Goal: Task Accomplishment & Management: Manage account settings

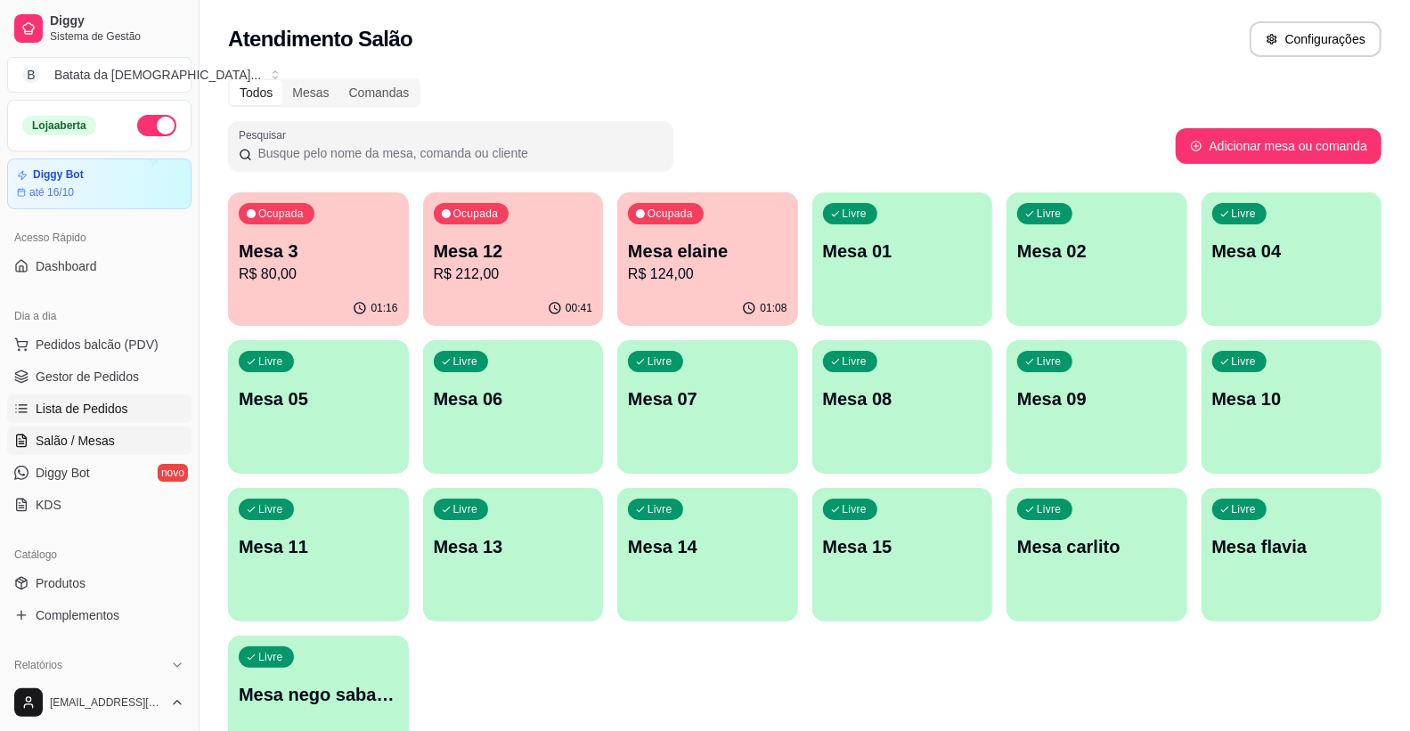
click at [87, 416] on span "Lista de Pedidos" at bounding box center [82, 409] width 93 height 18
click at [728, 251] on p "Mesa elaine" at bounding box center [707, 251] width 159 height 25
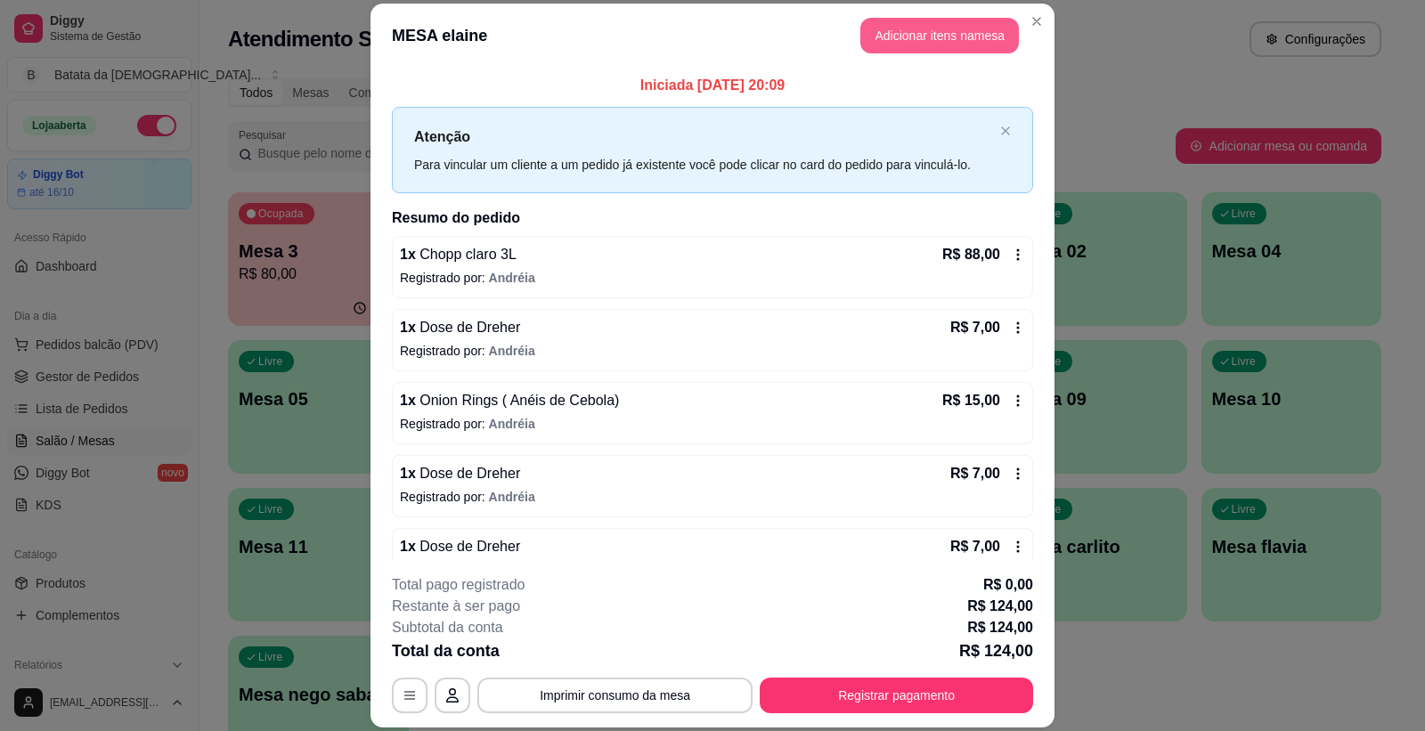
click at [986, 29] on button "Adicionar itens na mesa" at bounding box center [940, 36] width 159 height 36
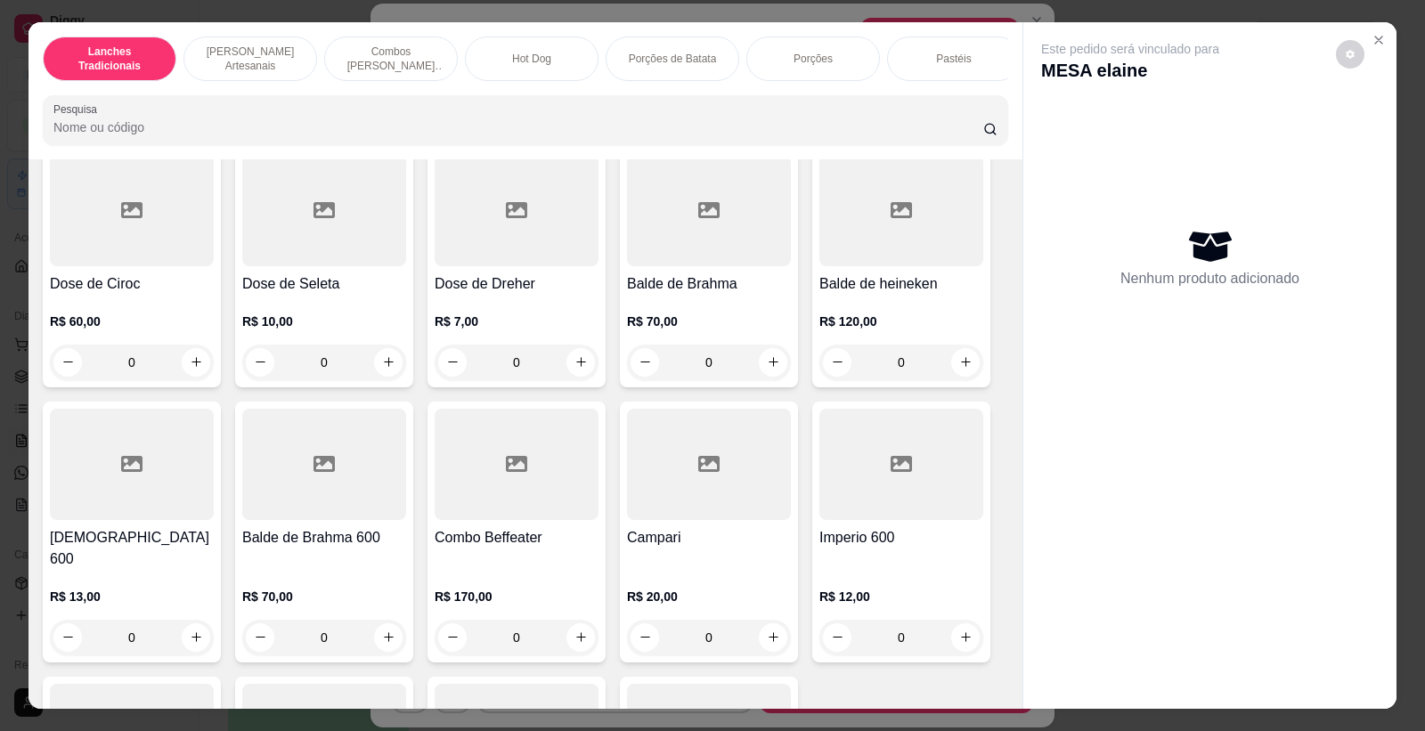
scroll to position [8116, 0]
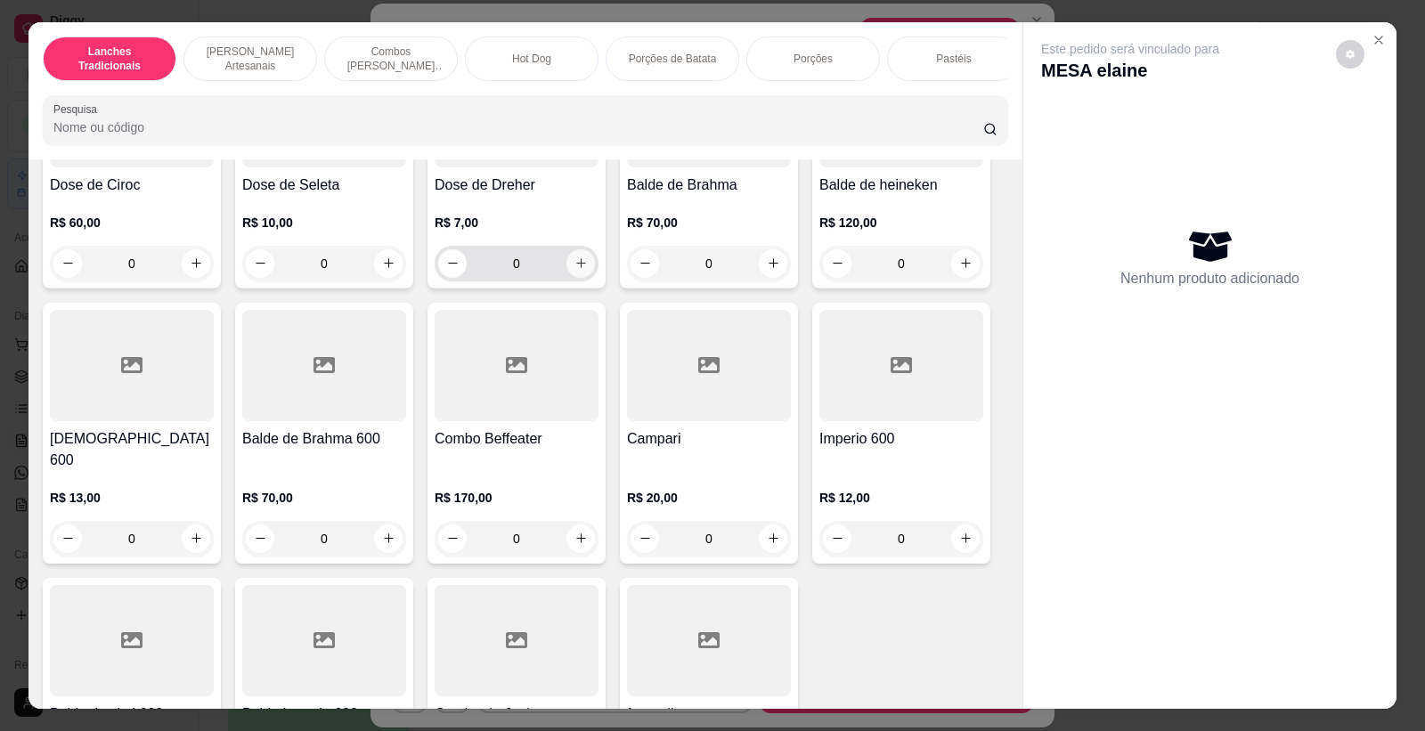
click at [568, 263] on button "increase-product-quantity" at bounding box center [581, 263] width 29 height 29
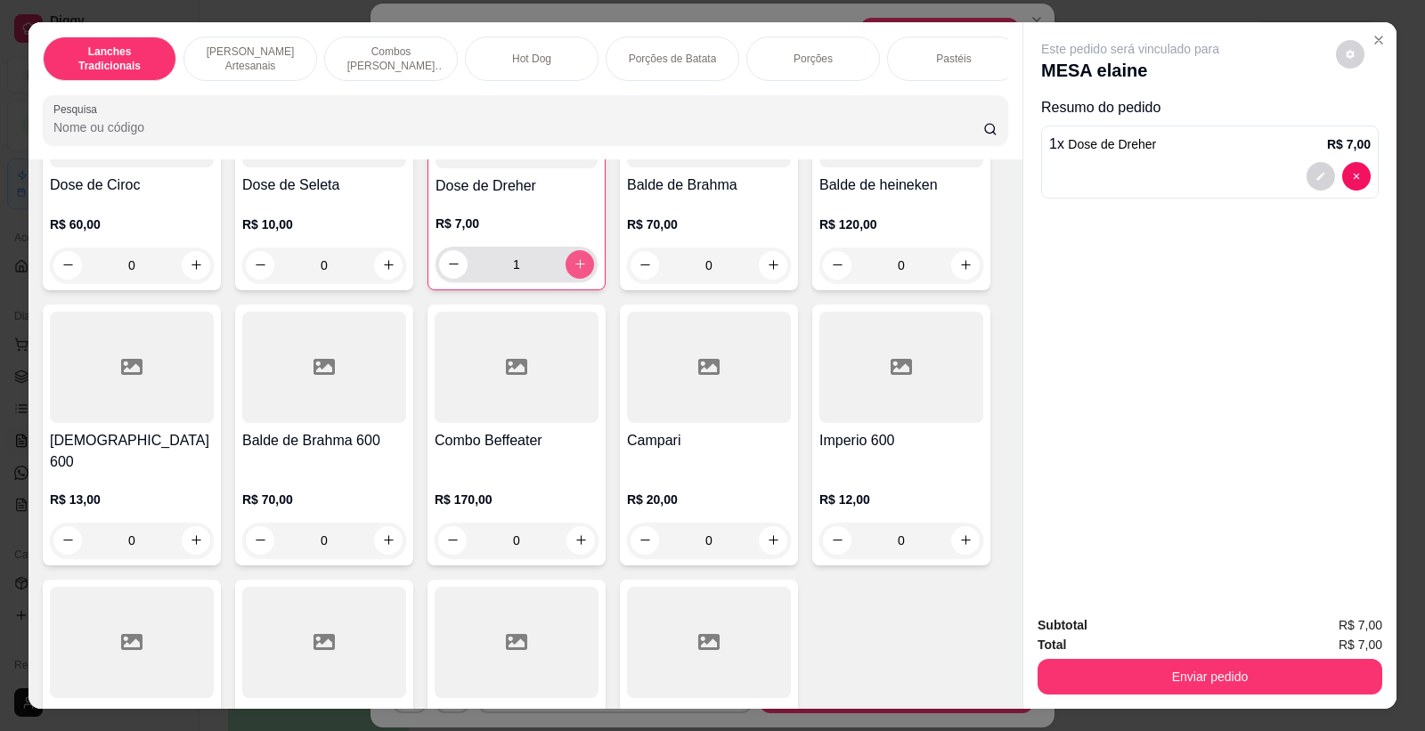
type input "1"
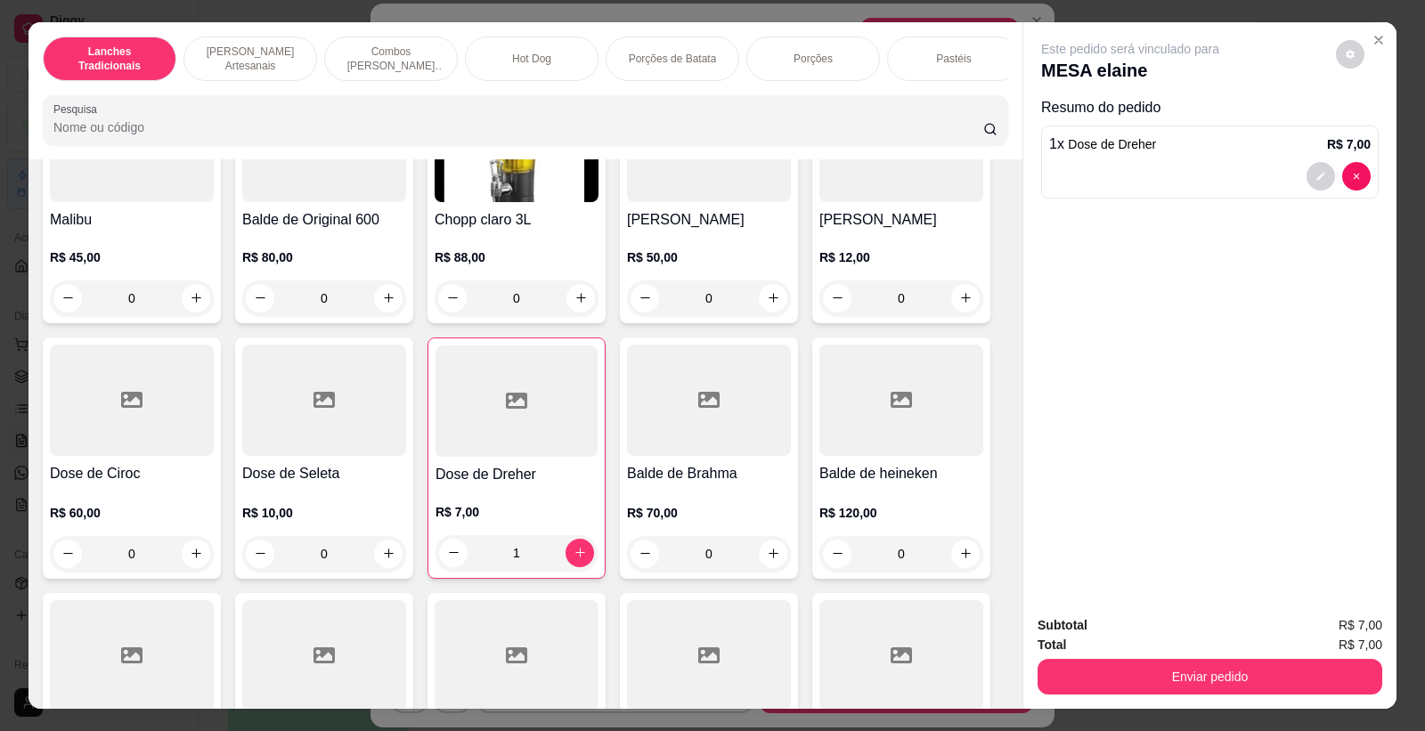
scroll to position [7720, 0]
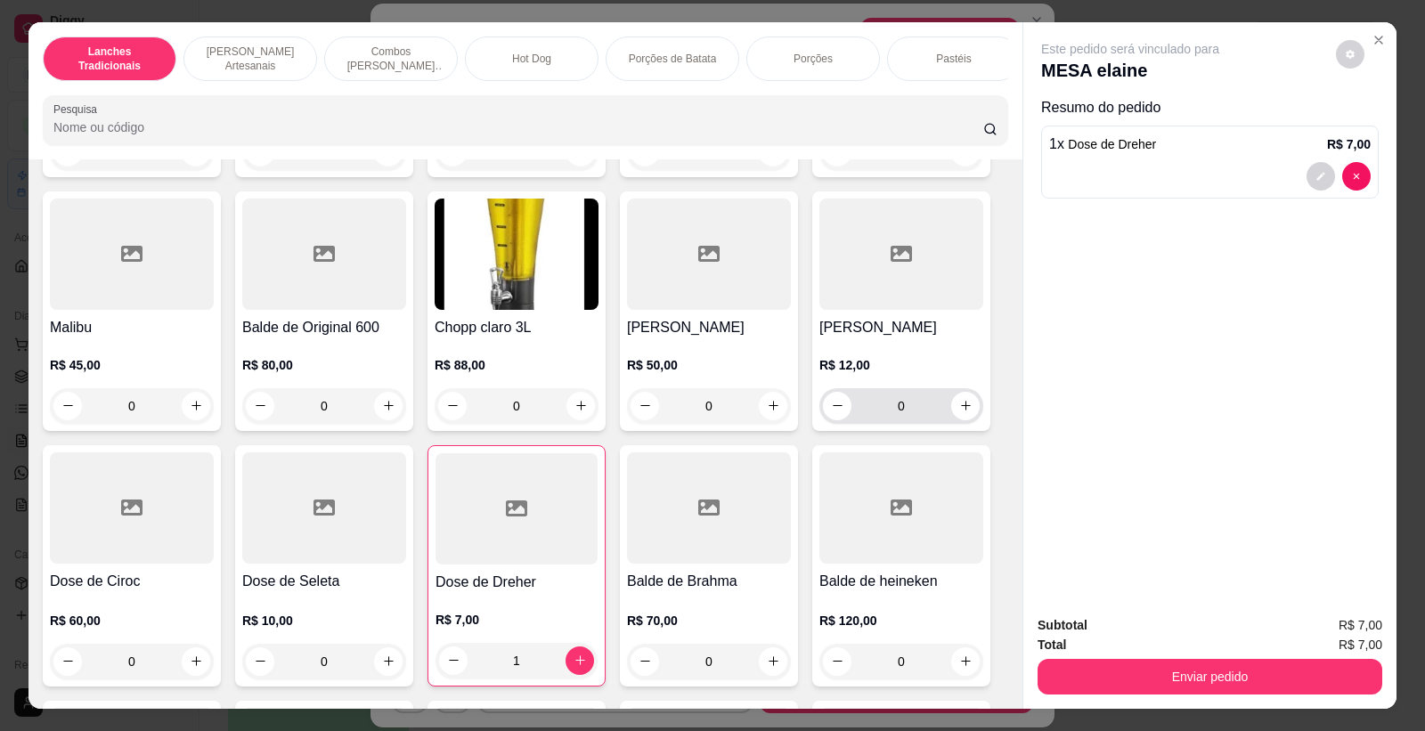
click at [942, 398] on input "0" at bounding box center [902, 406] width 100 height 36
click at [951, 398] on button "increase-product-quantity" at bounding box center [965, 406] width 28 height 28
type input "1"
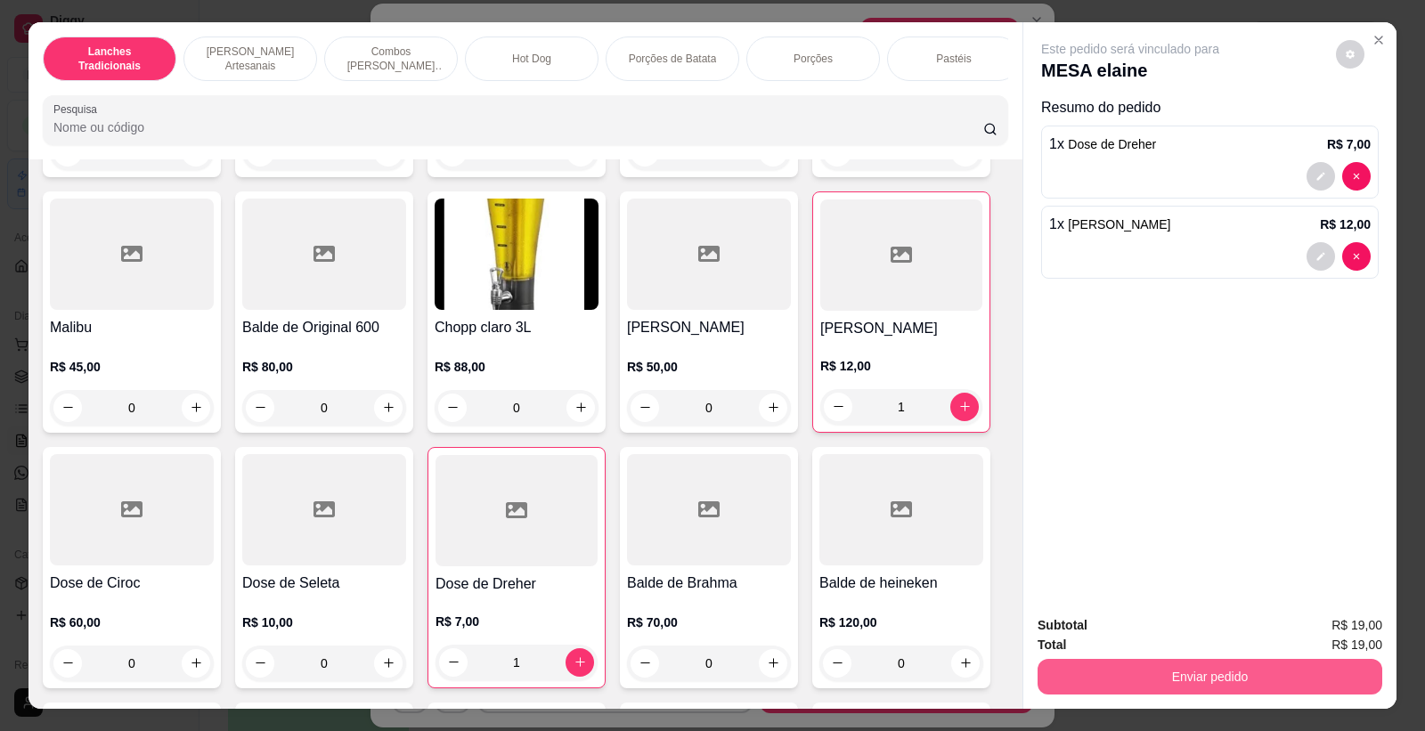
click at [1165, 678] on button "Enviar pedido" at bounding box center [1210, 677] width 345 height 36
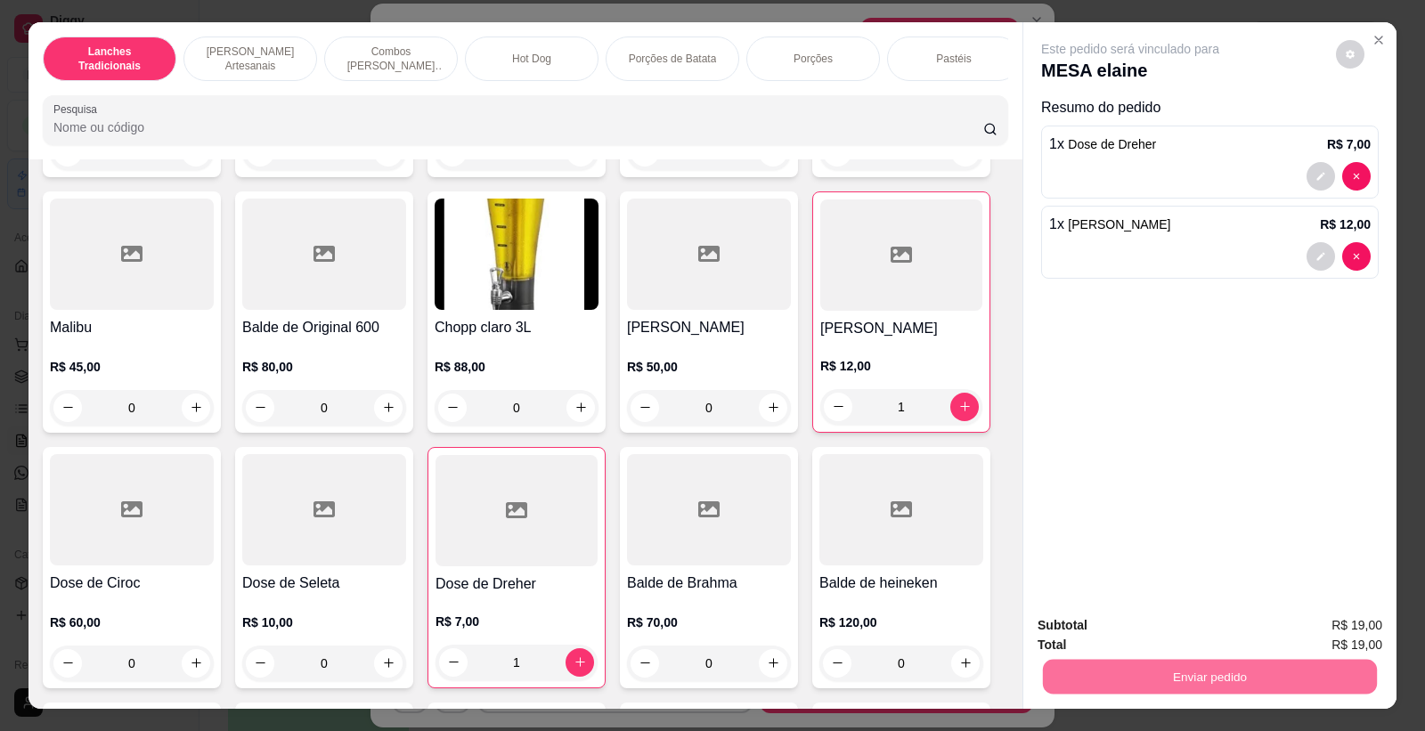
click at [1268, 643] on button "Registrar cliente" at bounding box center [1217, 634] width 118 height 34
click at [1265, 674] on button "Enviar pedido" at bounding box center [1210, 677] width 334 height 35
click at [1334, 641] on button "Enviar pedido" at bounding box center [1335, 633] width 101 height 34
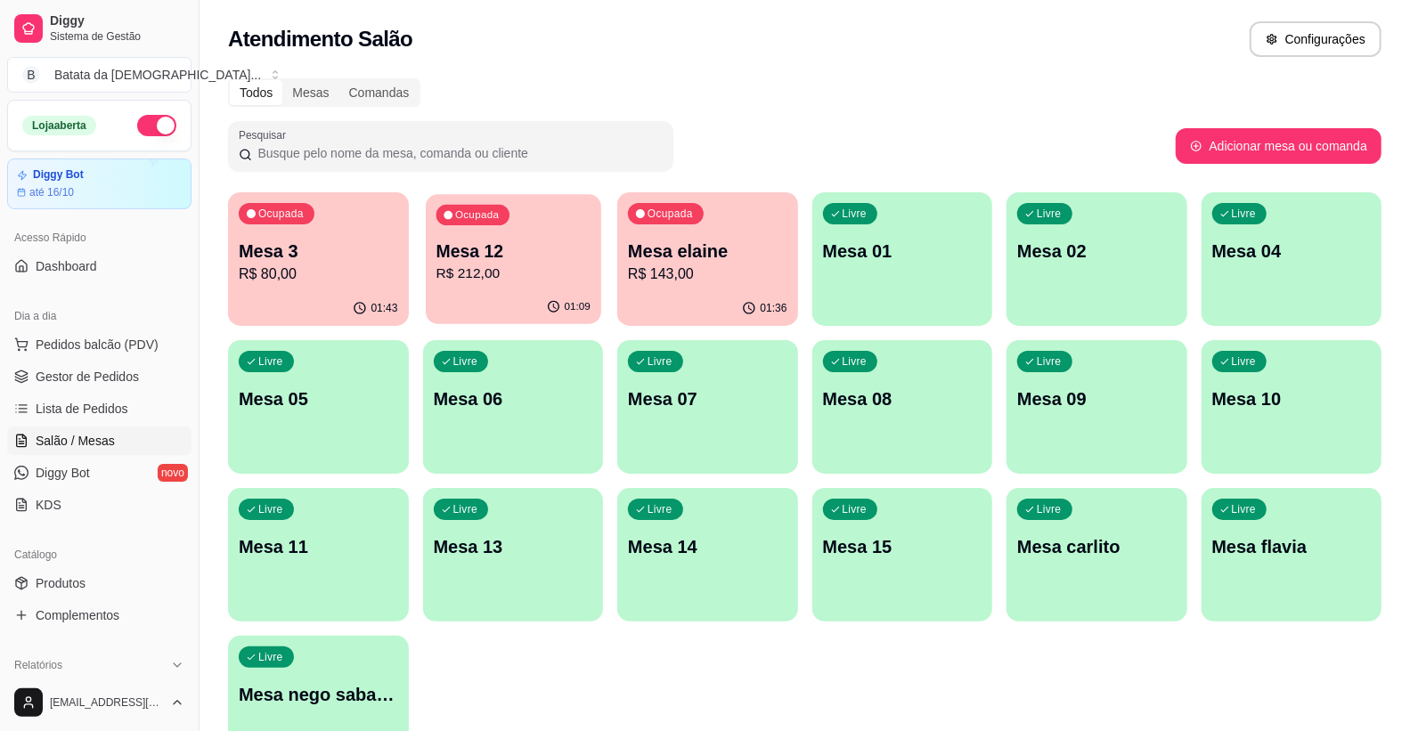
click at [554, 278] on p "R$ 212,00" at bounding box center [513, 274] width 154 height 20
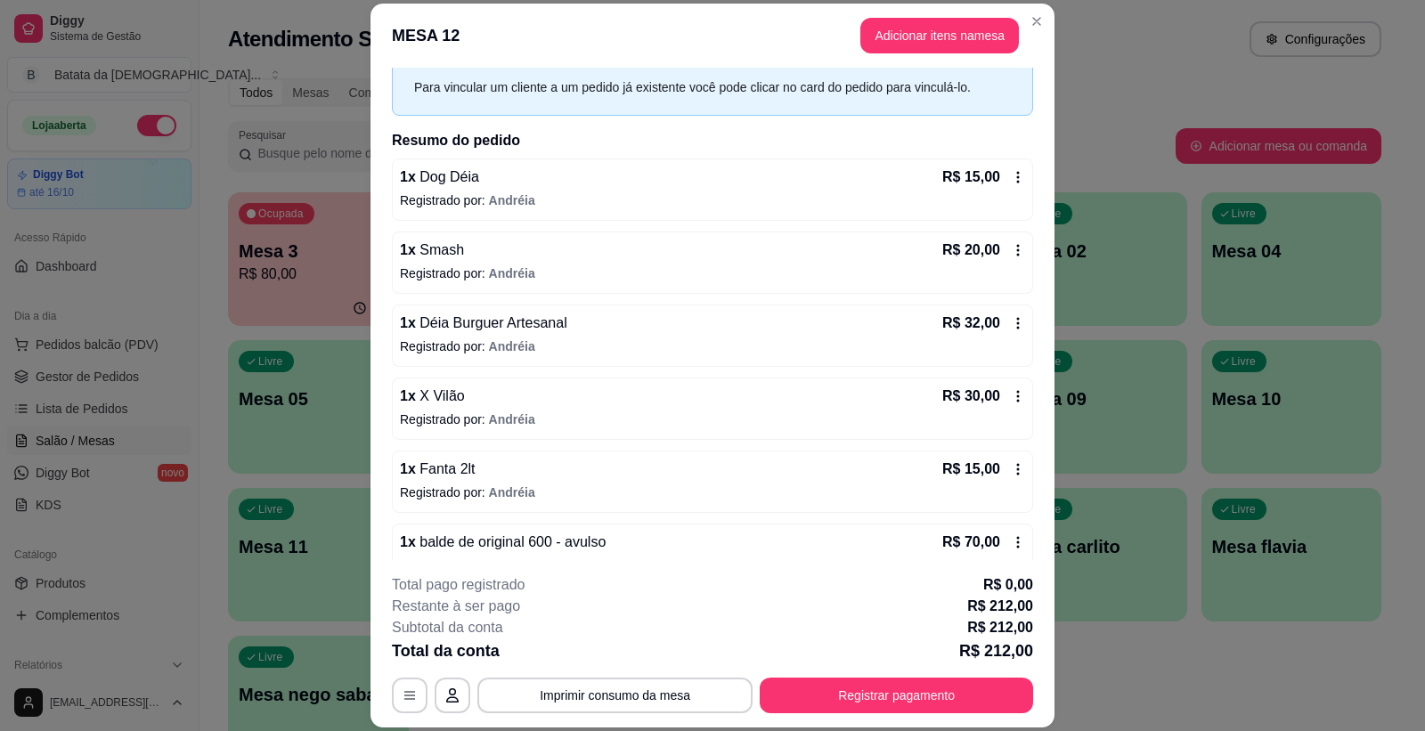
scroll to position [184, 0]
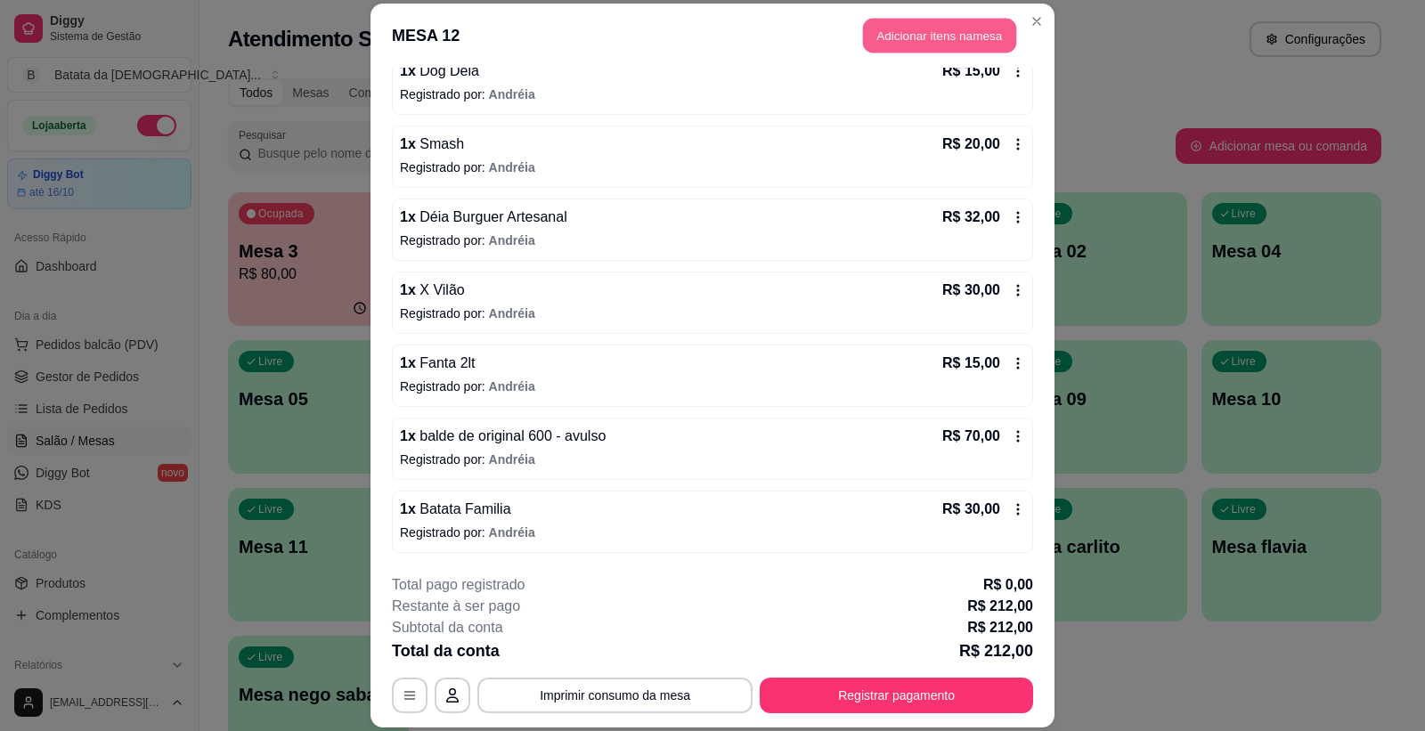
click at [981, 20] on button "Adicionar itens na mesa" at bounding box center [939, 36] width 153 height 35
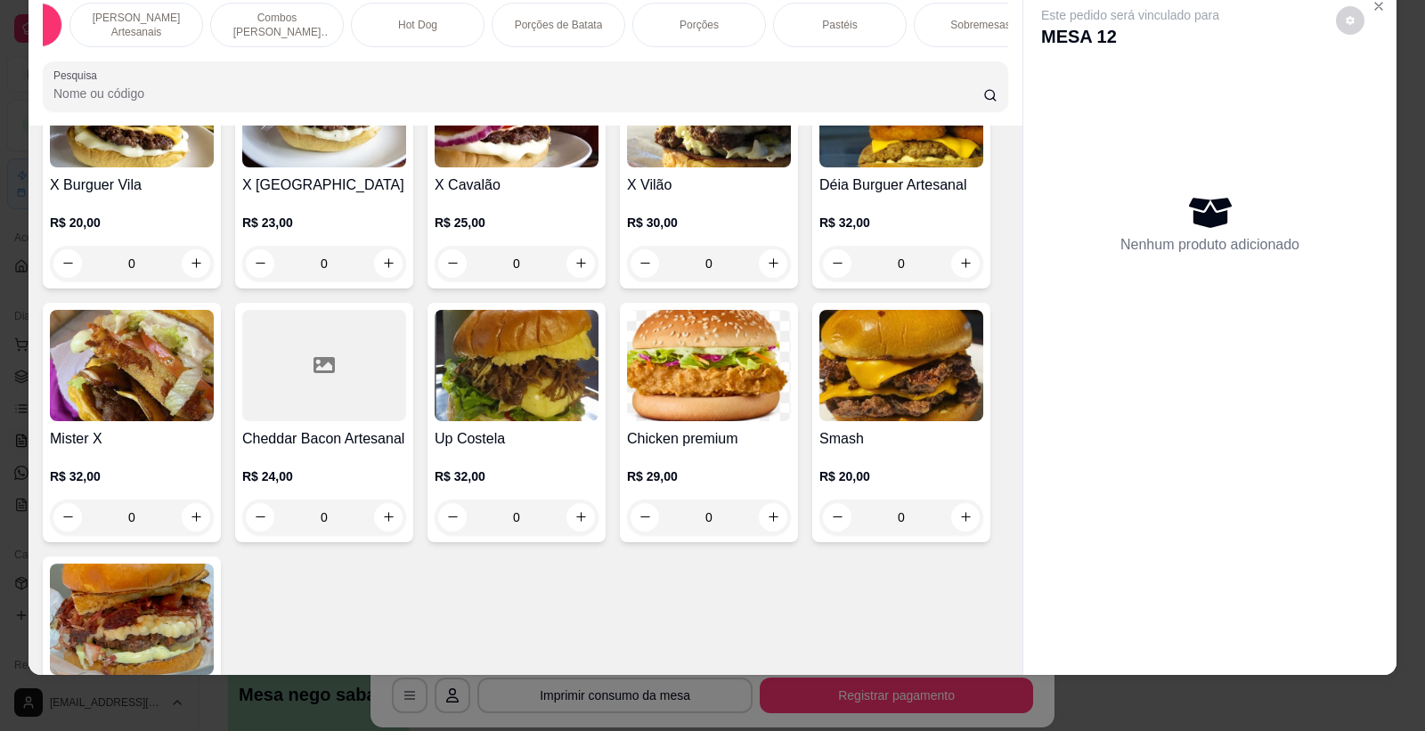
scroll to position [0, 119]
click at [486, 24] on div "Porções de Batata" at bounding box center [553, 25] width 134 height 45
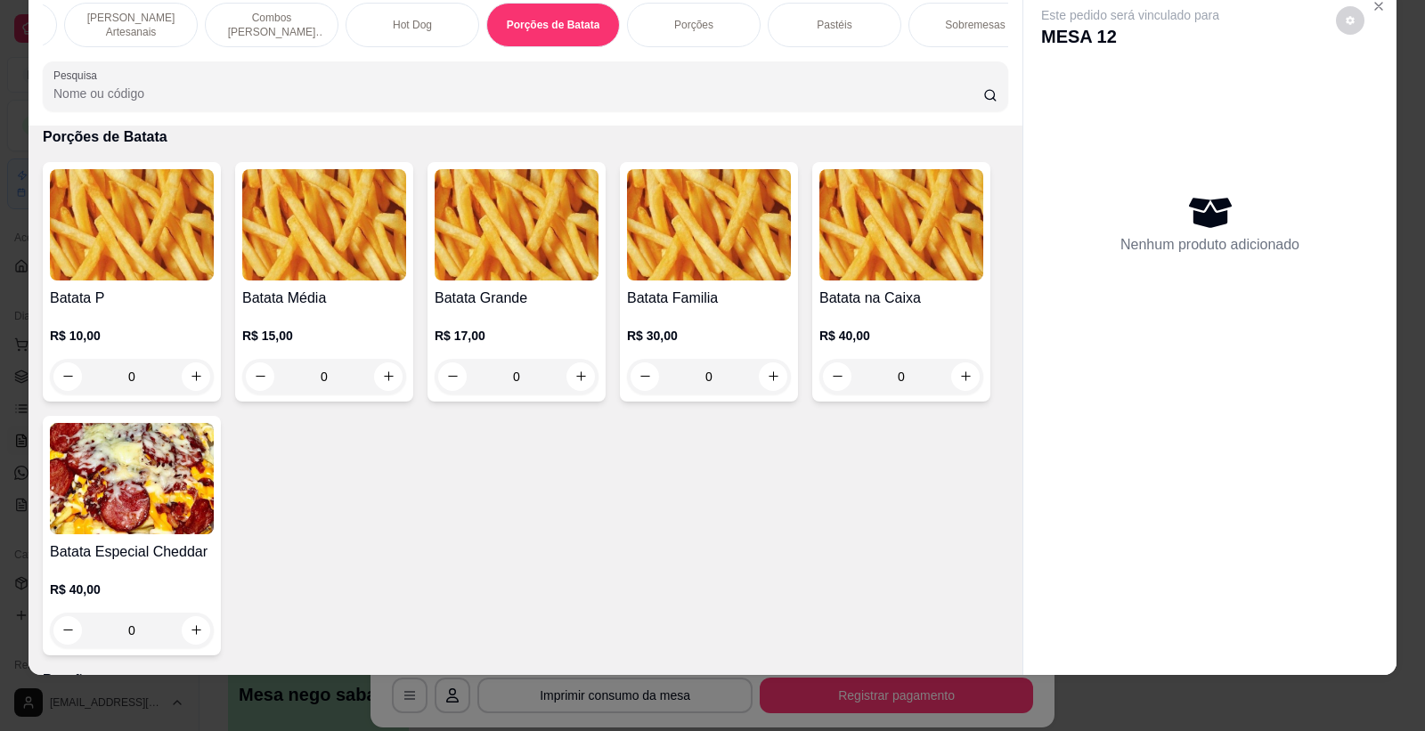
click at [396, 18] on p "Hot Dog" at bounding box center [412, 25] width 39 height 14
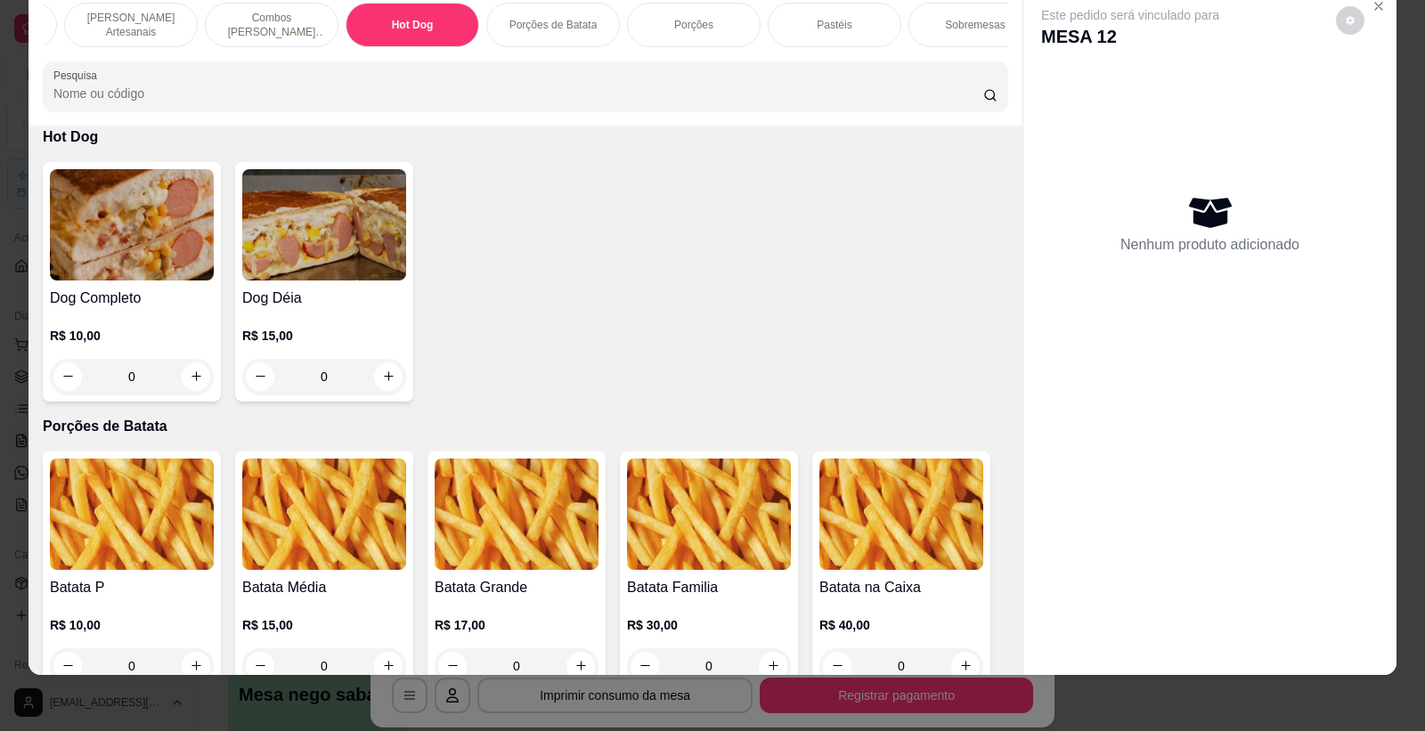
click at [276, 20] on p "Combos [PERSON_NAME] Artesanais" at bounding box center [271, 25] width 103 height 29
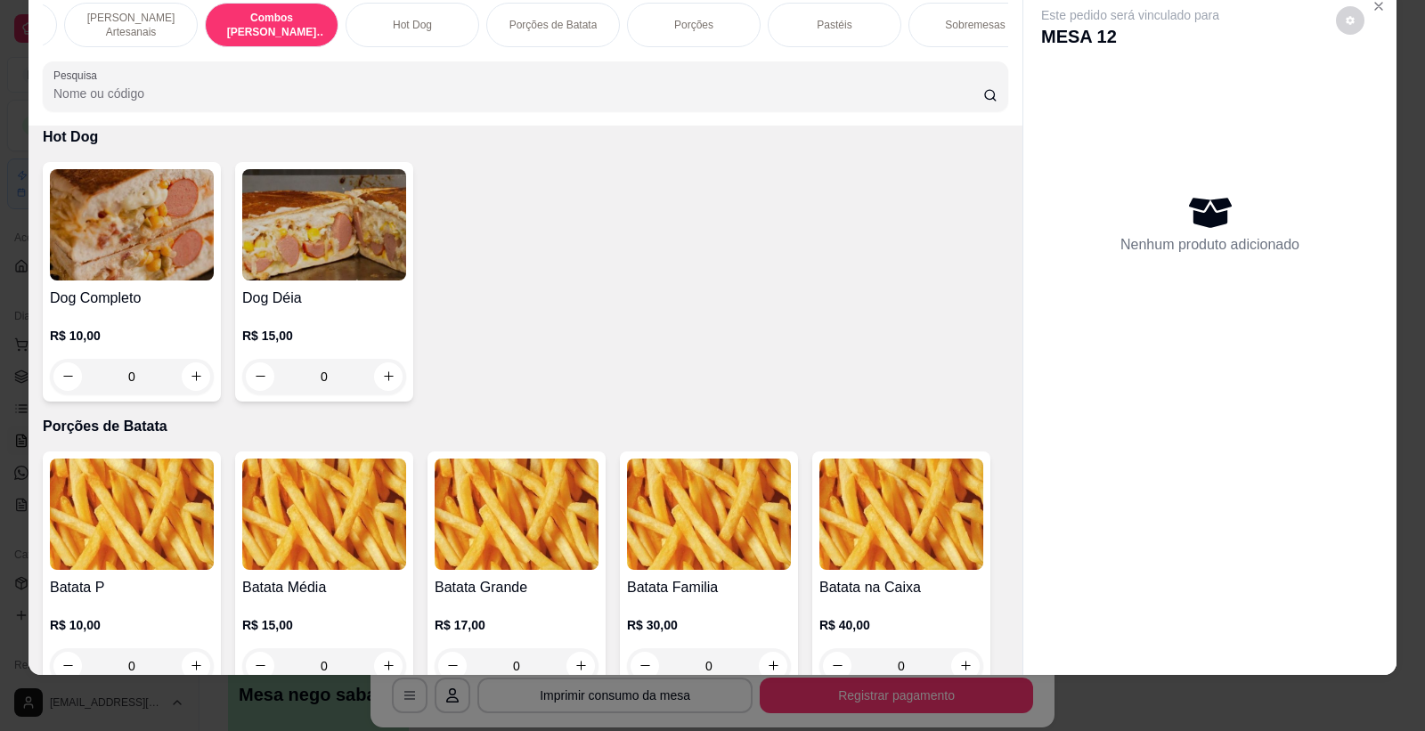
scroll to position [1675, 0]
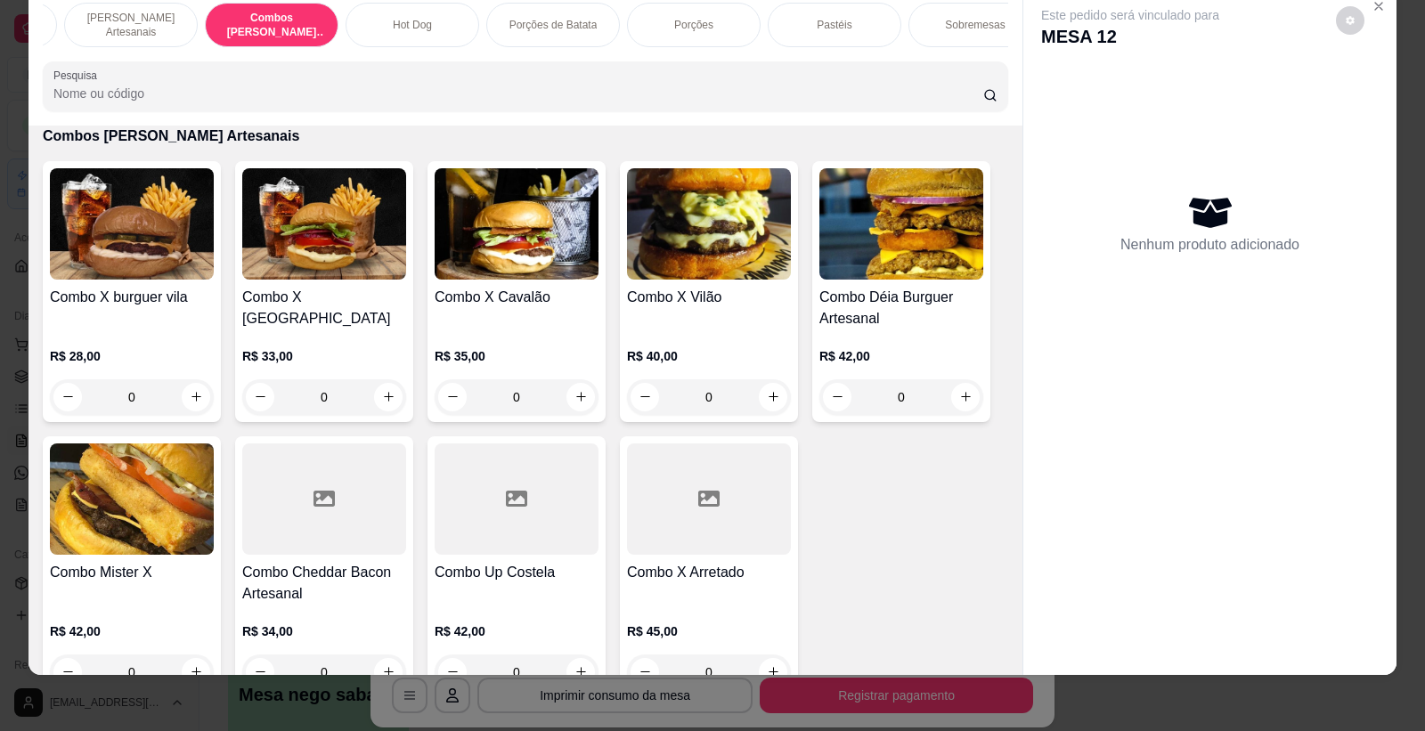
click at [157, 29] on p "[PERSON_NAME] Artesanais" at bounding box center [130, 25] width 103 height 29
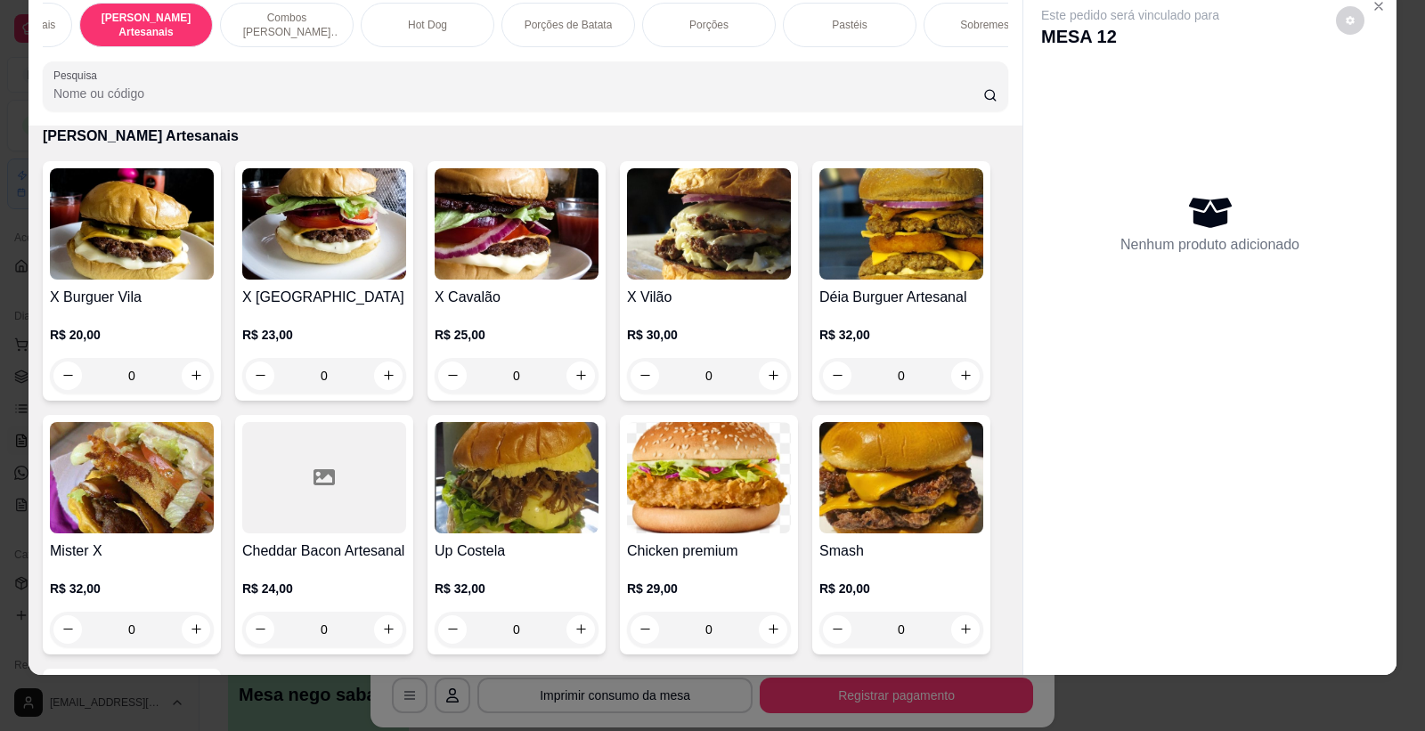
scroll to position [0, 110]
click at [526, 22] on p "Porções de Batata" at bounding box center [563, 25] width 88 height 14
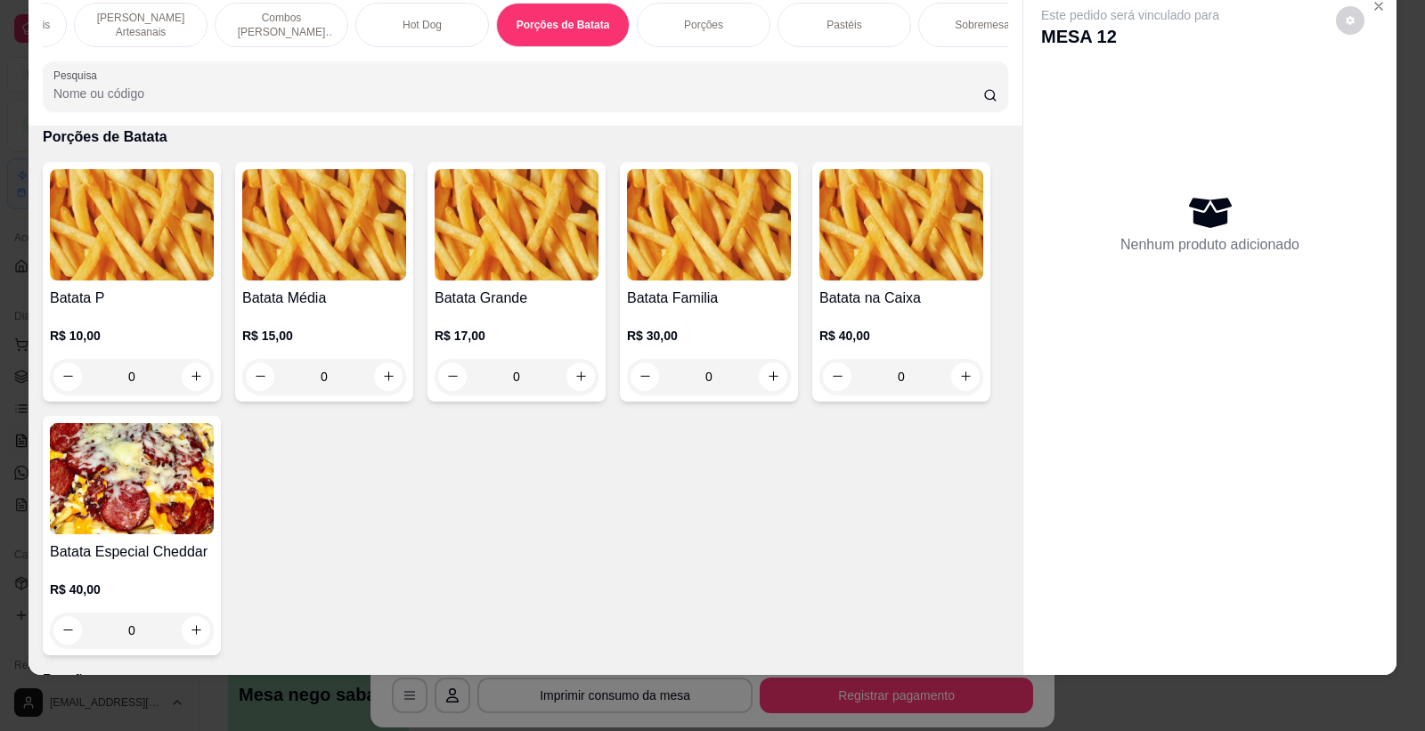
scroll to position [0, 0]
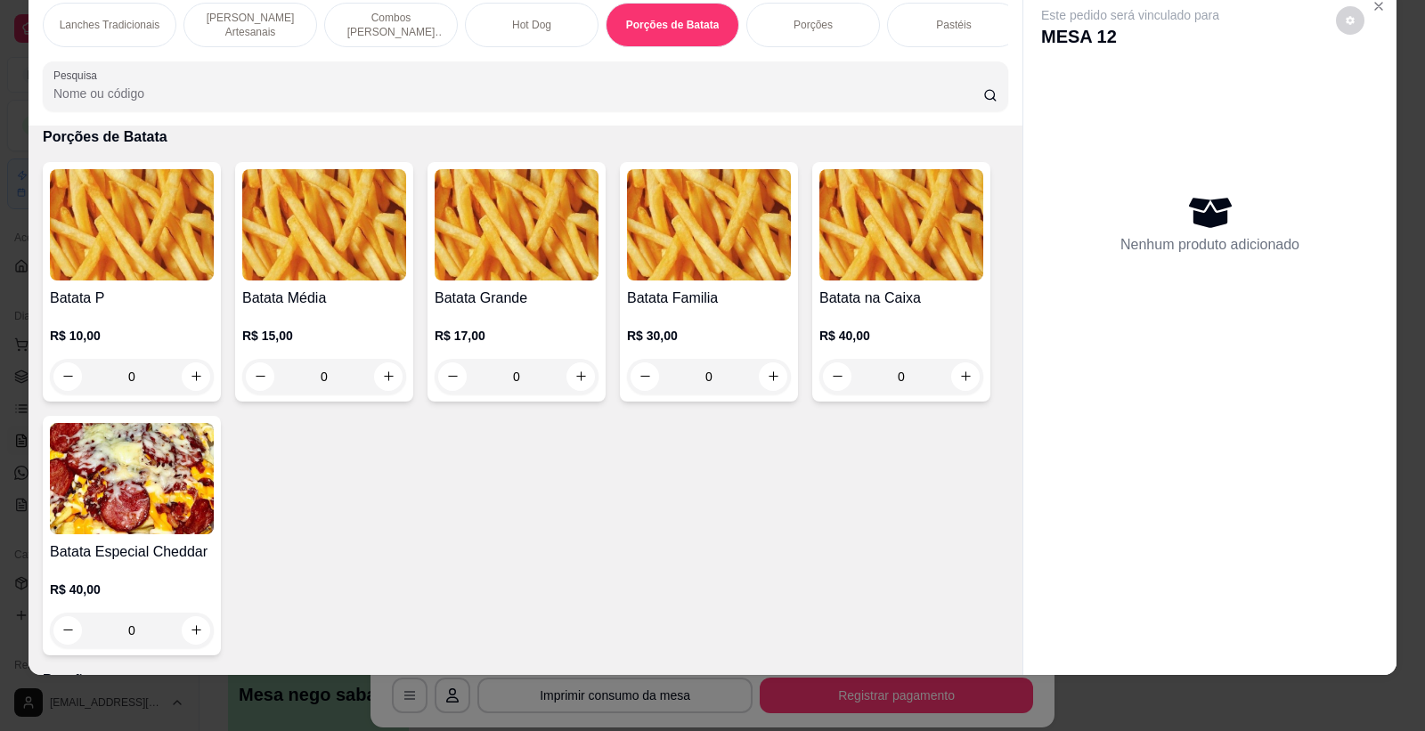
click at [111, 37] on div "Lanches Tradicionais" at bounding box center [110, 25] width 134 height 45
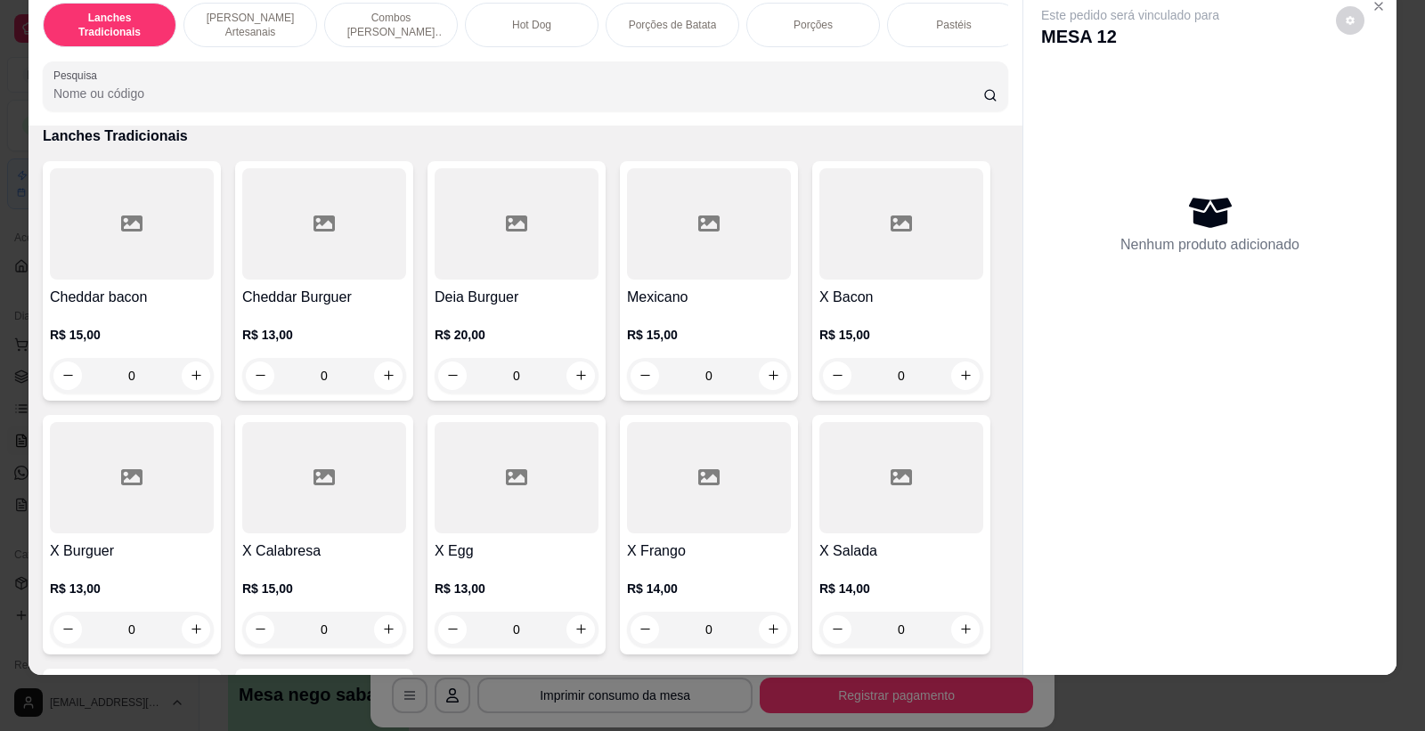
click at [224, 20] on p "[PERSON_NAME] Artesanais" at bounding box center [250, 25] width 103 height 29
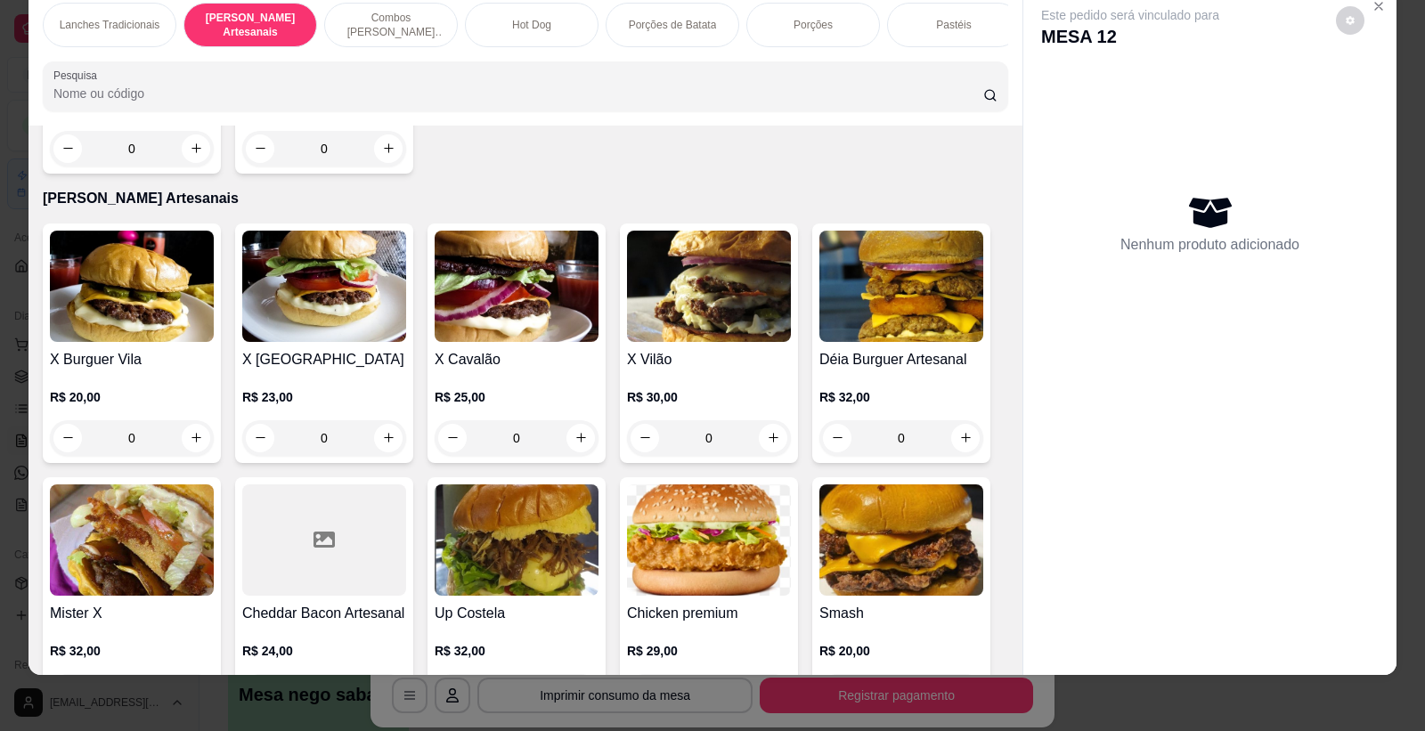
scroll to position [779, 0]
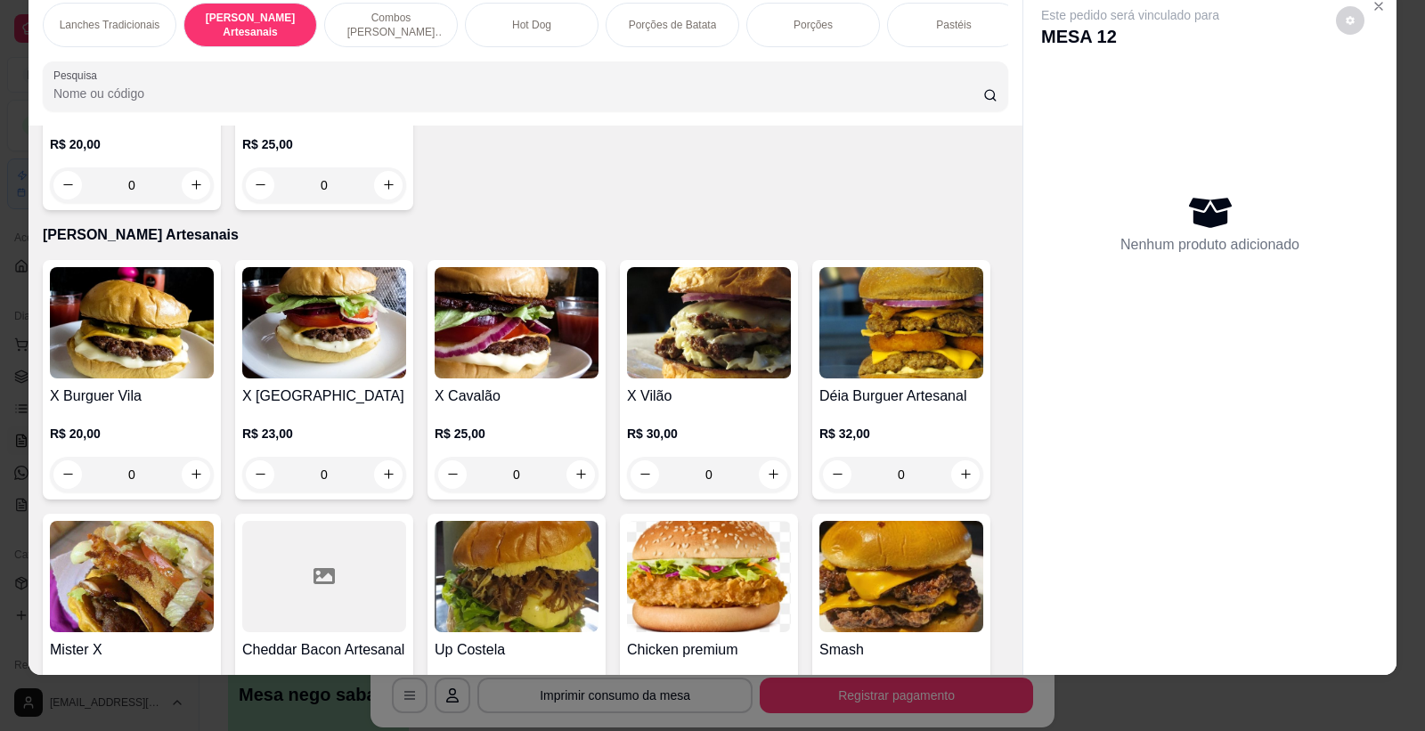
click at [770, 493] on div "0" at bounding box center [709, 475] width 164 height 36
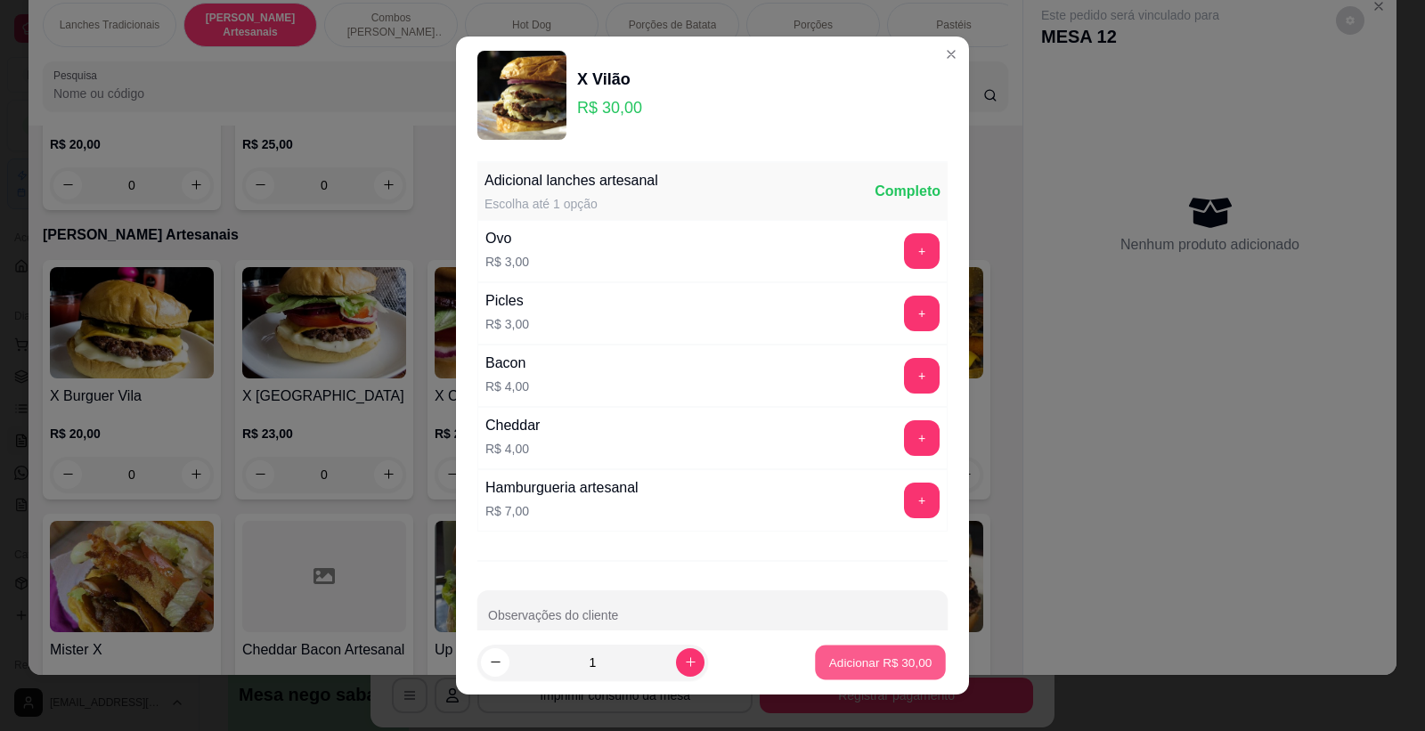
click at [919, 649] on button "Adicionar R$ 30,00" at bounding box center [880, 663] width 131 height 35
type input "1"
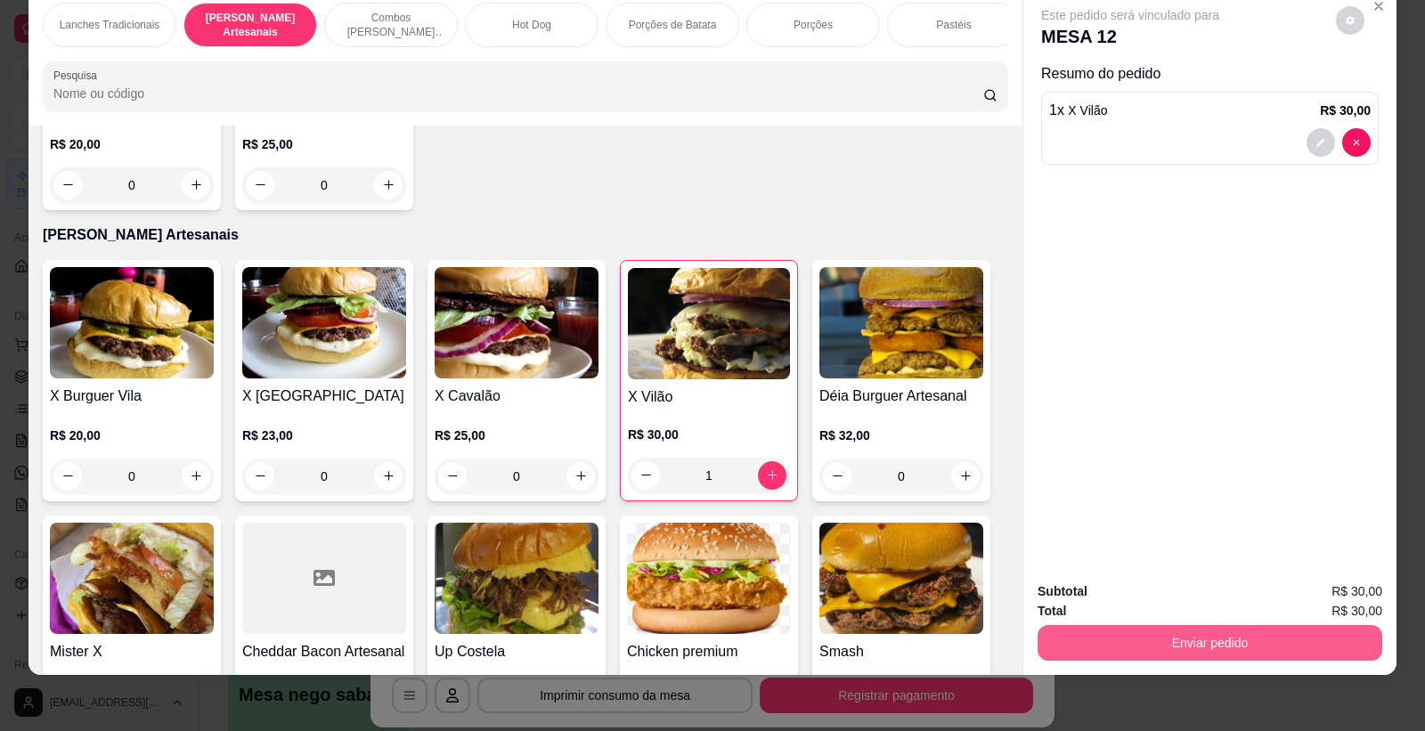
click at [1167, 637] on button "Enviar pedido" at bounding box center [1210, 643] width 345 height 36
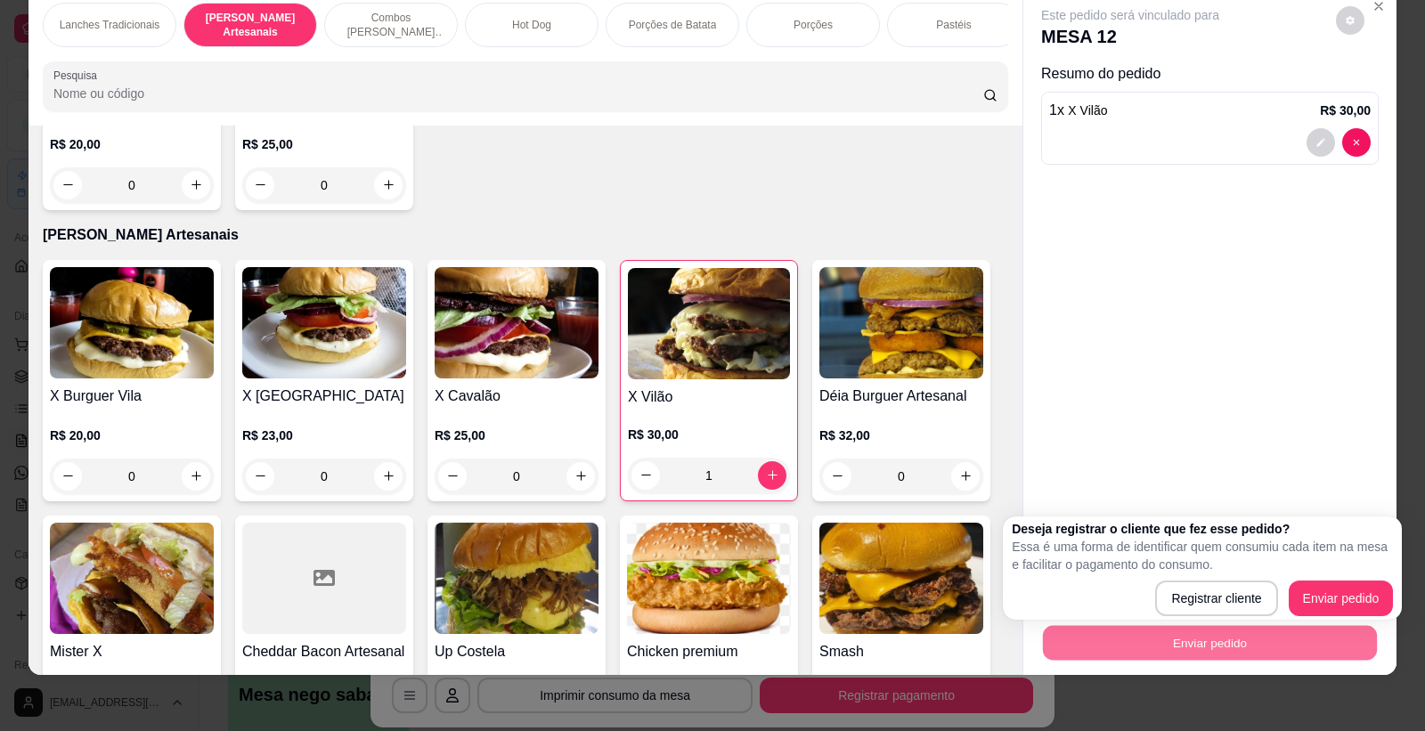
click at [1305, 509] on div "Este pedido será vinculado para MESA 12 Resumo do pedido 1 x X Vilão R$ 30,00" at bounding box center [1210, 278] width 373 height 580
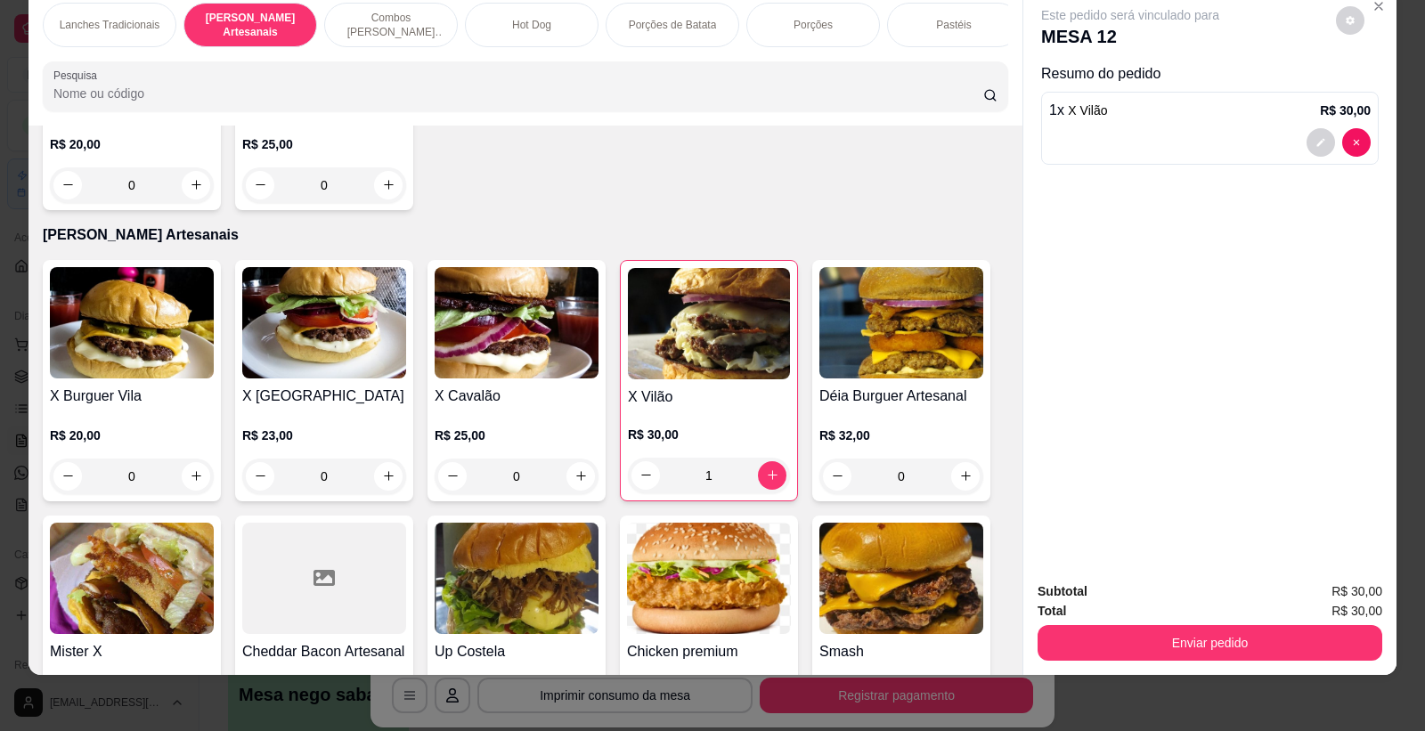
click at [1306, 156] on div "1 x X Vilão R$ 30,00" at bounding box center [1210, 128] width 338 height 73
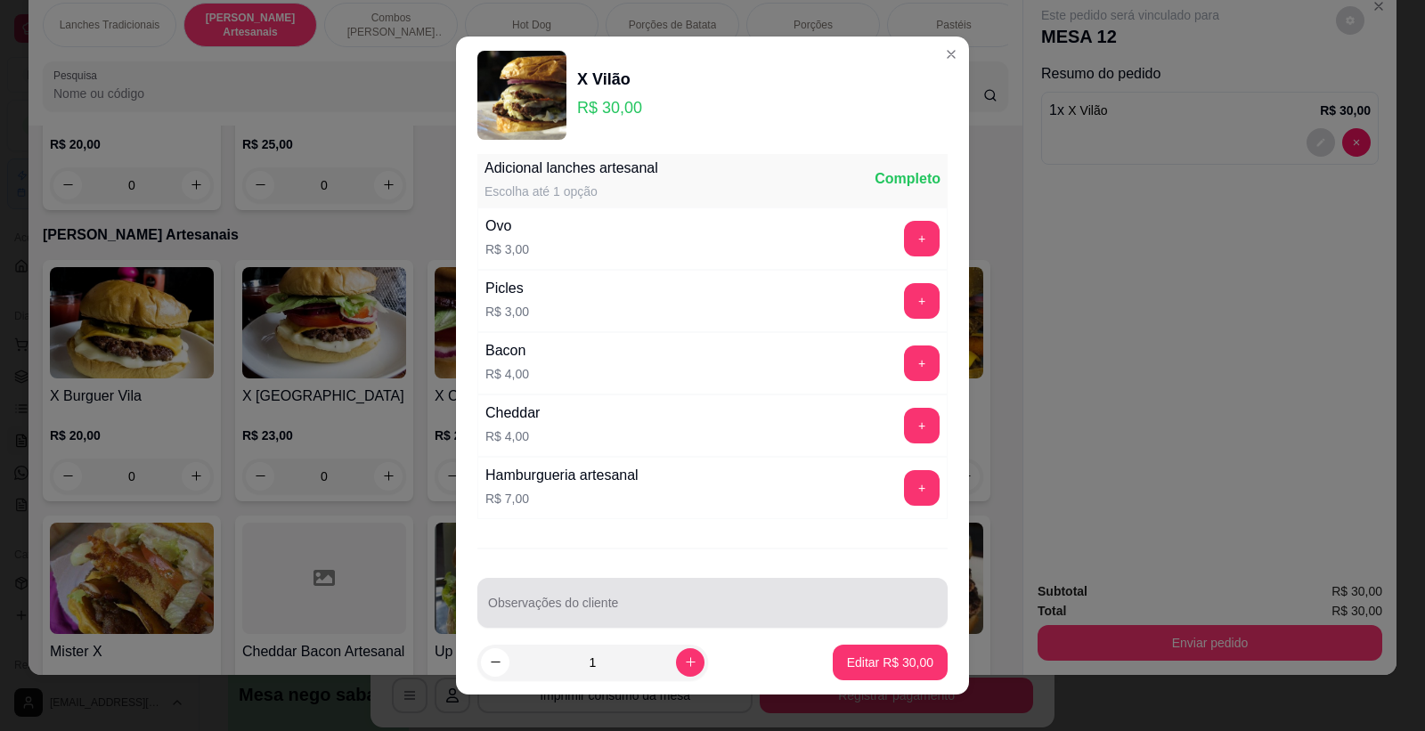
scroll to position [36, 0]
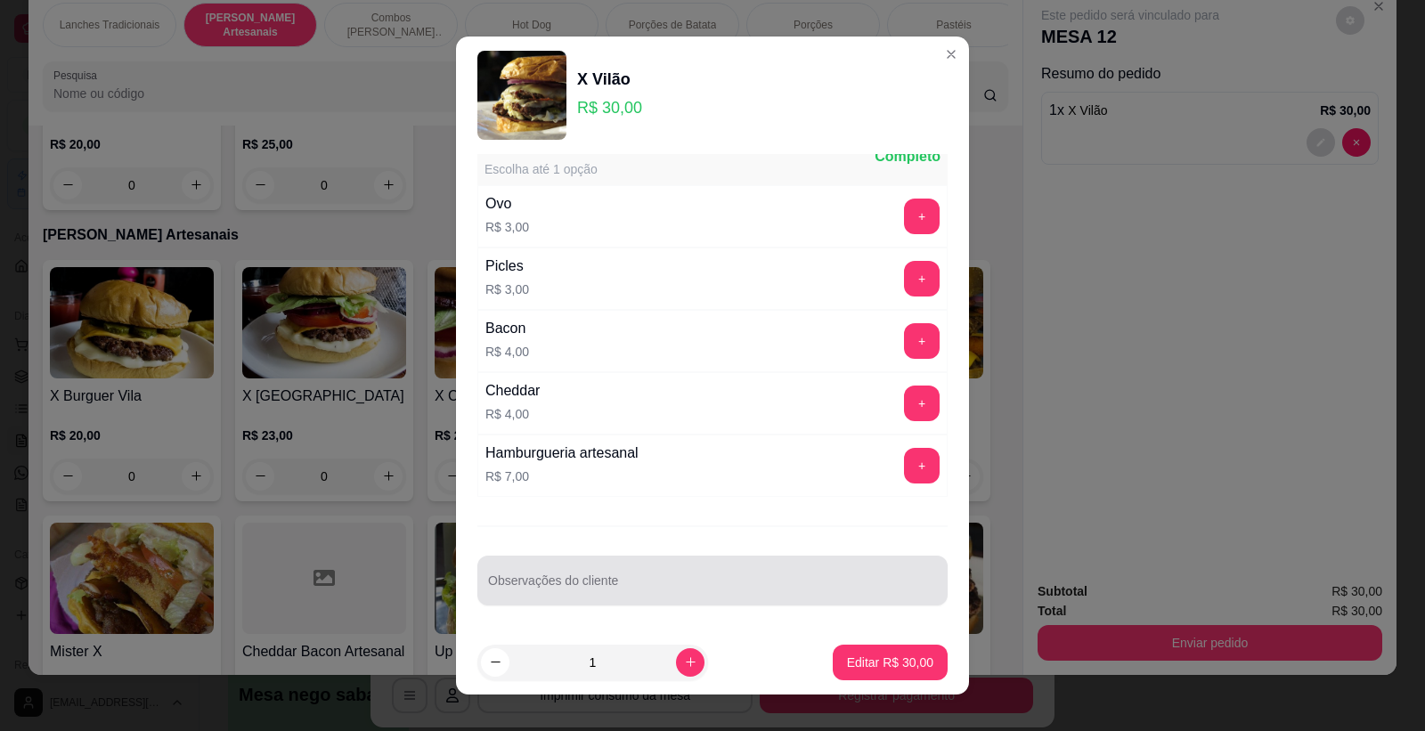
click at [651, 568] on div at bounding box center [712, 581] width 449 height 36
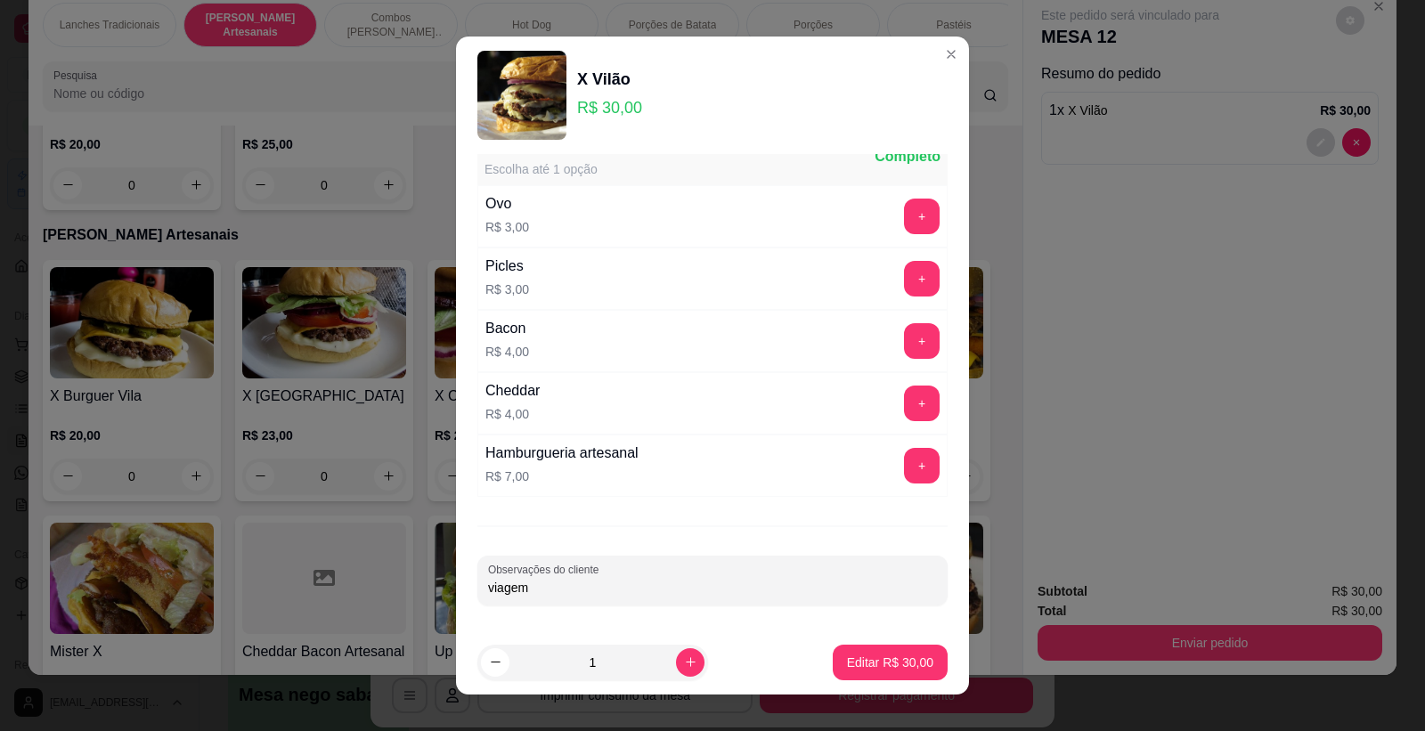
type input "viagem"
click at [853, 669] on p "Editar R$ 30,00" at bounding box center [890, 663] width 86 height 18
type input "0"
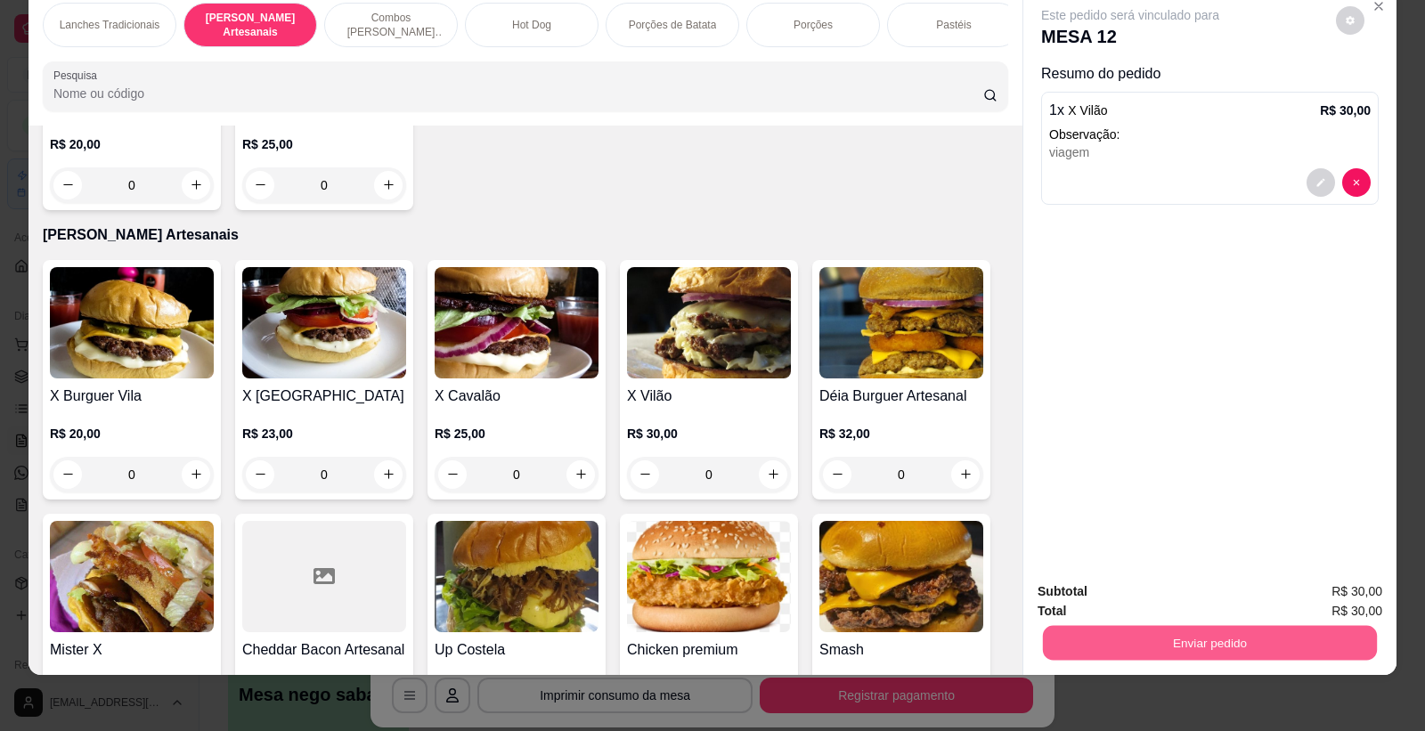
click at [1294, 639] on button "Enviar pedido" at bounding box center [1210, 643] width 334 height 35
click at [1360, 602] on button "Enviar pedido" at bounding box center [1335, 599] width 98 height 33
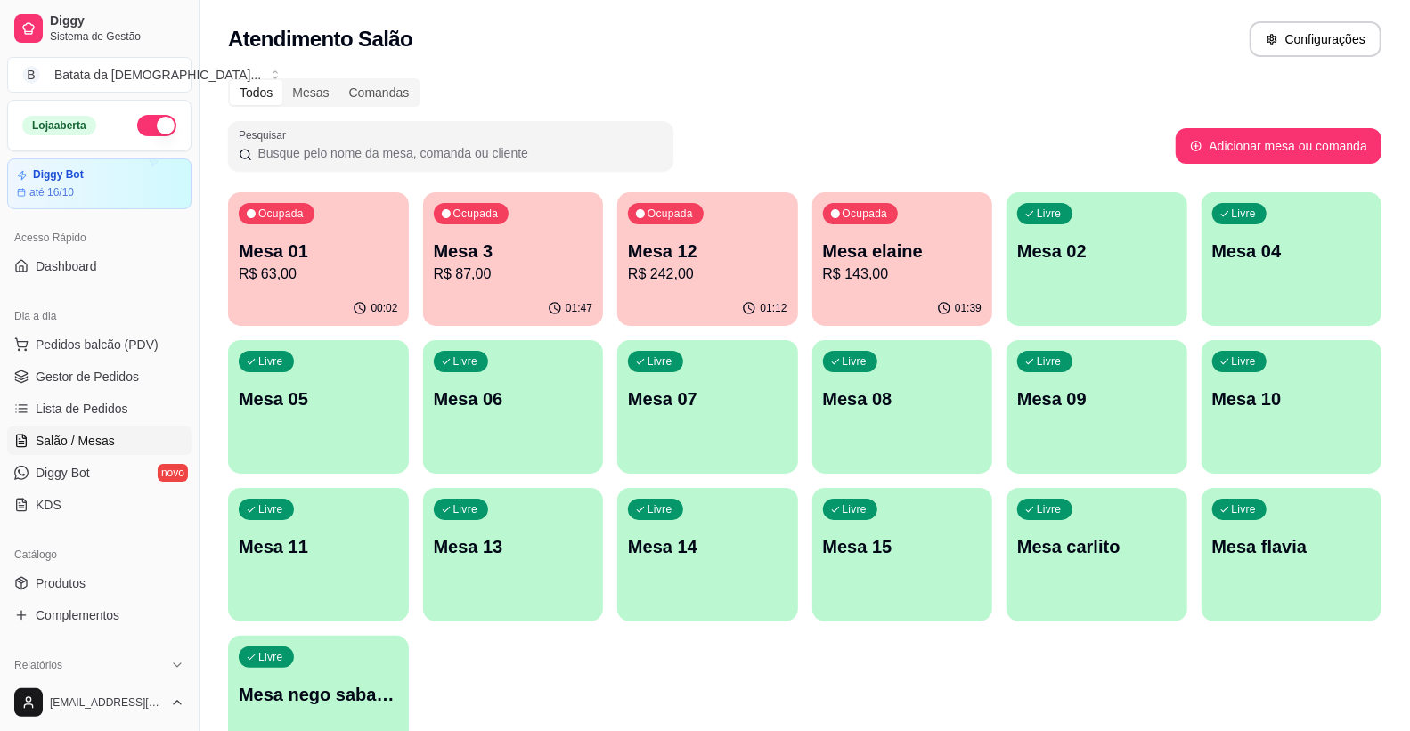
click at [305, 290] on div "Ocupada Mesa 01 R$ 63,00" at bounding box center [318, 241] width 181 height 99
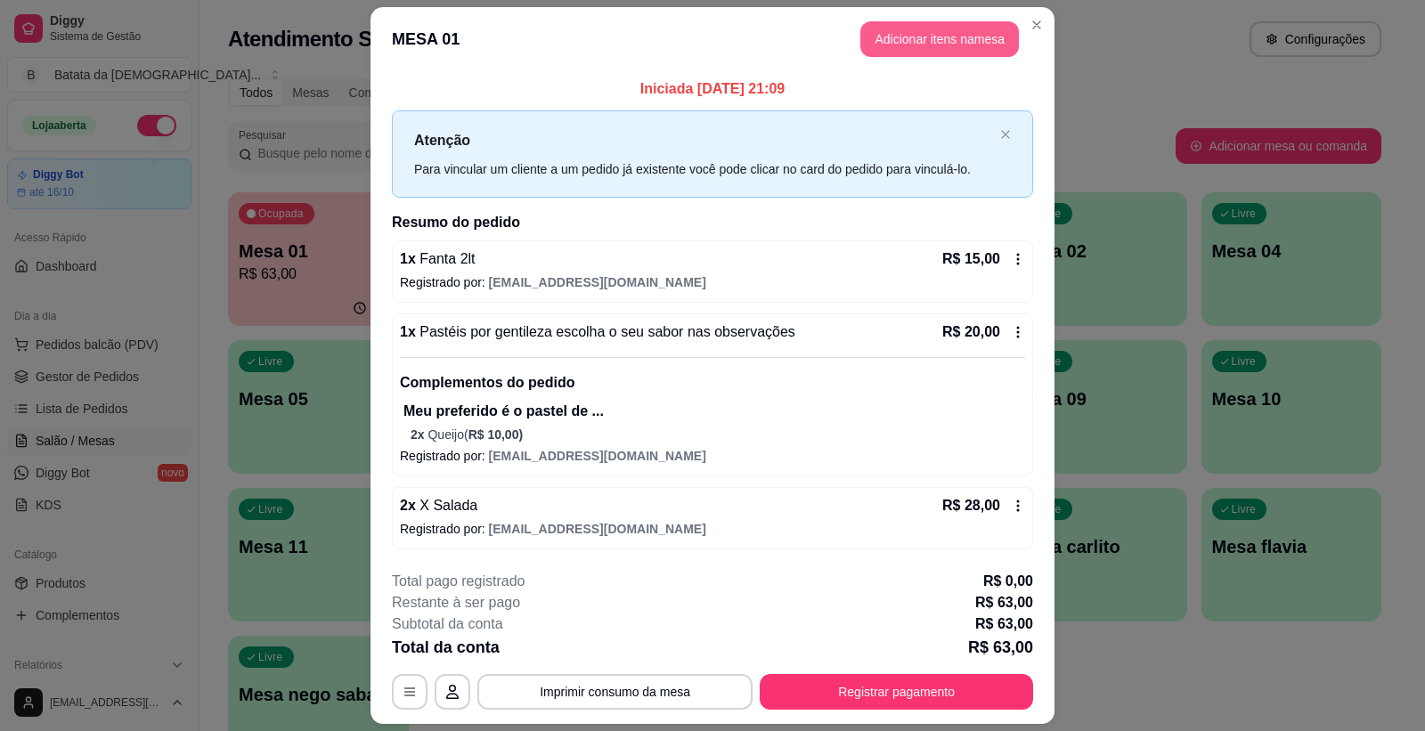
click at [928, 33] on button "Adicionar itens na mesa" at bounding box center [940, 39] width 159 height 36
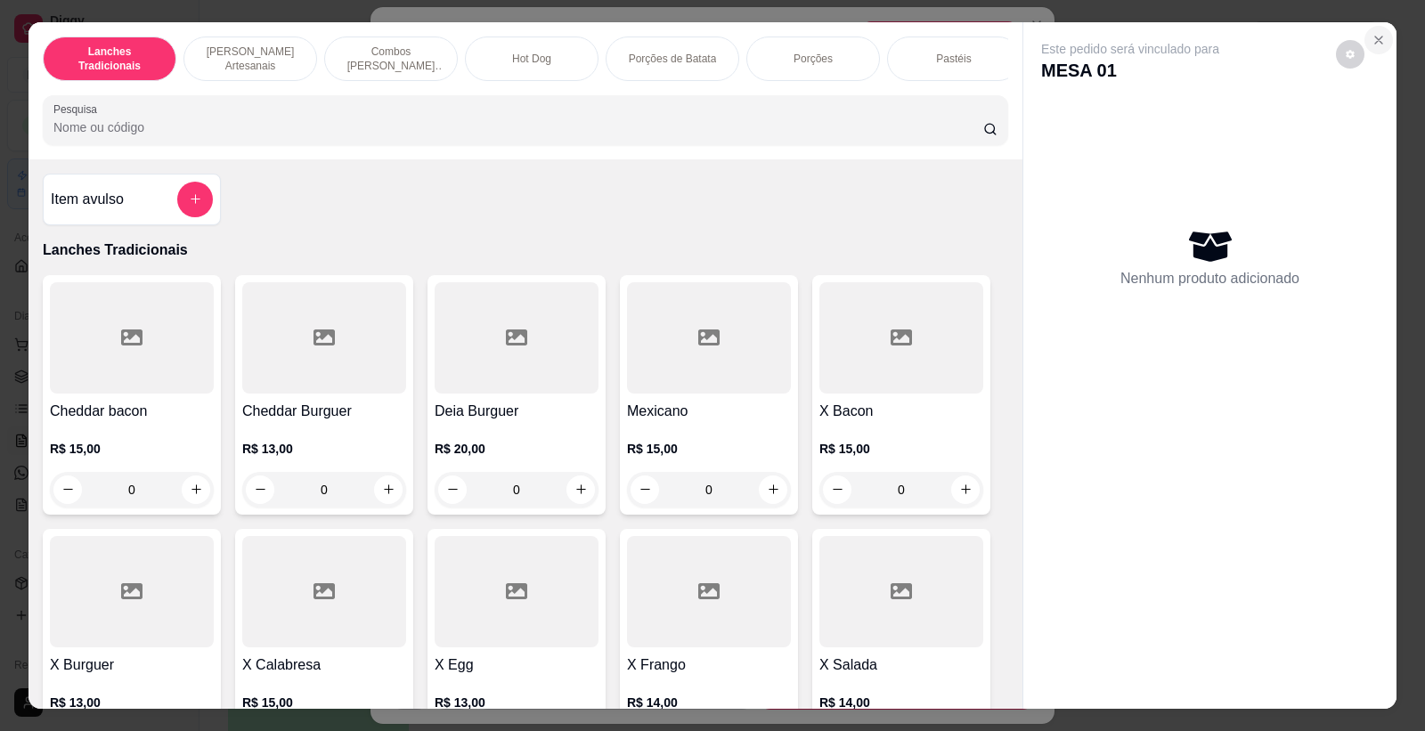
click at [1378, 43] on button "Close" at bounding box center [1379, 40] width 29 height 29
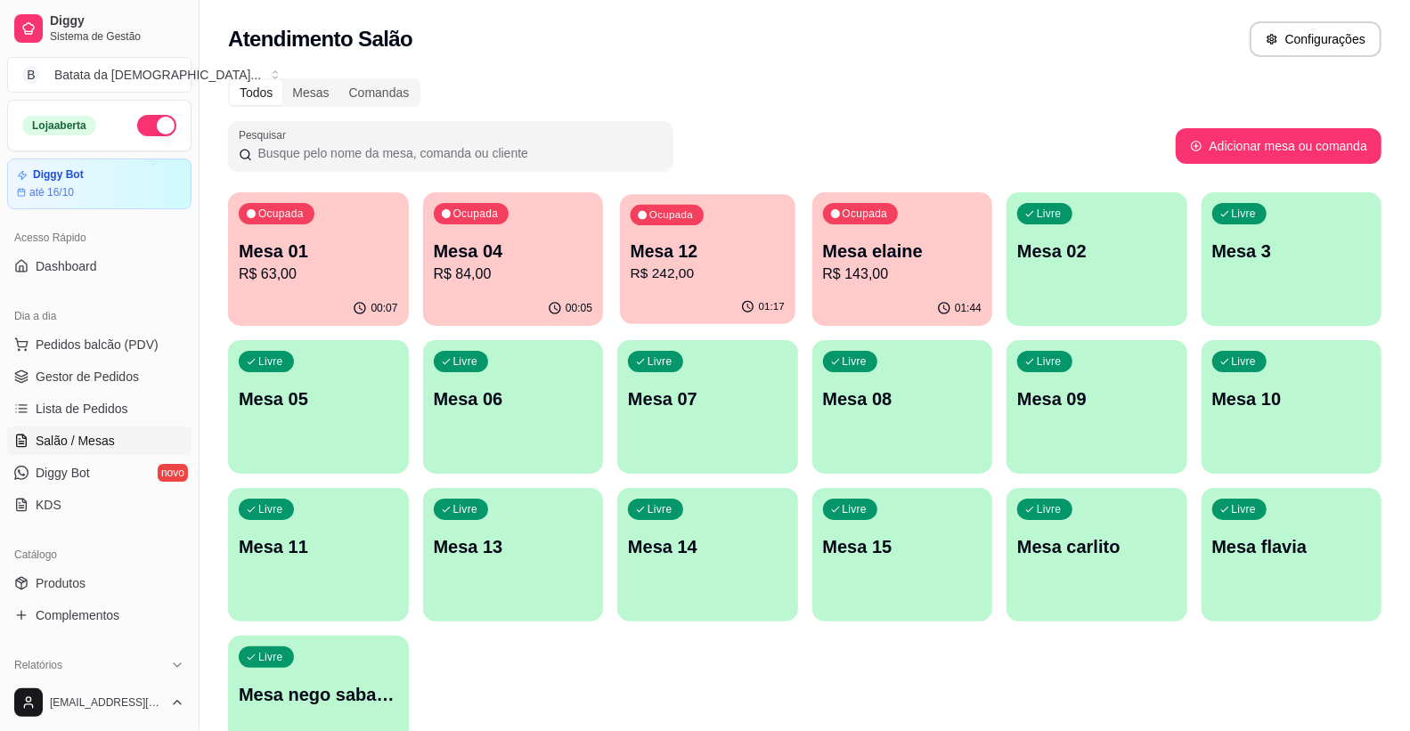
click at [762, 255] on p "Mesa 12" at bounding box center [708, 252] width 154 height 24
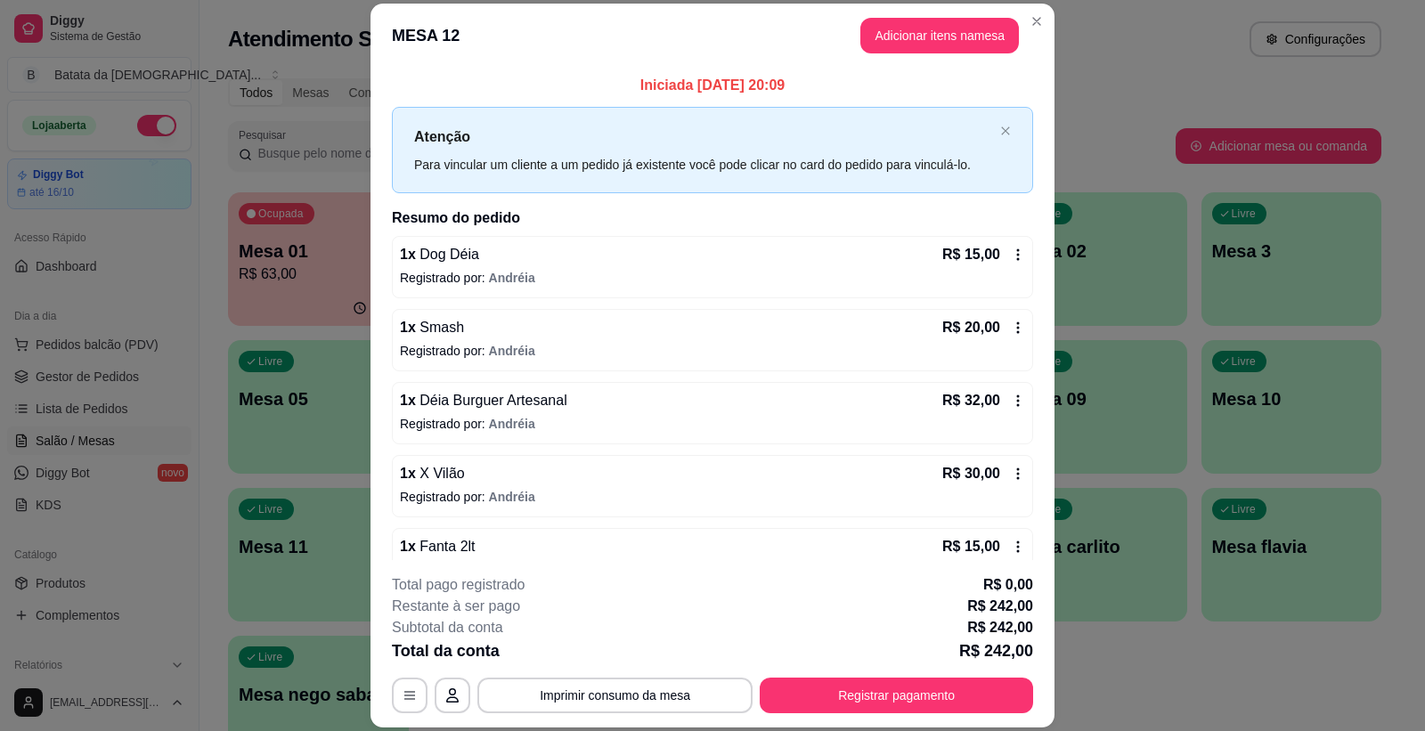
scroll to position [99, 0]
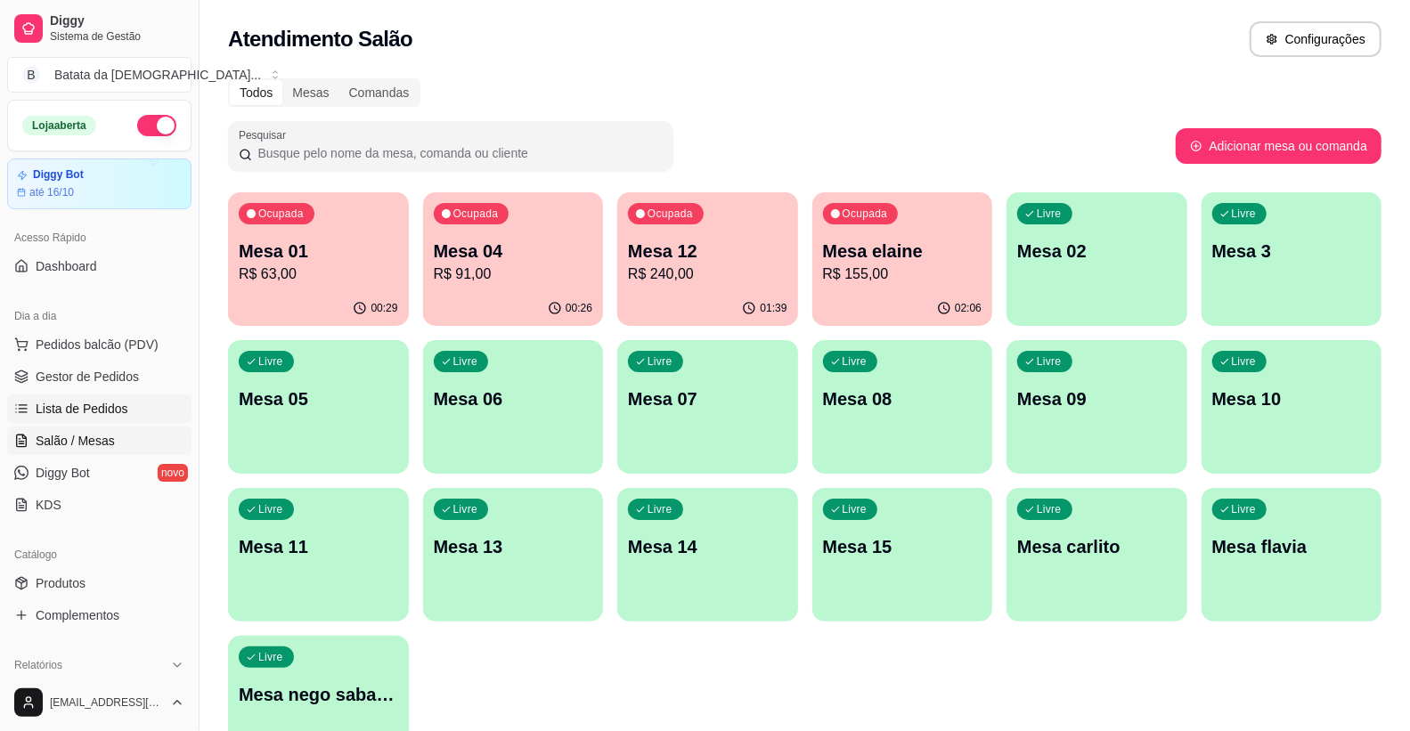
click at [14, 411] on icon at bounding box center [21, 409] width 14 height 14
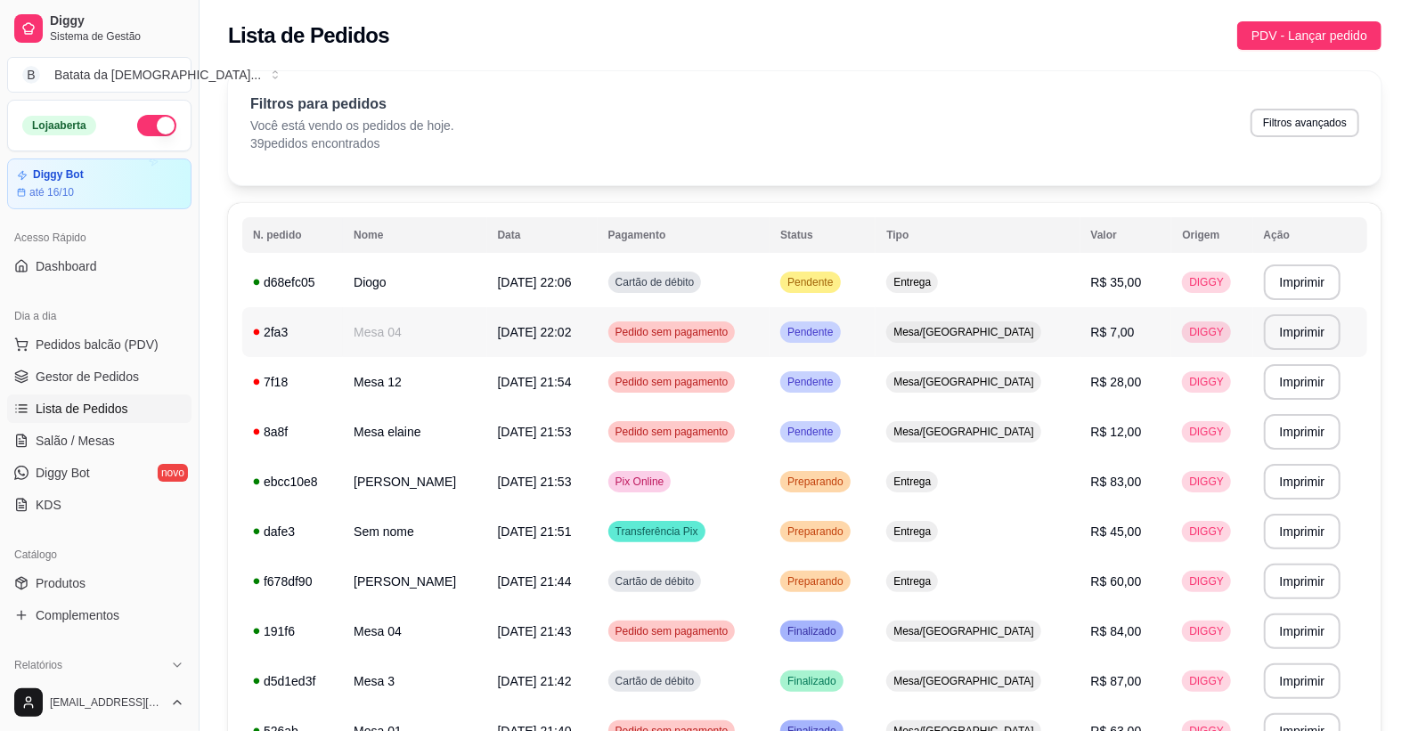
click at [264, 339] on div "2fa3" at bounding box center [292, 332] width 79 height 18
click at [343, 370] on td "Mesa 12" at bounding box center [414, 382] width 143 height 50
click at [381, 449] on td "Mesa elaine" at bounding box center [414, 432] width 143 height 50
click at [90, 441] on span "Salão / Mesas" at bounding box center [75, 441] width 79 height 18
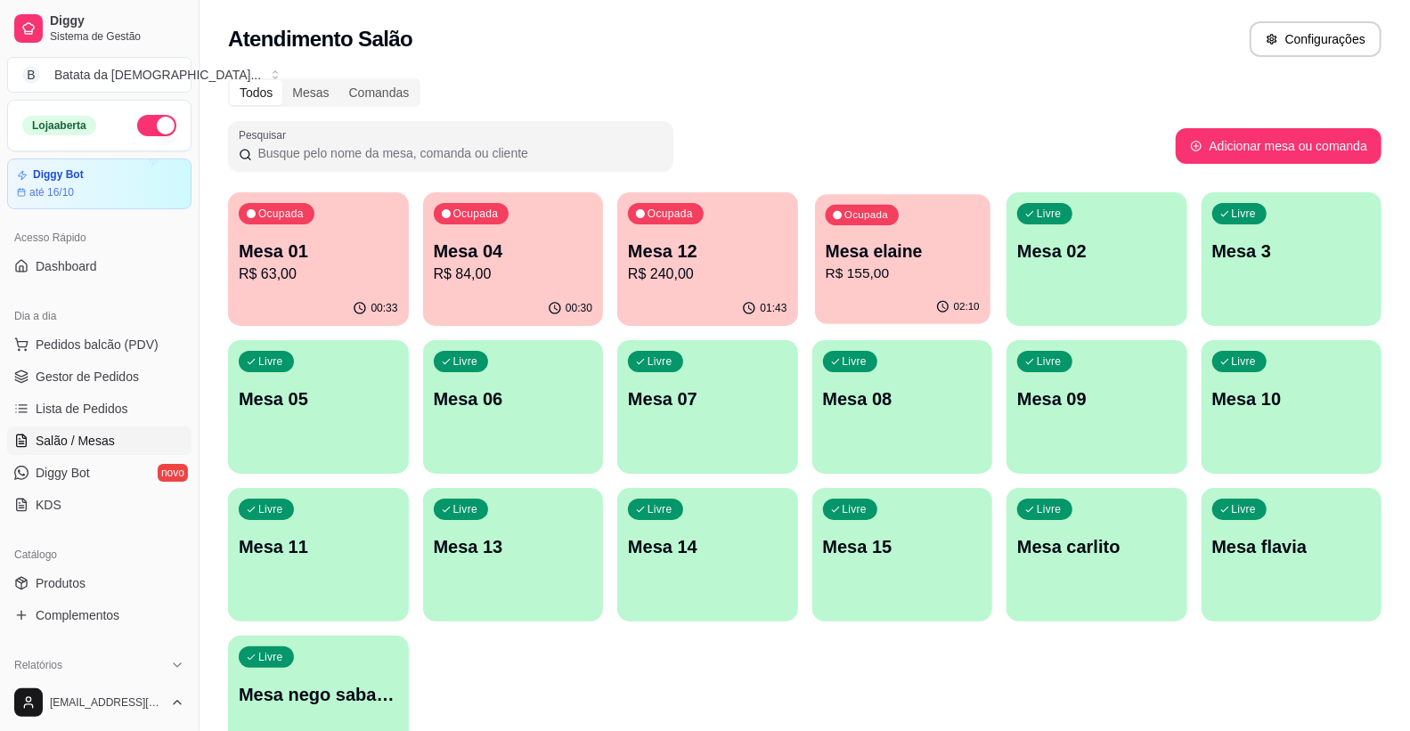
click at [901, 227] on div "Ocupada Mesa elaine R$ 155,00" at bounding box center [902, 242] width 175 height 96
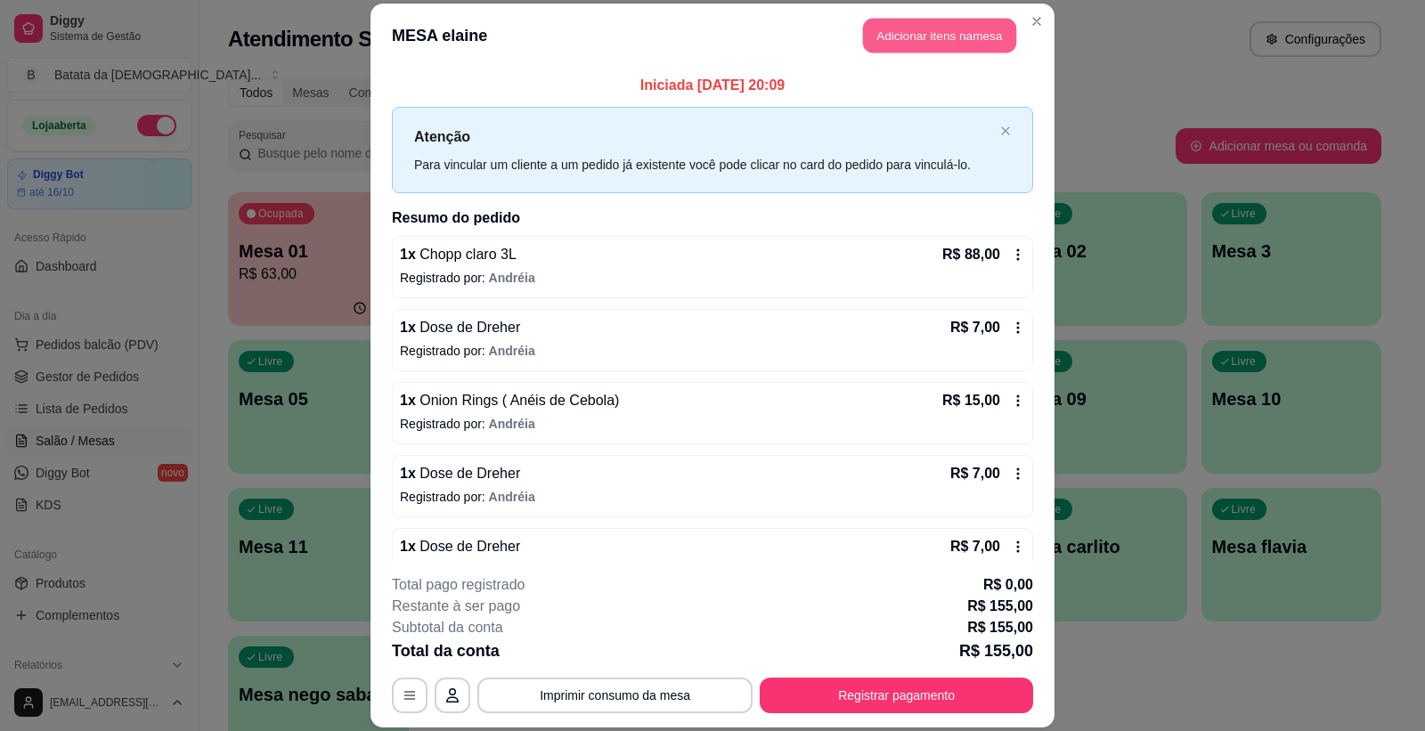
click at [916, 34] on button "Adicionar itens na mesa" at bounding box center [939, 36] width 153 height 35
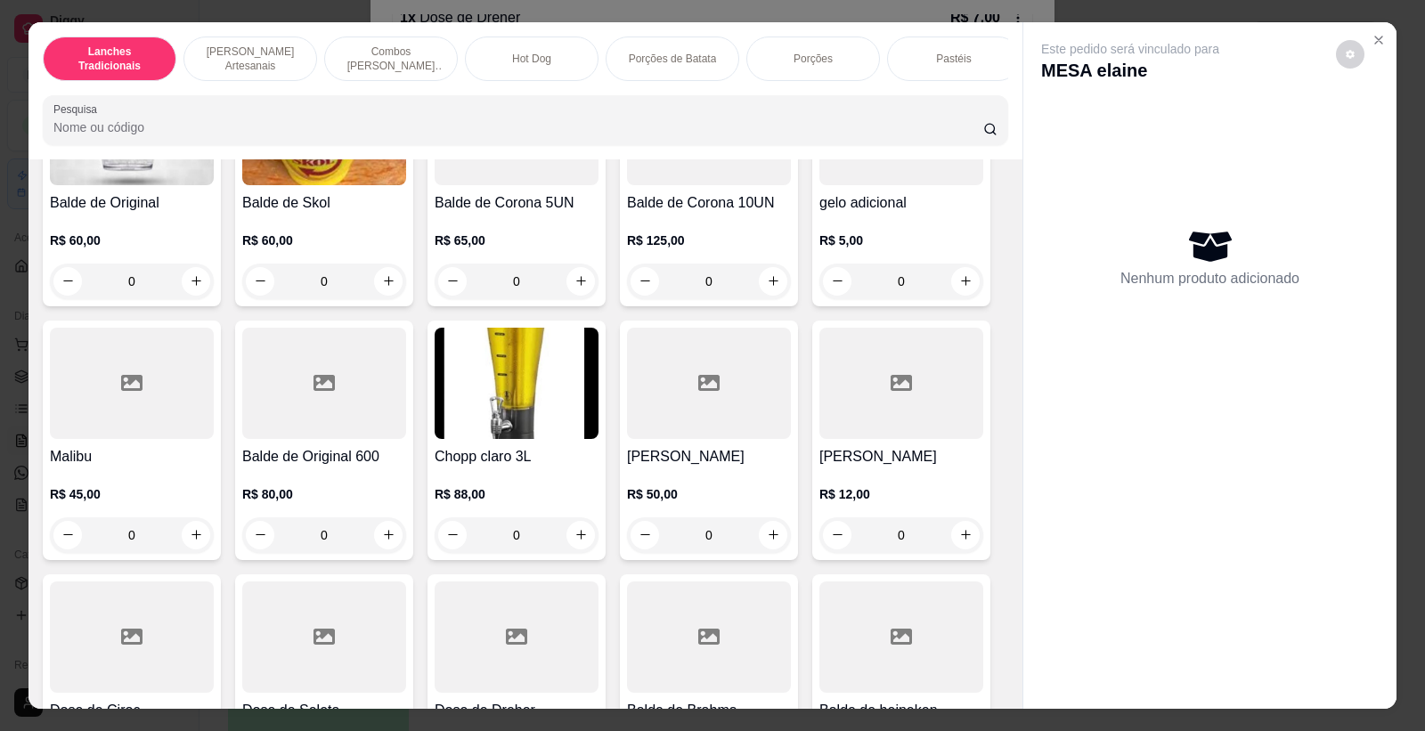
scroll to position [7621, 0]
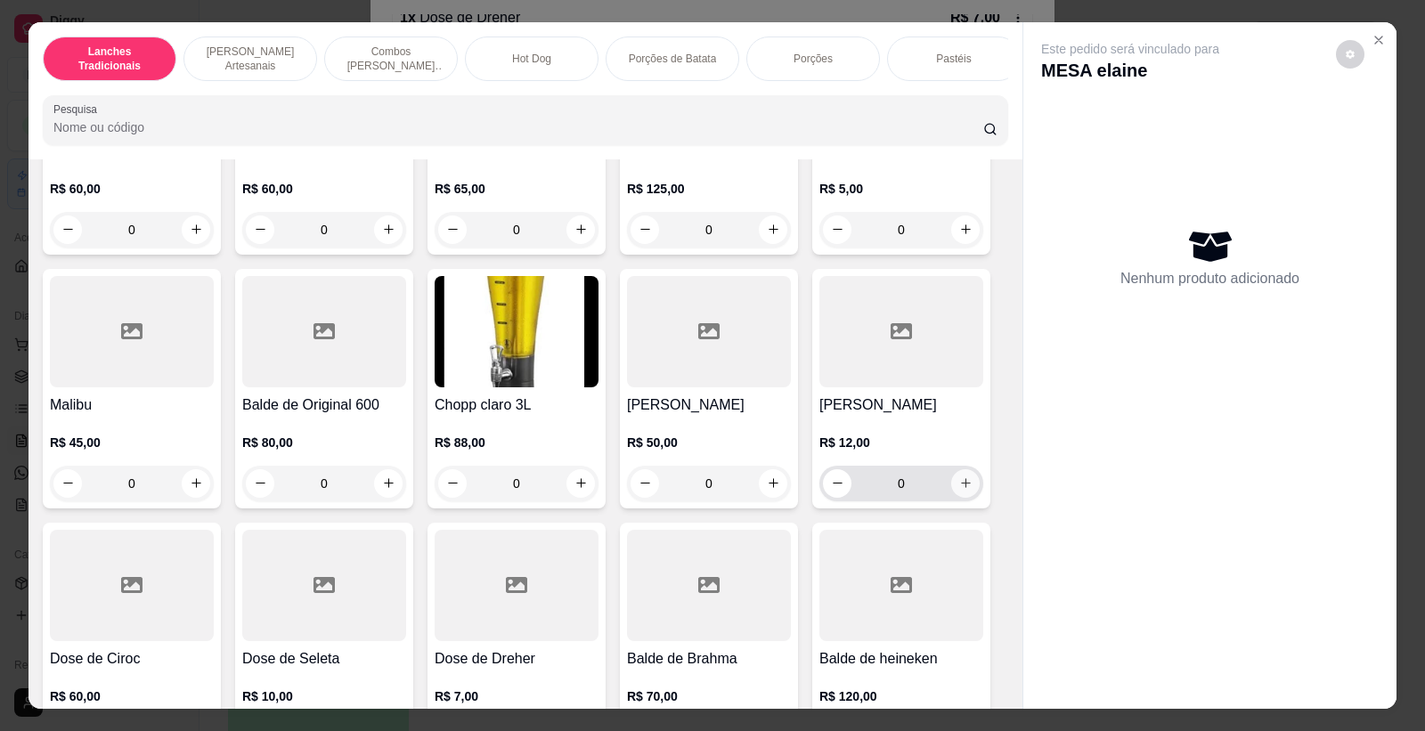
click at [971, 477] on button "increase-product-quantity" at bounding box center [965, 483] width 29 height 29
type input "1"
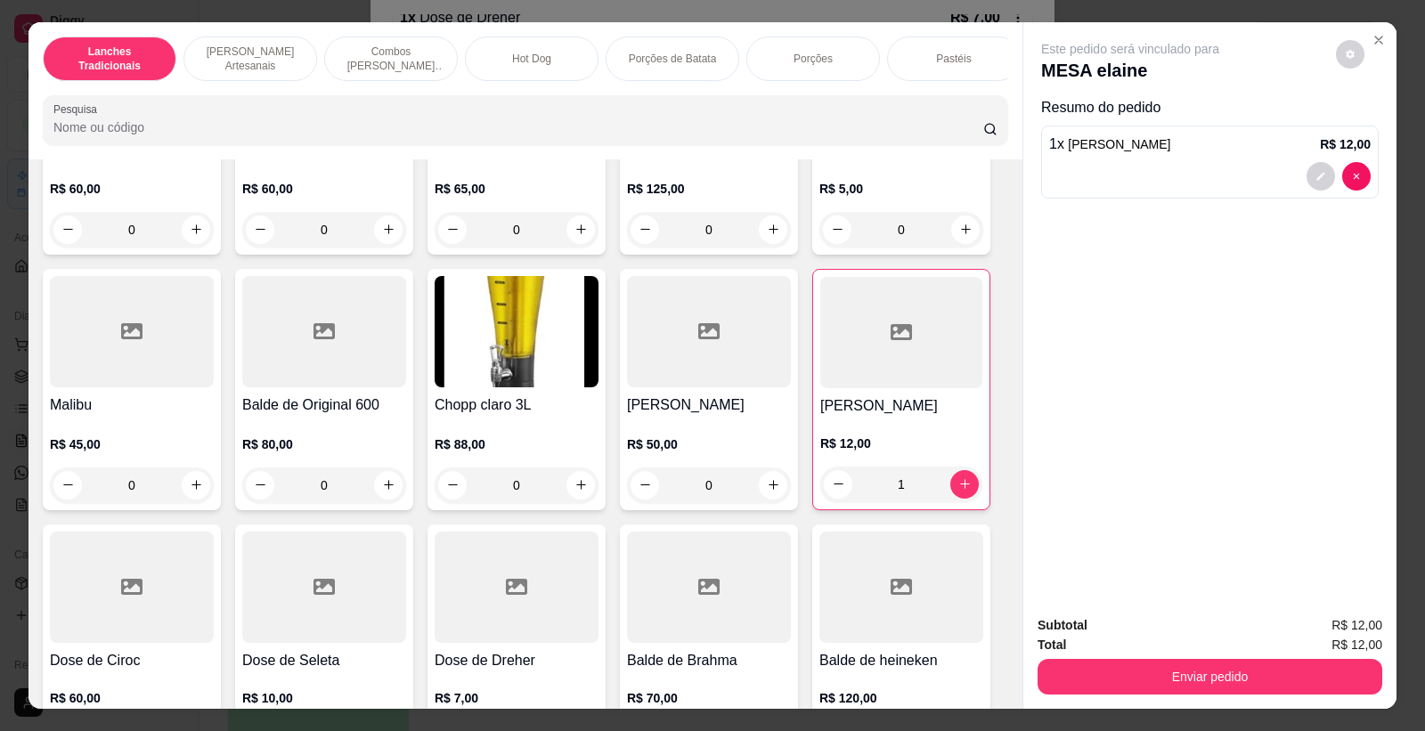
click at [1296, 696] on div "Subtotal R$ 12,00 Total R$ 12,00 Enviar pedido" at bounding box center [1210, 655] width 373 height 108
click at [1296, 693] on div "Subtotal R$ 12,00 Total R$ 12,00 Enviar pedido" at bounding box center [1210, 655] width 373 height 108
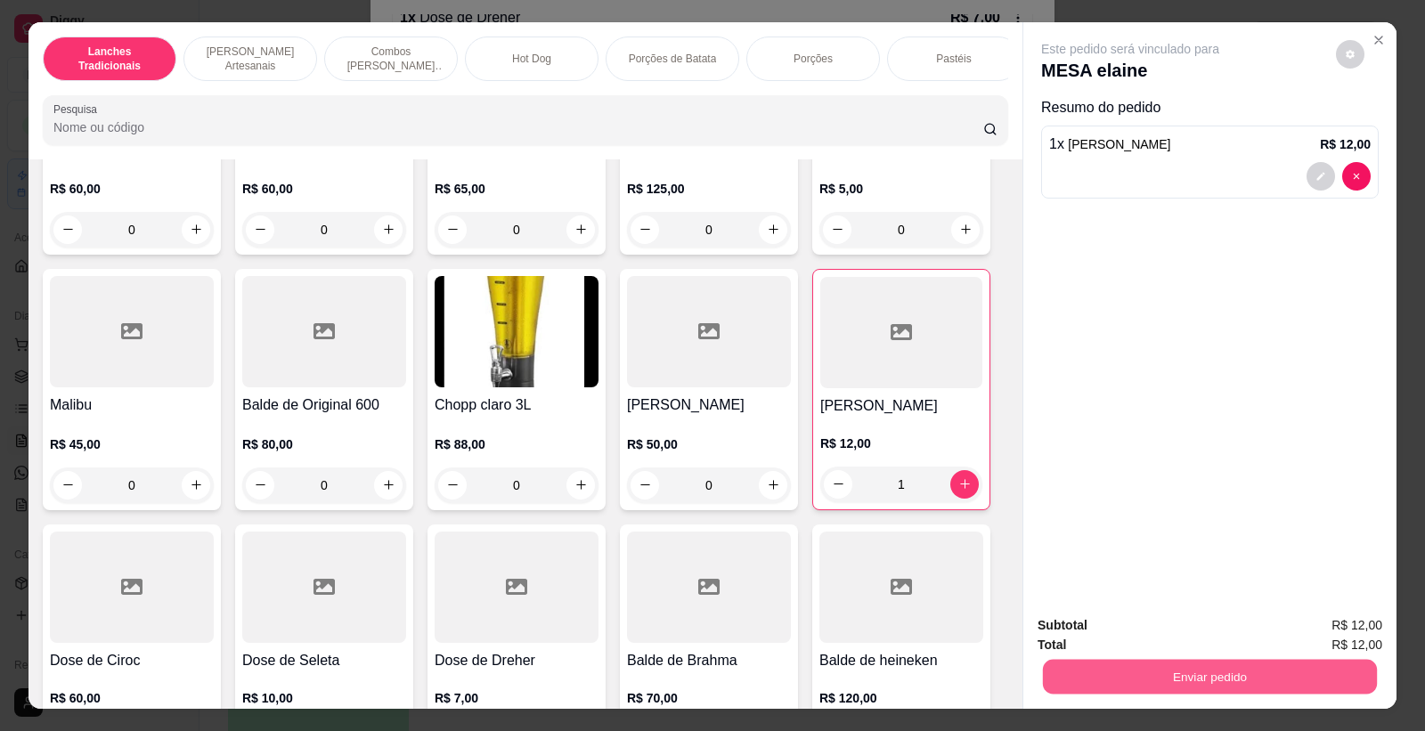
click at [1304, 677] on button "Enviar pedido" at bounding box center [1210, 677] width 334 height 35
click at [1174, 633] on button "Registrar cliente" at bounding box center [1217, 633] width 114 height 33
click at [1179, 673] on button "Enviar pedido" at bounding box center [1210, 677] width 334 height 35
click at [1368, 631] on button "Enviar pedido" at bounding box center [1335, 632] width 98 height 33
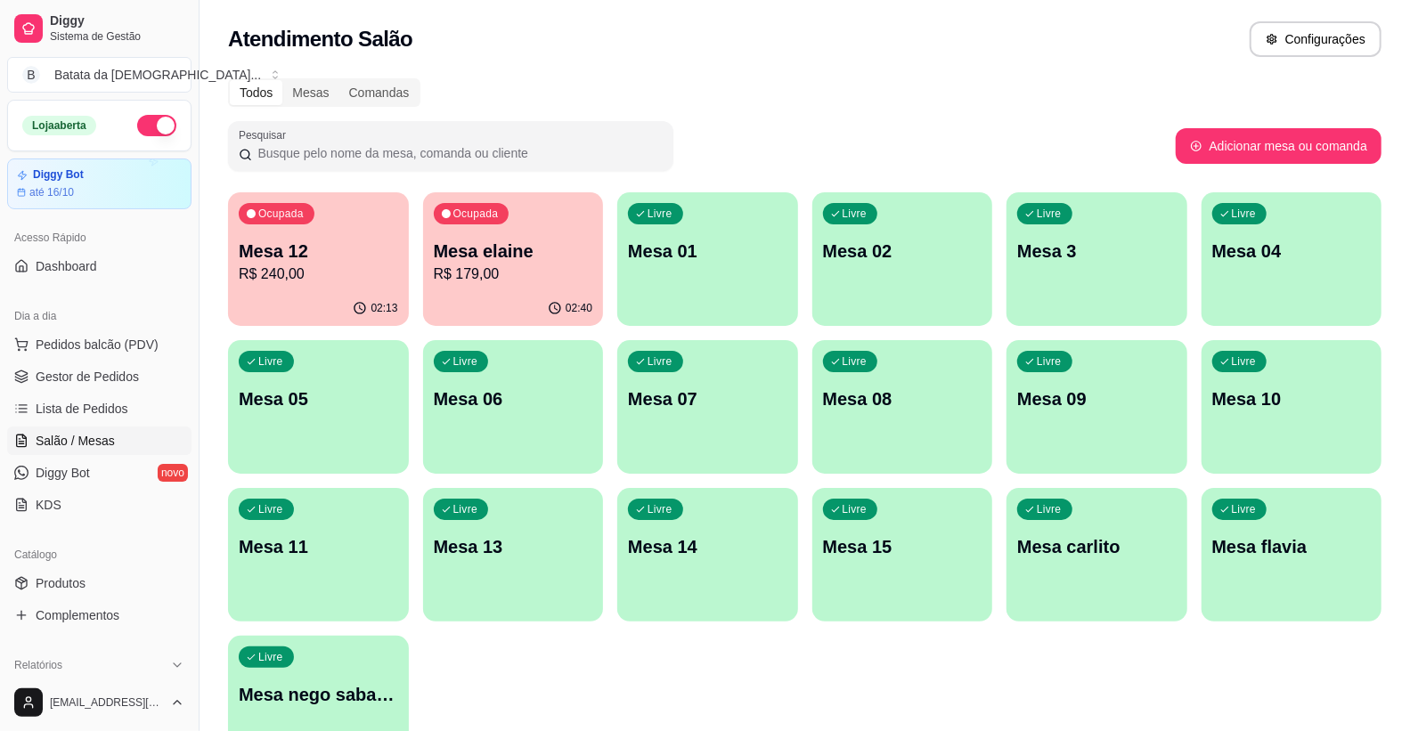
click at [314, 252] on p "Mesa 12" at bounding box center [318, 251] width 159 height 25
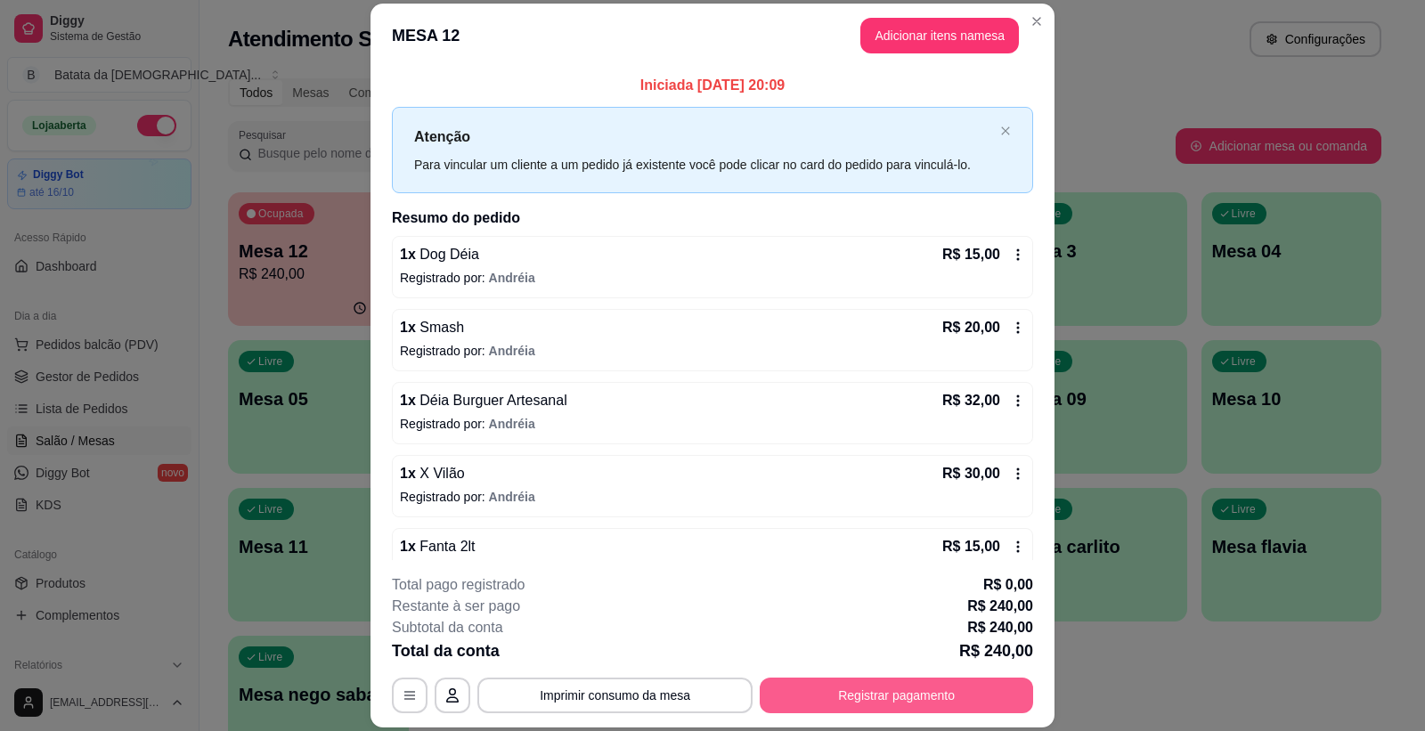
click at [920, 707] on button "Registrar pagamento" at bounding box center [896, 696] width 273 height 36
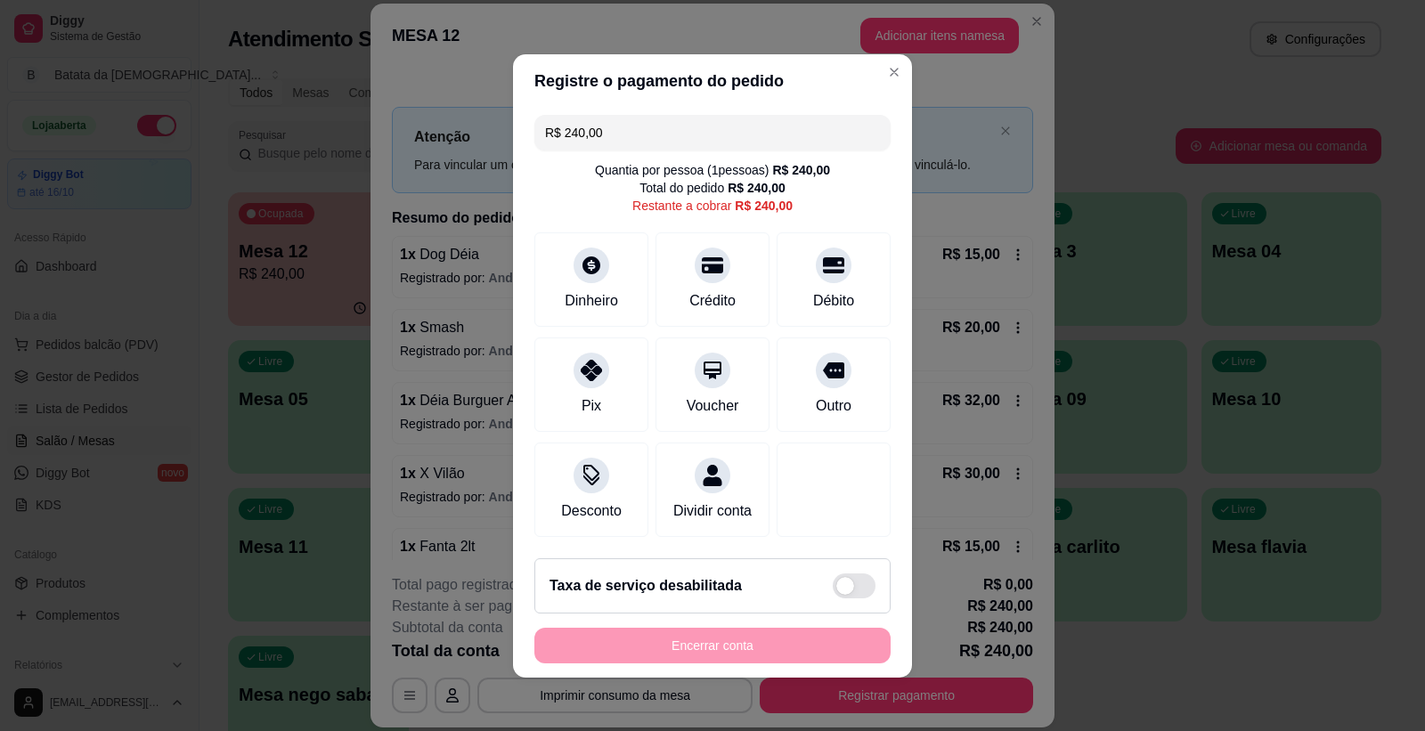
drag, startPoint x: 608, startPoint y: 123, endPoint x: 540, endPoint y: 123, distance: 67.7
click at [545, 123] on input "R$ 240,00" at bounding box center [712, 133] width 335 height 36
click at [705, 288] on div "Crédito" at bounding box center [713, 299] width 51 height 23
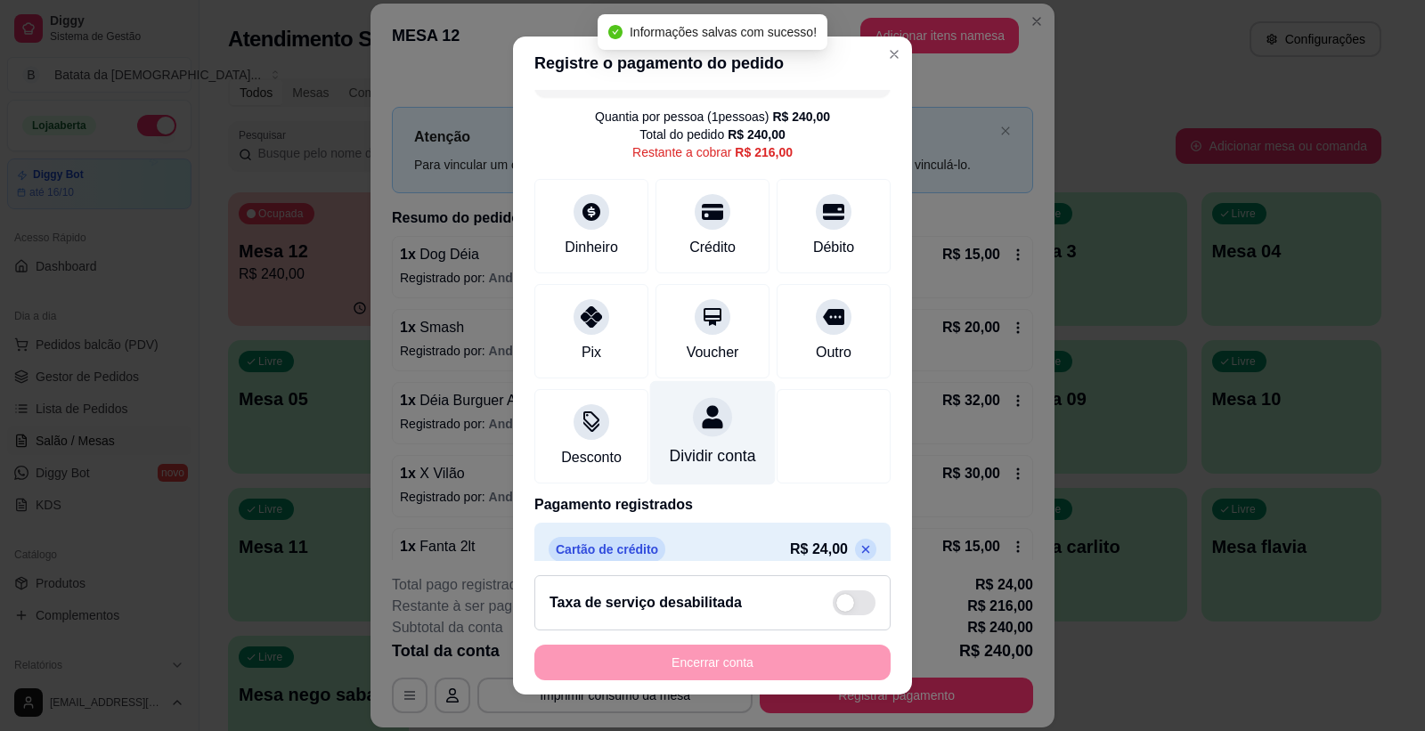
scroll to position [0, 0]
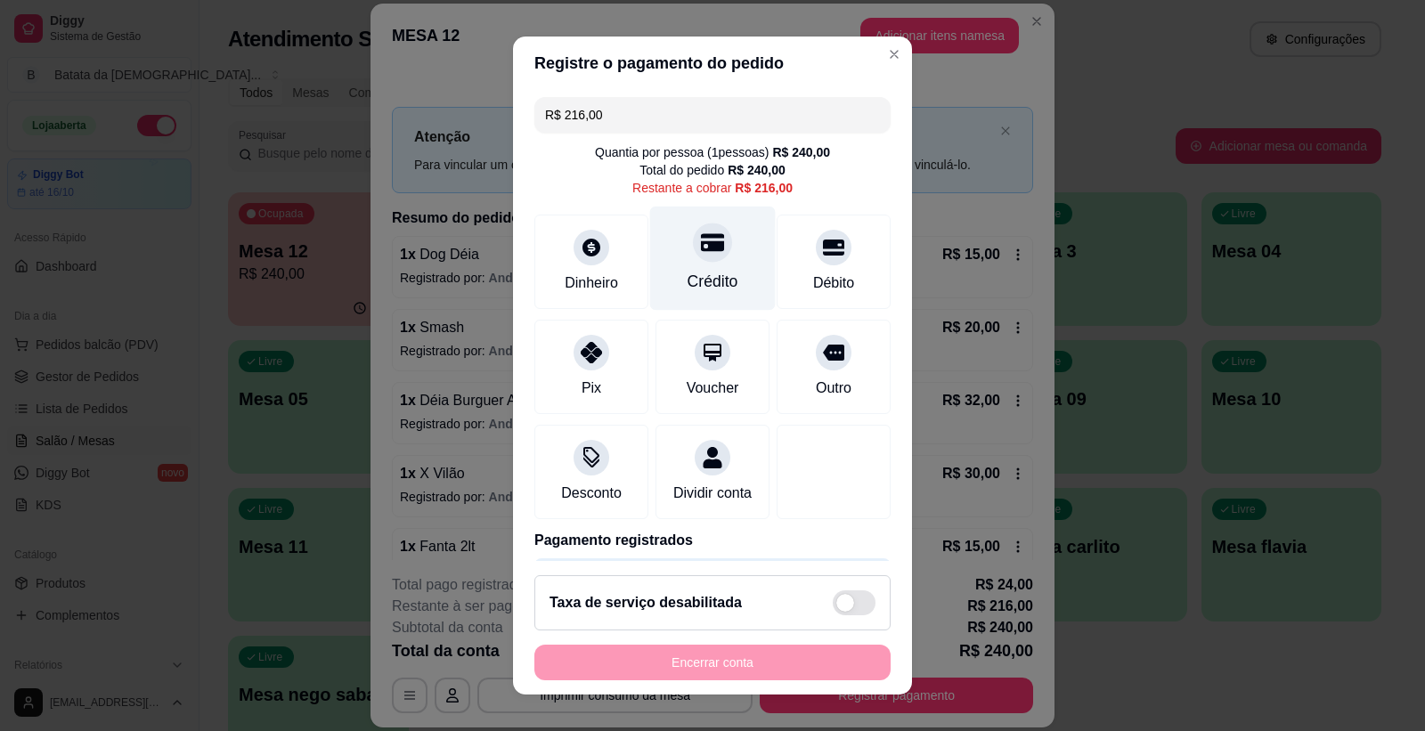
click at [715, 245] on div "Crédito" at bounding box center [713, 259] width 126 height 104
type input "R$ 0,00"
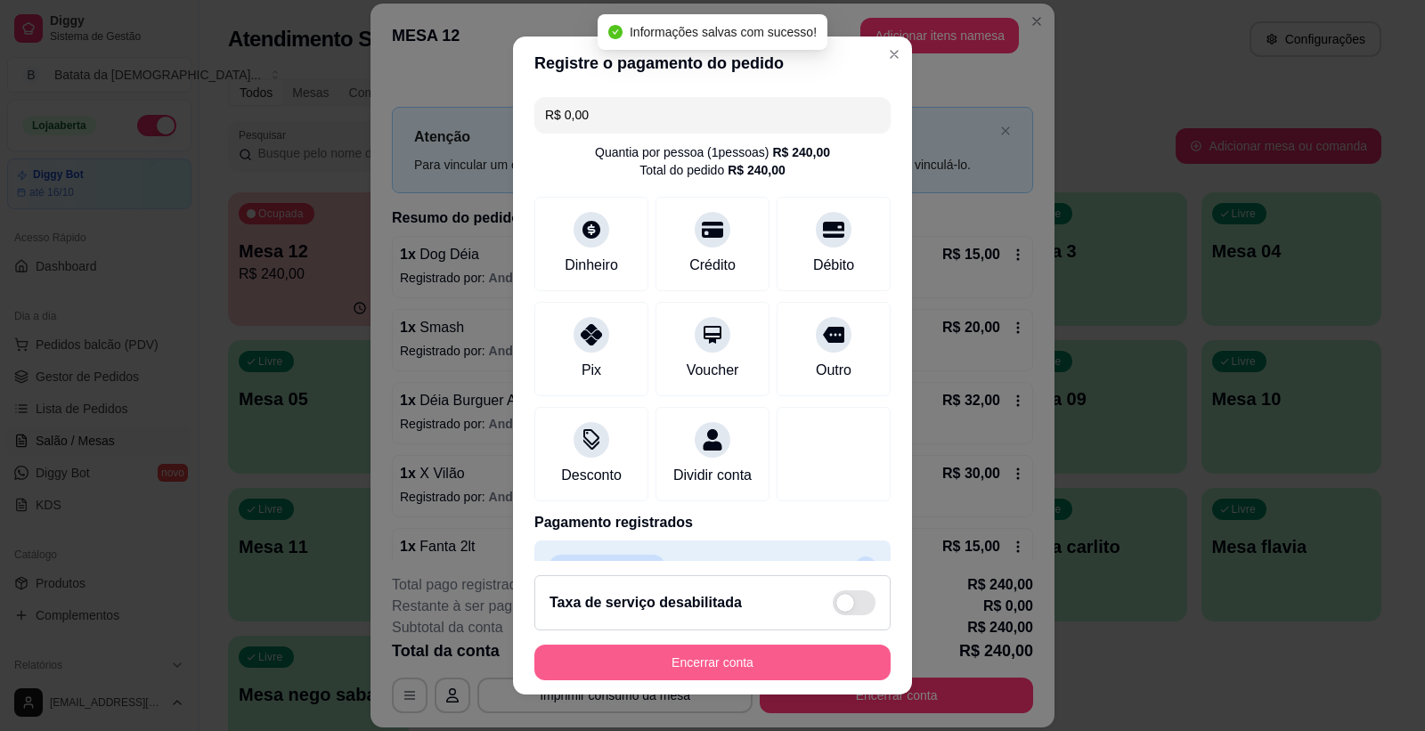
click at [758, 671] on button "Encerrar conta" at bounding box center [712, 663] width 356 height 36
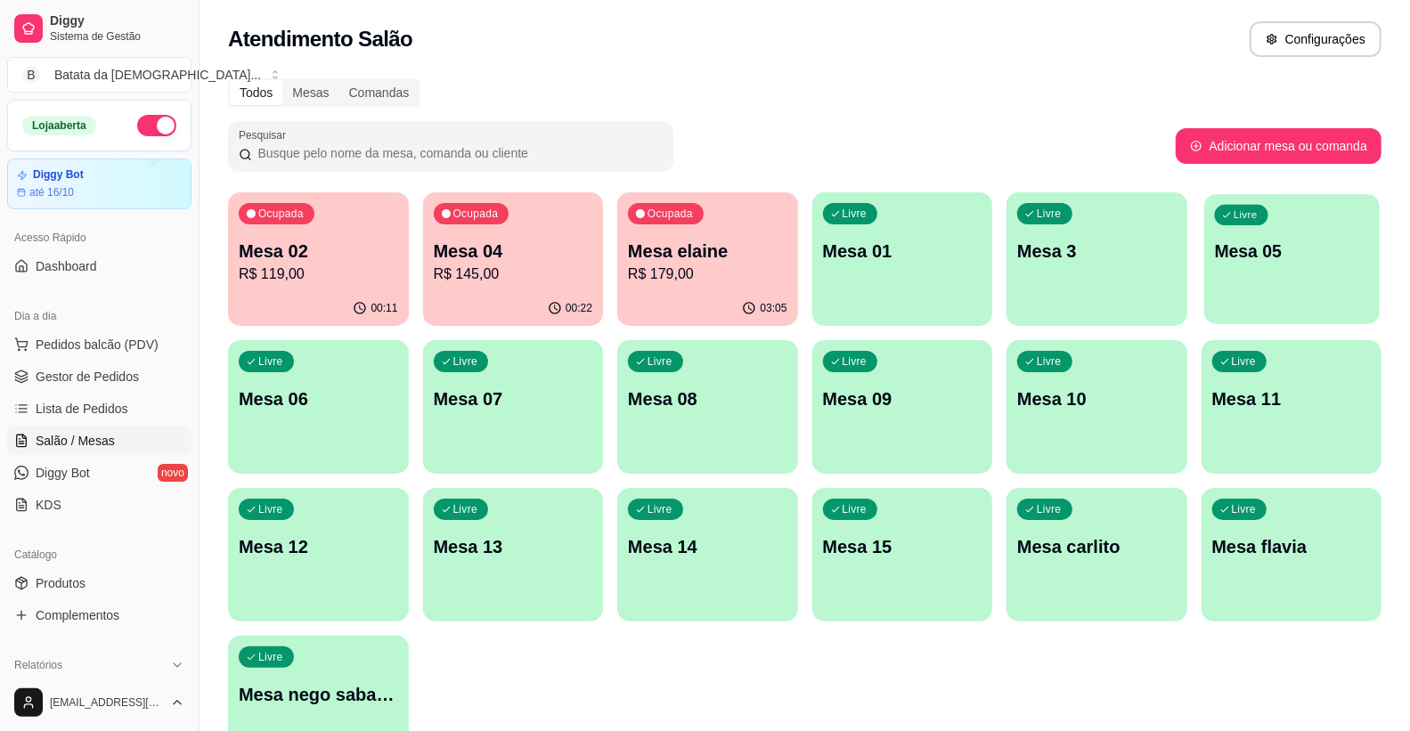
click at [1329, 258] on p "Mesa 05" at bounding box center [1291, 252] width 154 height 24
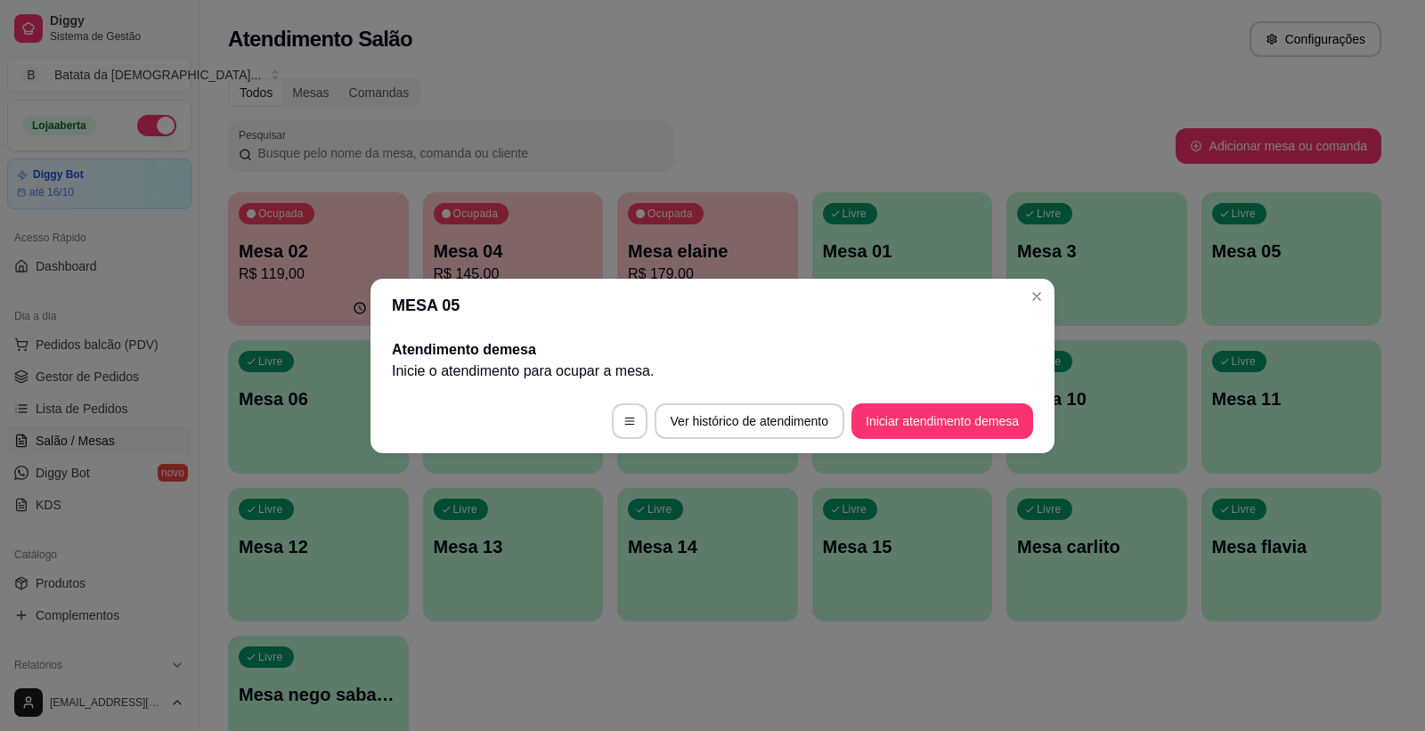
click at [885, 439] on footer "Ver histórico de atendimento Iniciar atendimento de mesa" at bounding box center [713, 421] width 684 height 64
click at [867, 432] on button "Iniciar atendimento de mesa" at bounding box center [943, 422] width 182 height 36
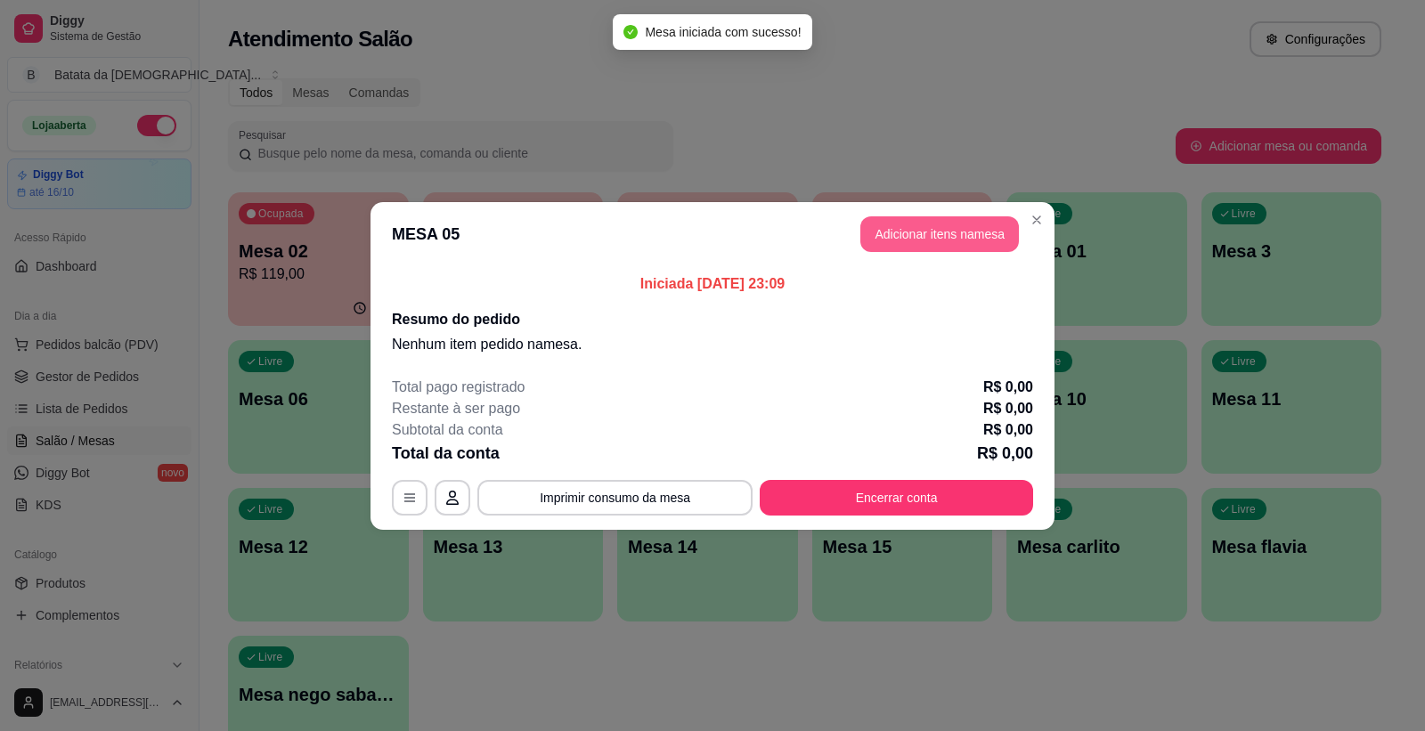
click at [973, 216] on button "Adicionar itens na mesa" at bounding box center [940, 234] width 159 height 36
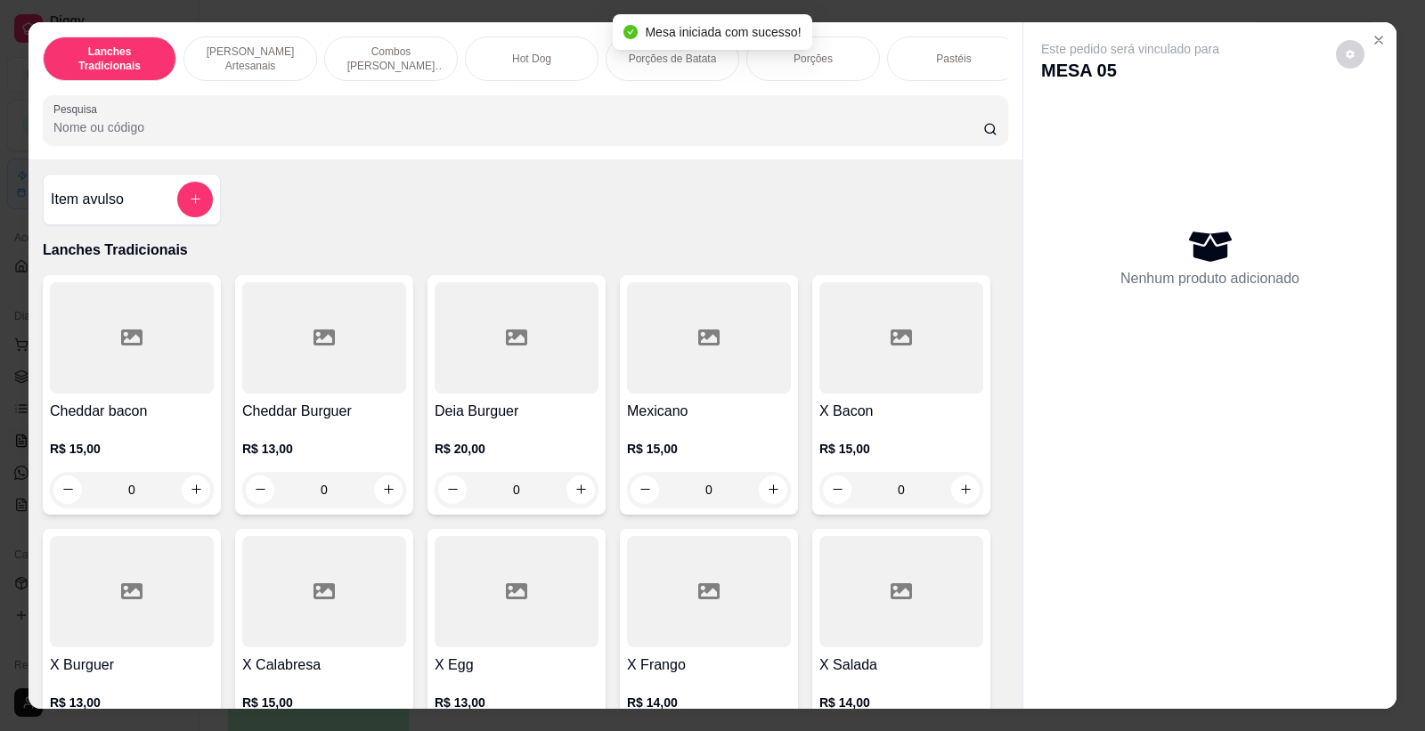
click at [942, 225] on div "Item avulso Lanches Tradicionais Cheddar bacon R$ 15,00 0 Cheddar Burguer R$ 13…" at bounding box center [526, 434] width 994 height 551
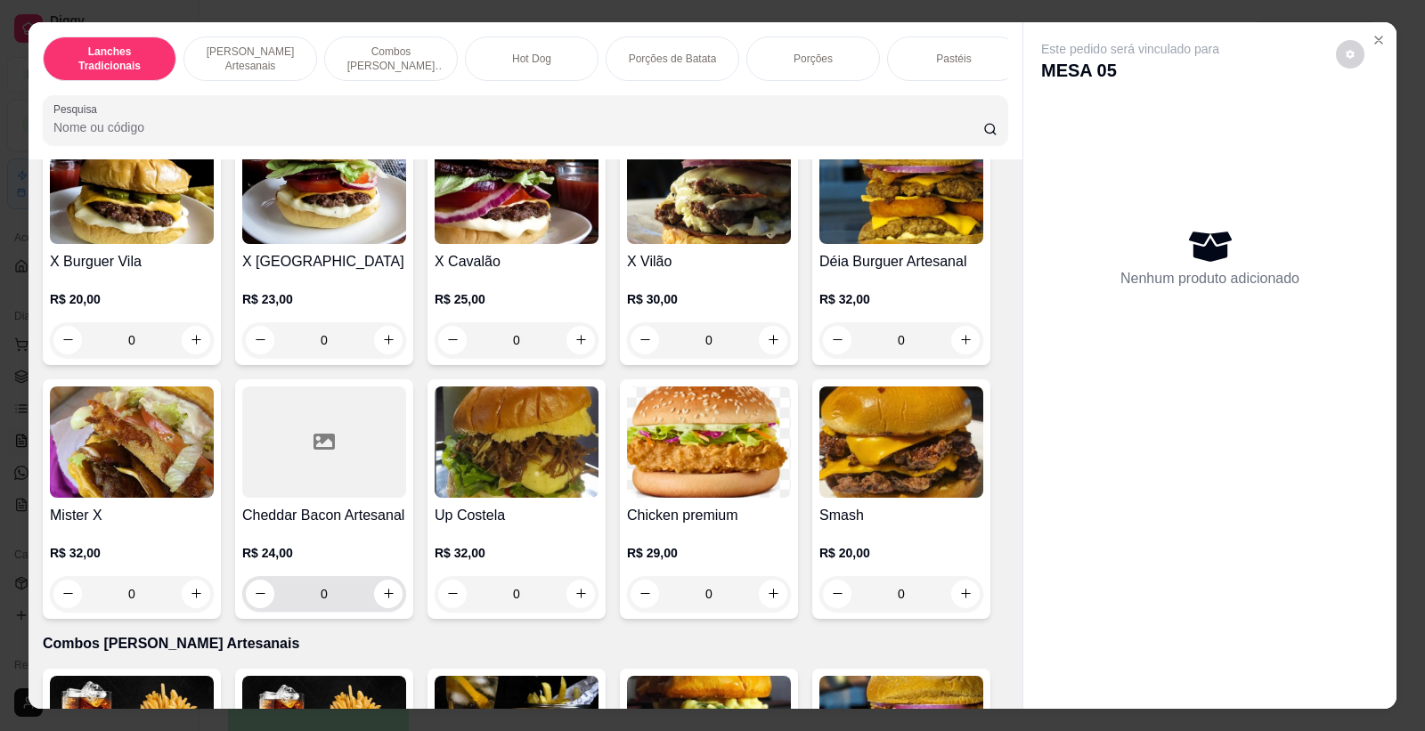
scroll to position [891, 0]
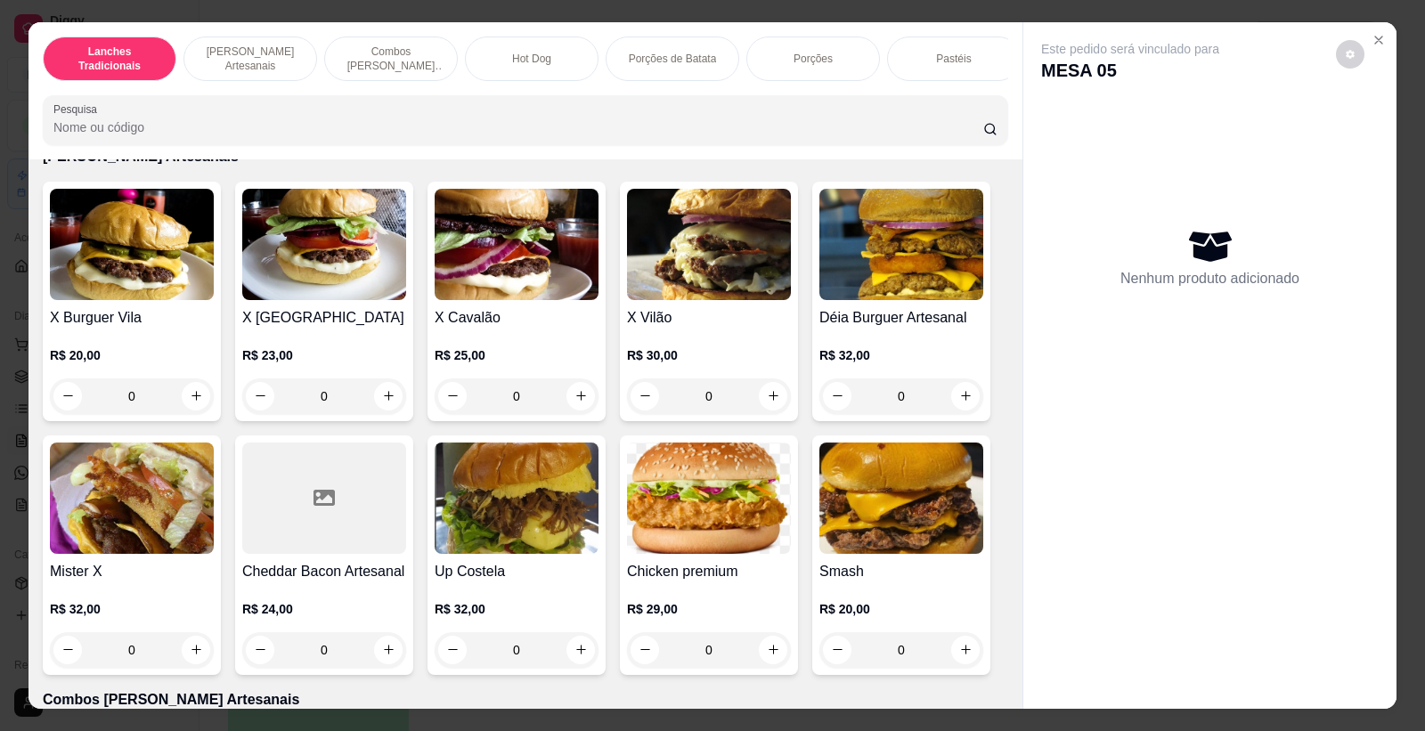
click at [189, 411] on div "0" at bounding box center [132, 397] width 164 height 36
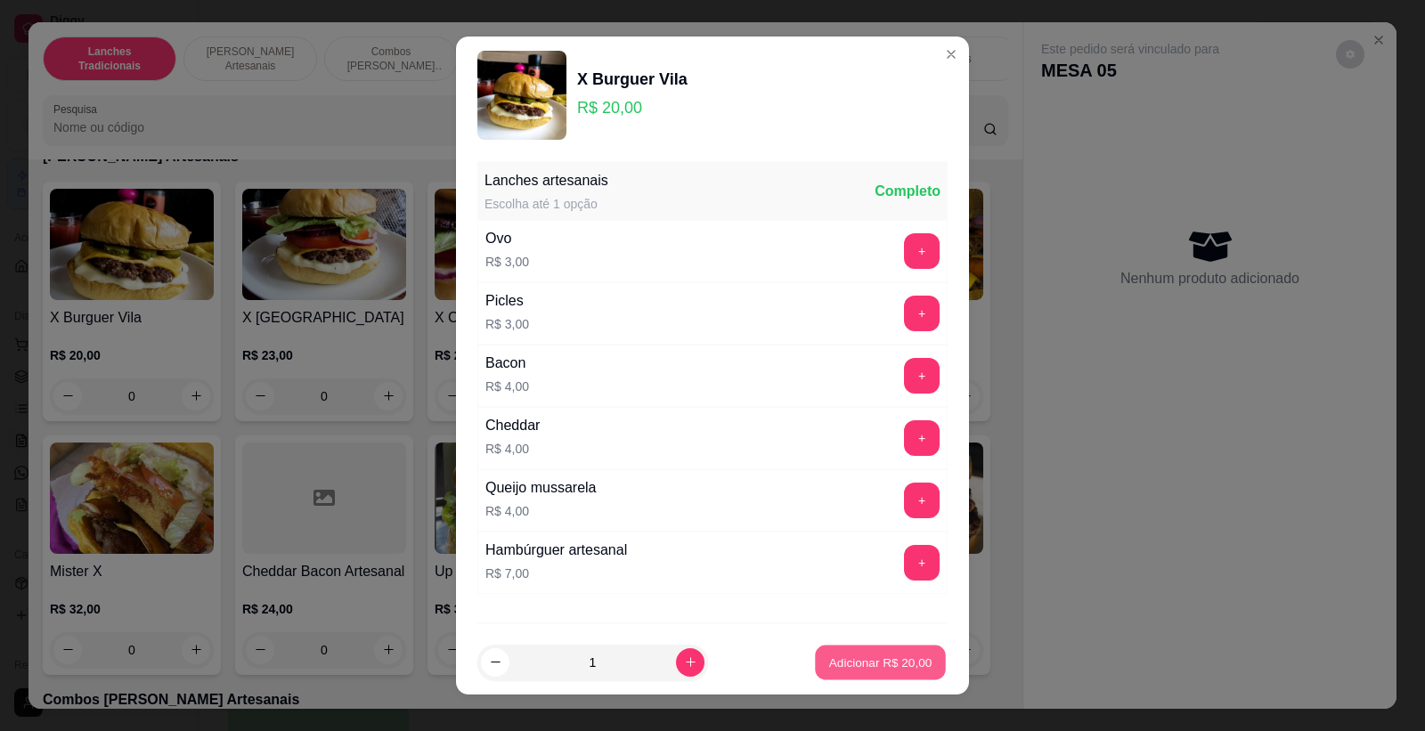
click at [815, 671] on button "Adicionar R$ 20,00" at bounding box center [880, 663] width 131 height 35
type input "1"
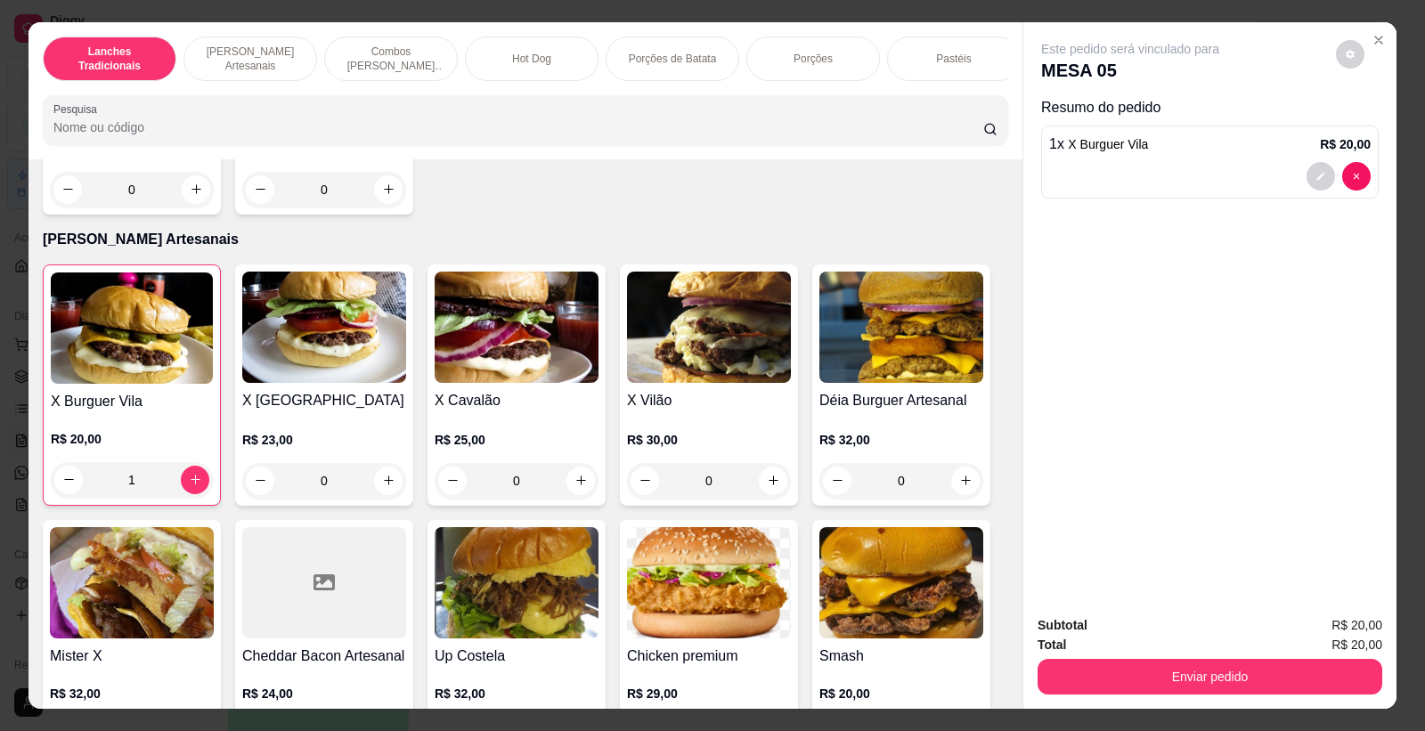
scroll to position [791, 0]
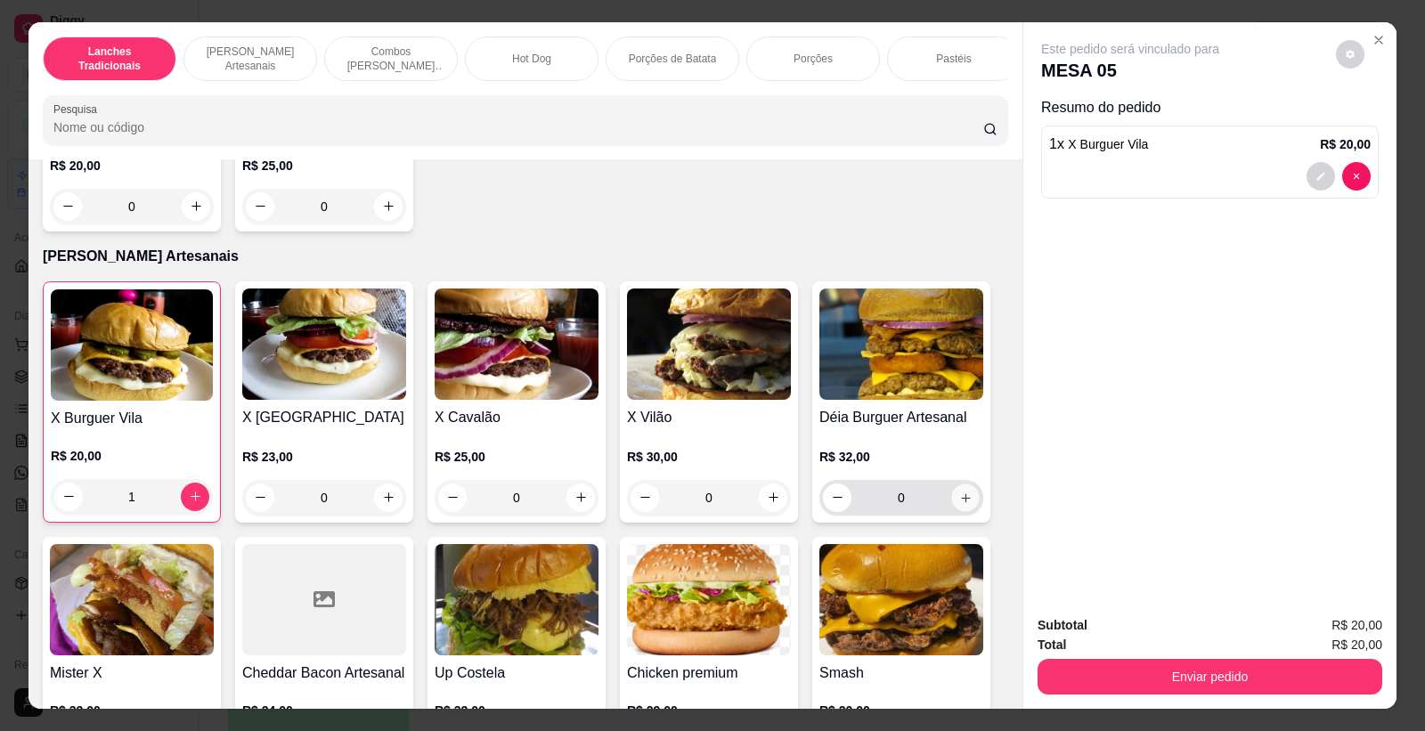
click at [959, 504] on icon "increase-product-quantity" at bounding box center [965, 497] width 13 height 13
type input "1"
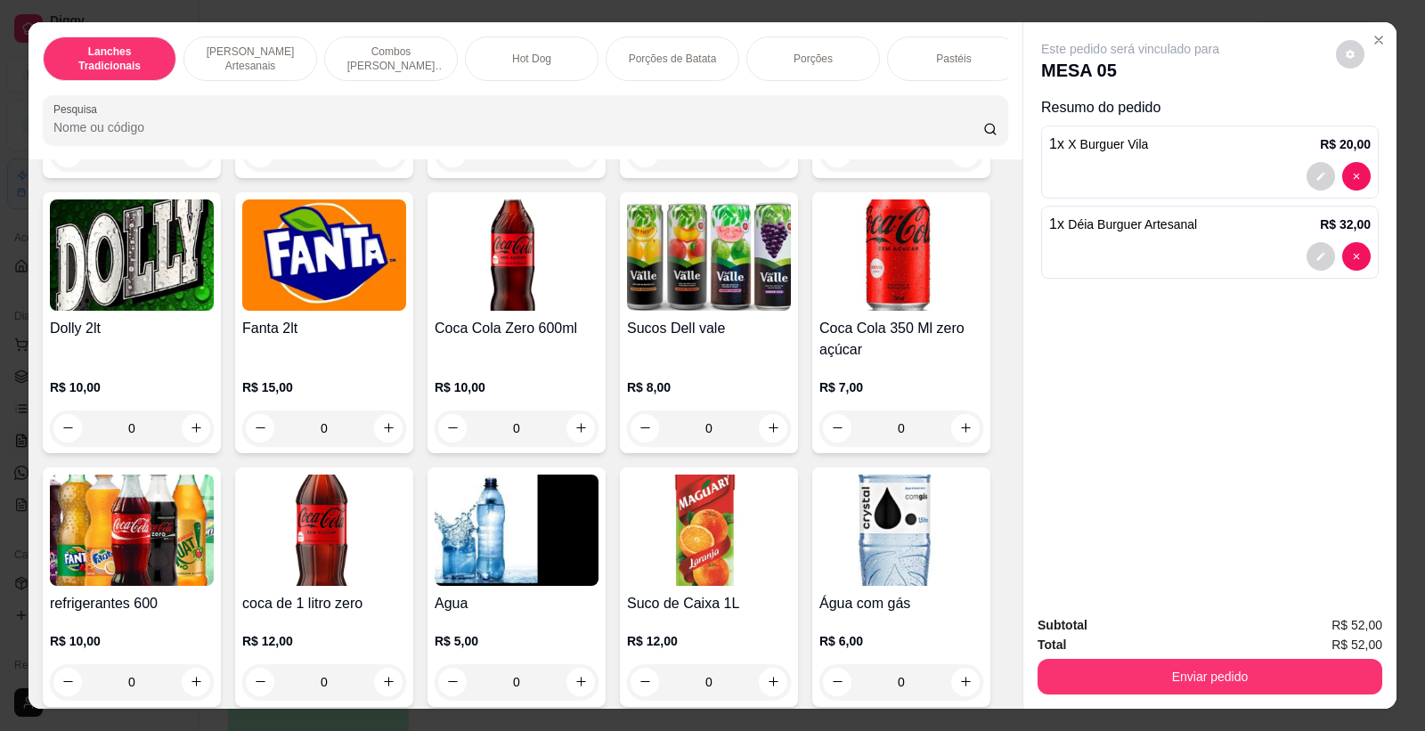
scroll to position [4652, 0]
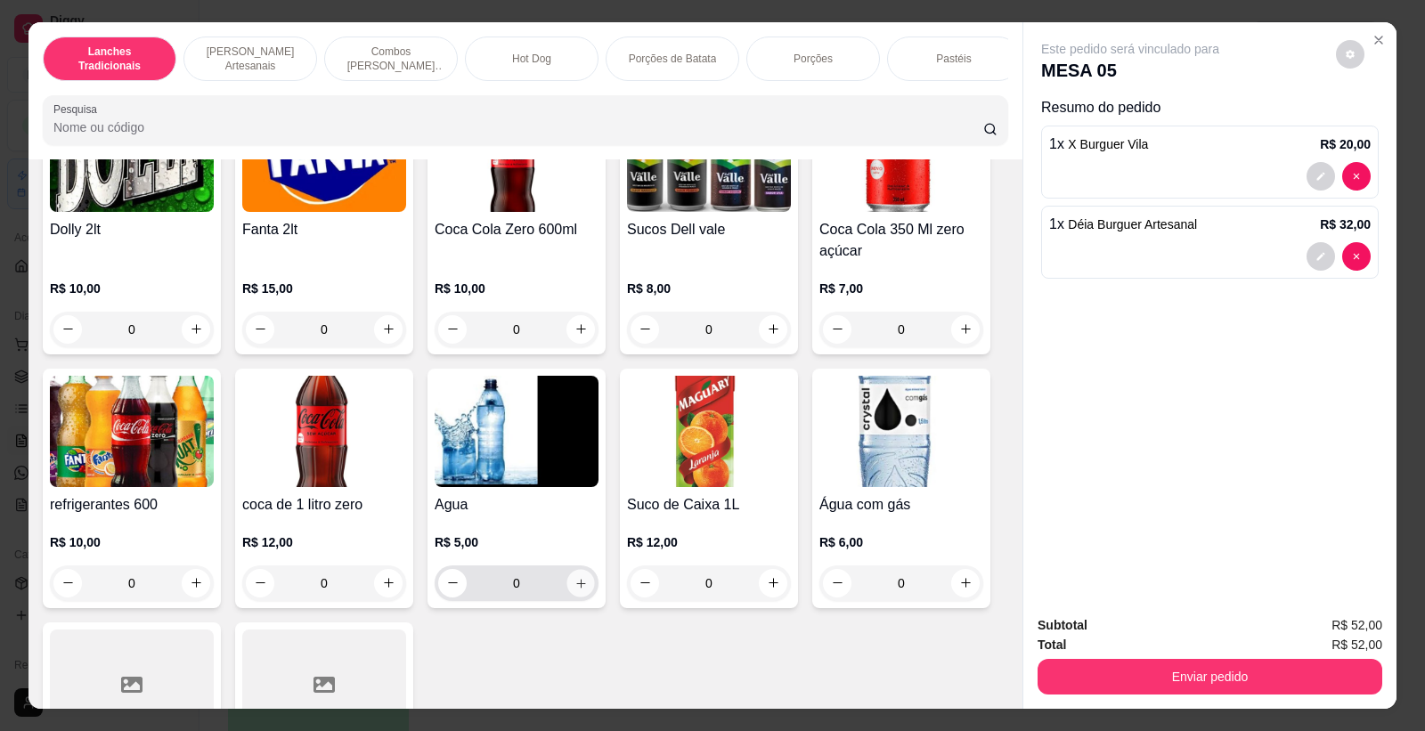
click at [575, 590] on icon "increase-product-quantity" at bounding box center [581, 582] width 13 height 13
type input "1"
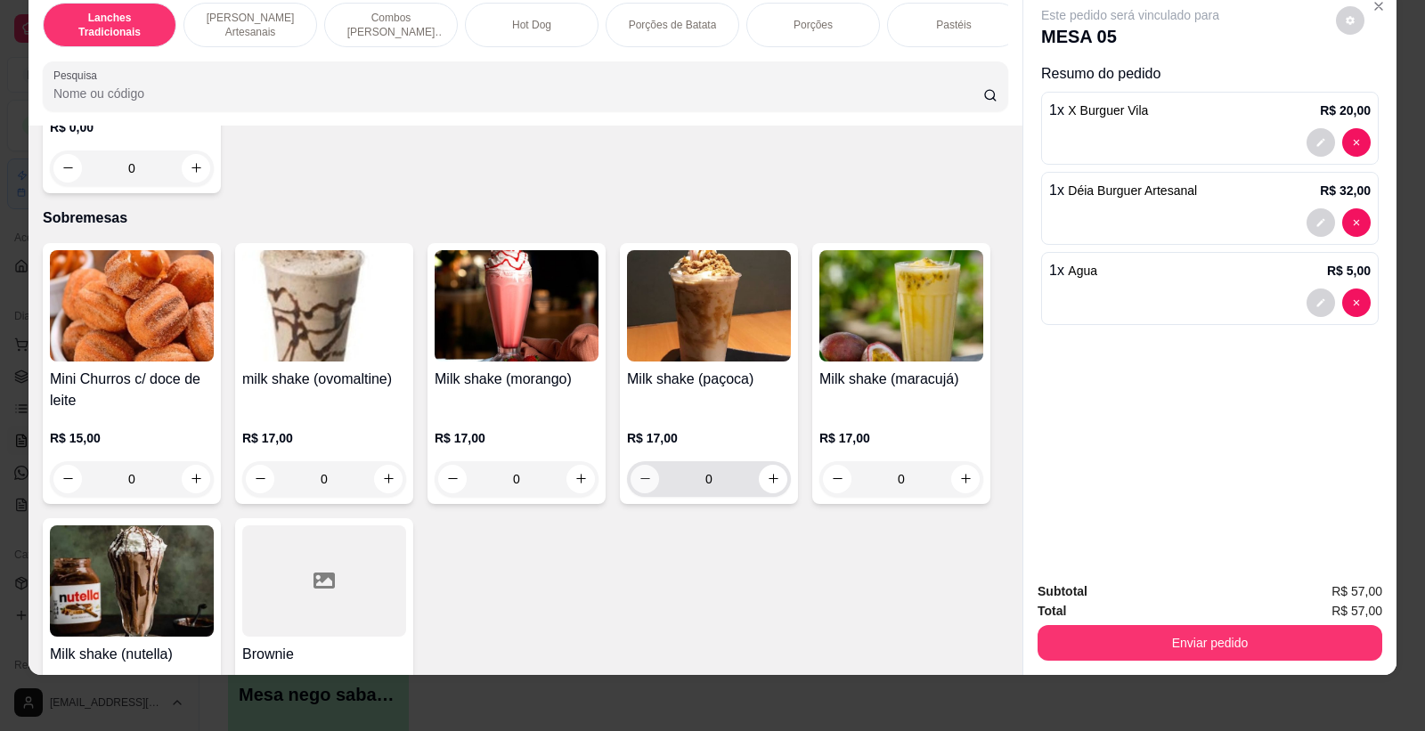
scroll to position [3563, 0]
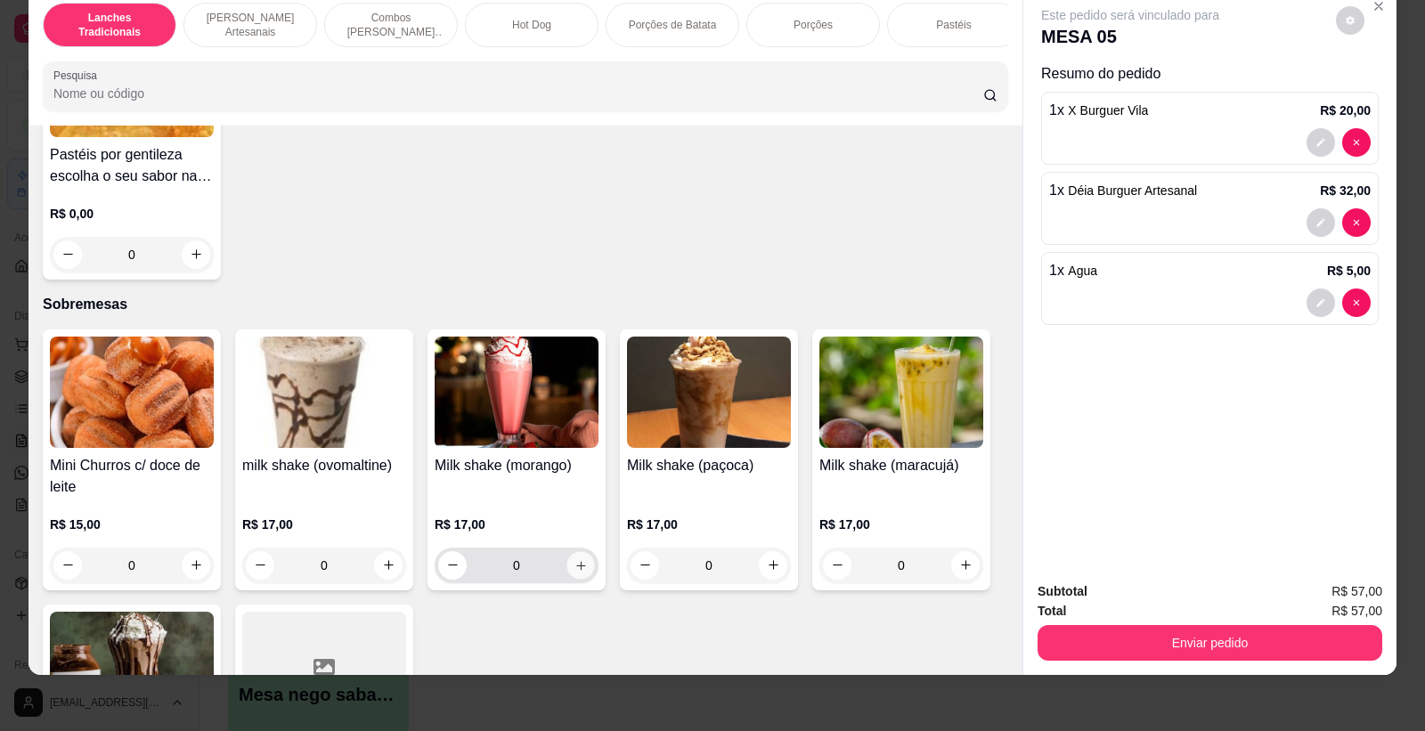
click at [576, 572] on icon "increase-product-quantity" at bounding box center [581, 565] width 13 height 13
type input "1"
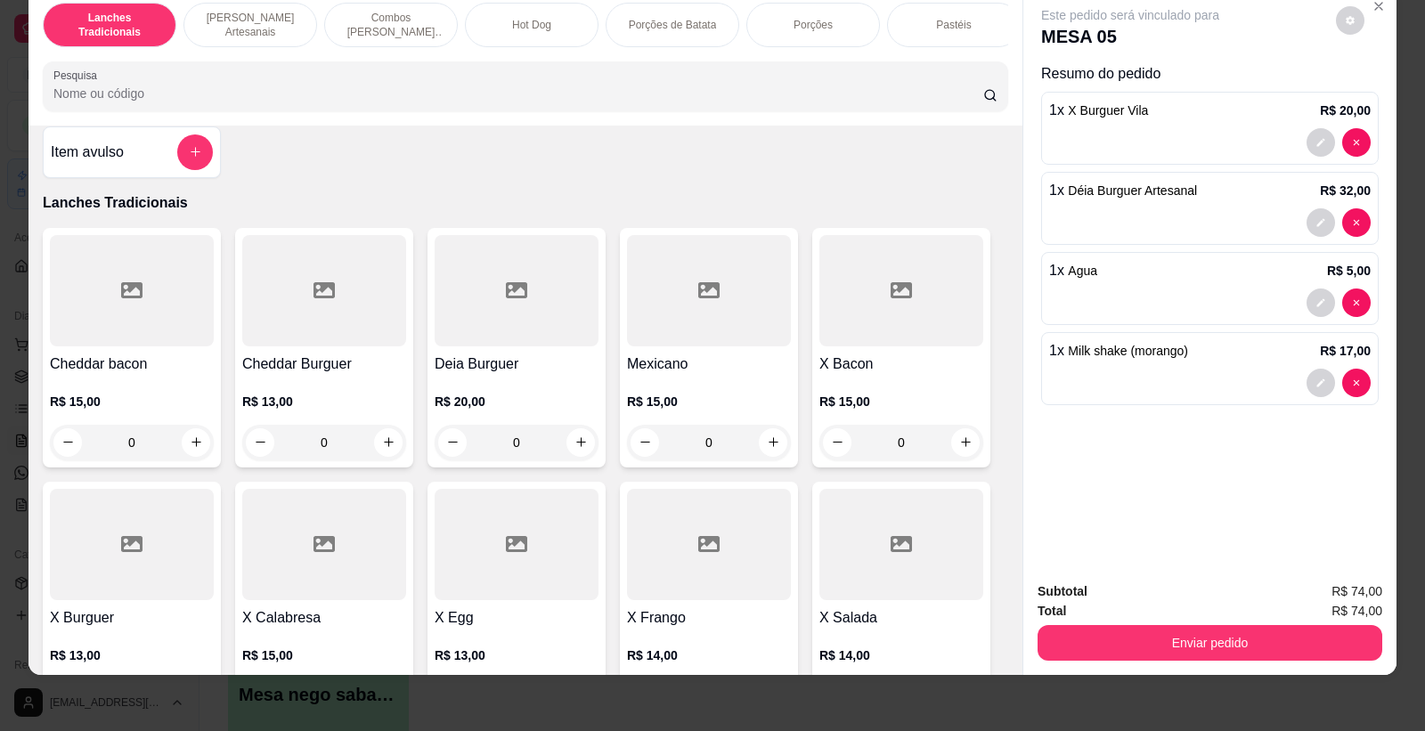
scroll to position [0, 0]
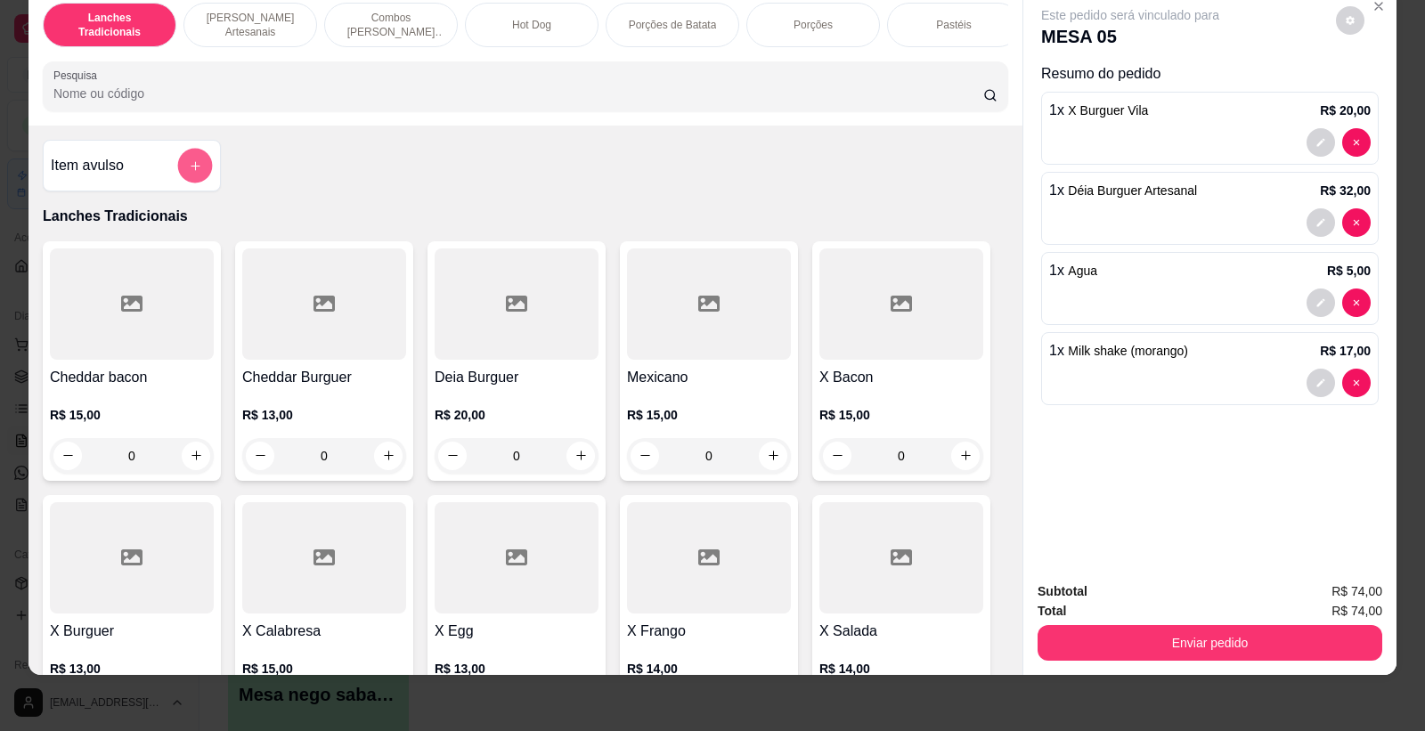
click at [192, 166] on button "add-separate-item" at bounding box center [195, 165] width 35 height 35
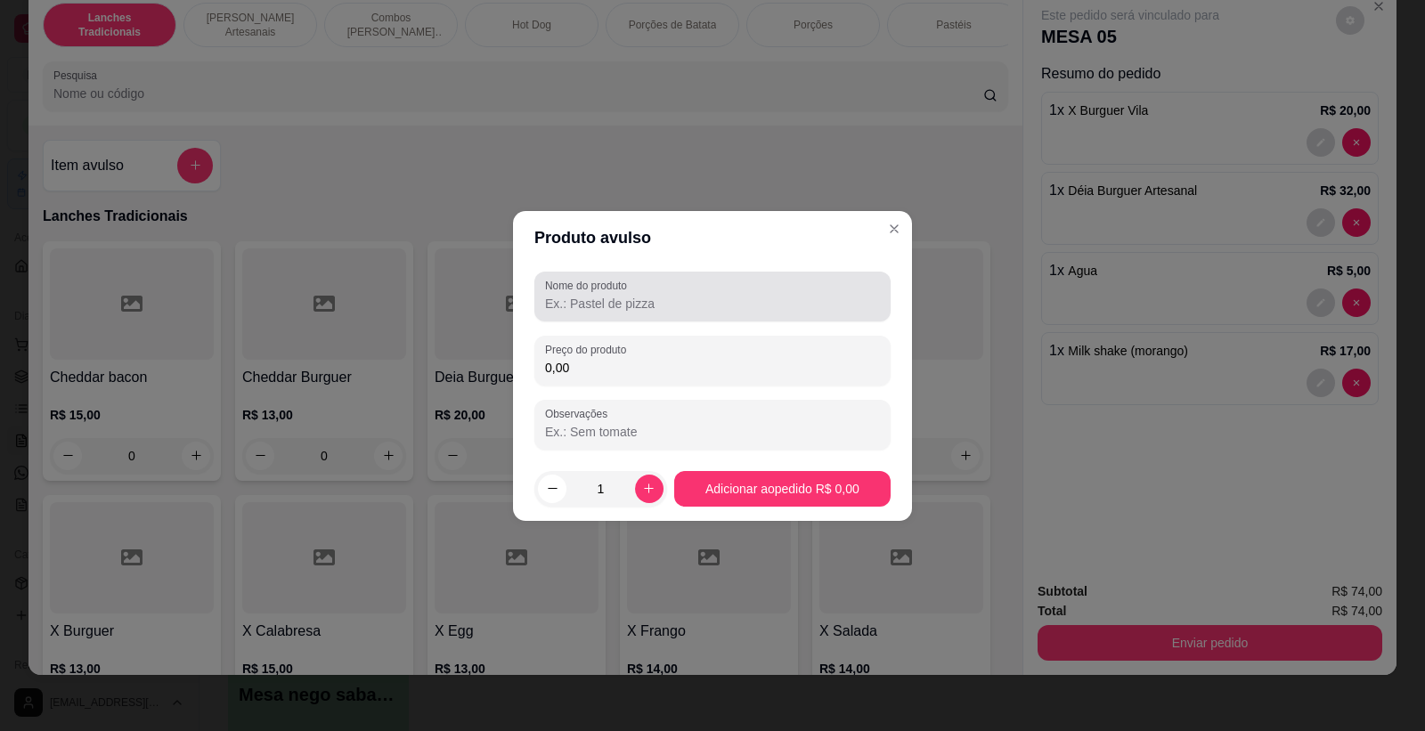
click at [653, 299] on input "Nome do produto" at bounding box center [712, 304] width 335 height 18
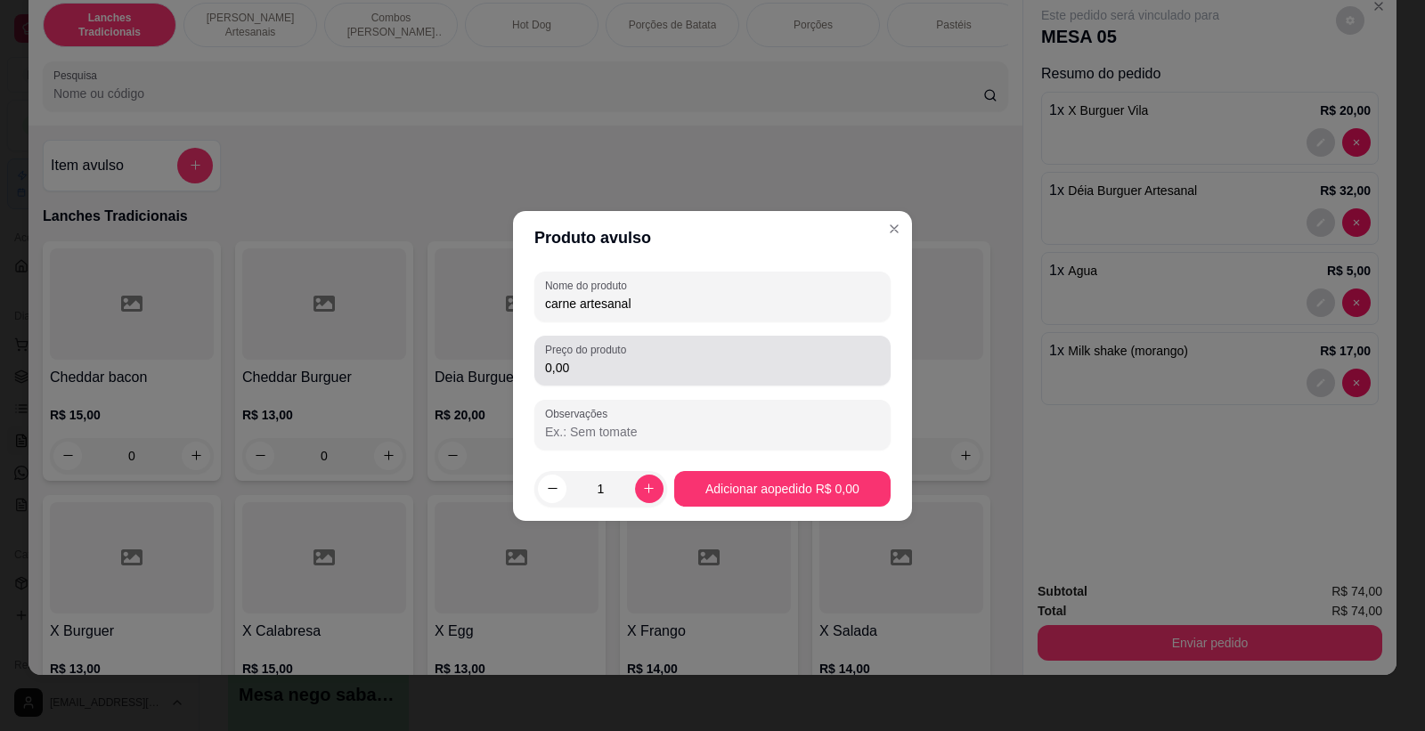
type input "carne artesanal"
click at [591, 384] on div "Preço do produto 0,00" at bounding box center [712, 361] width 356 height 50
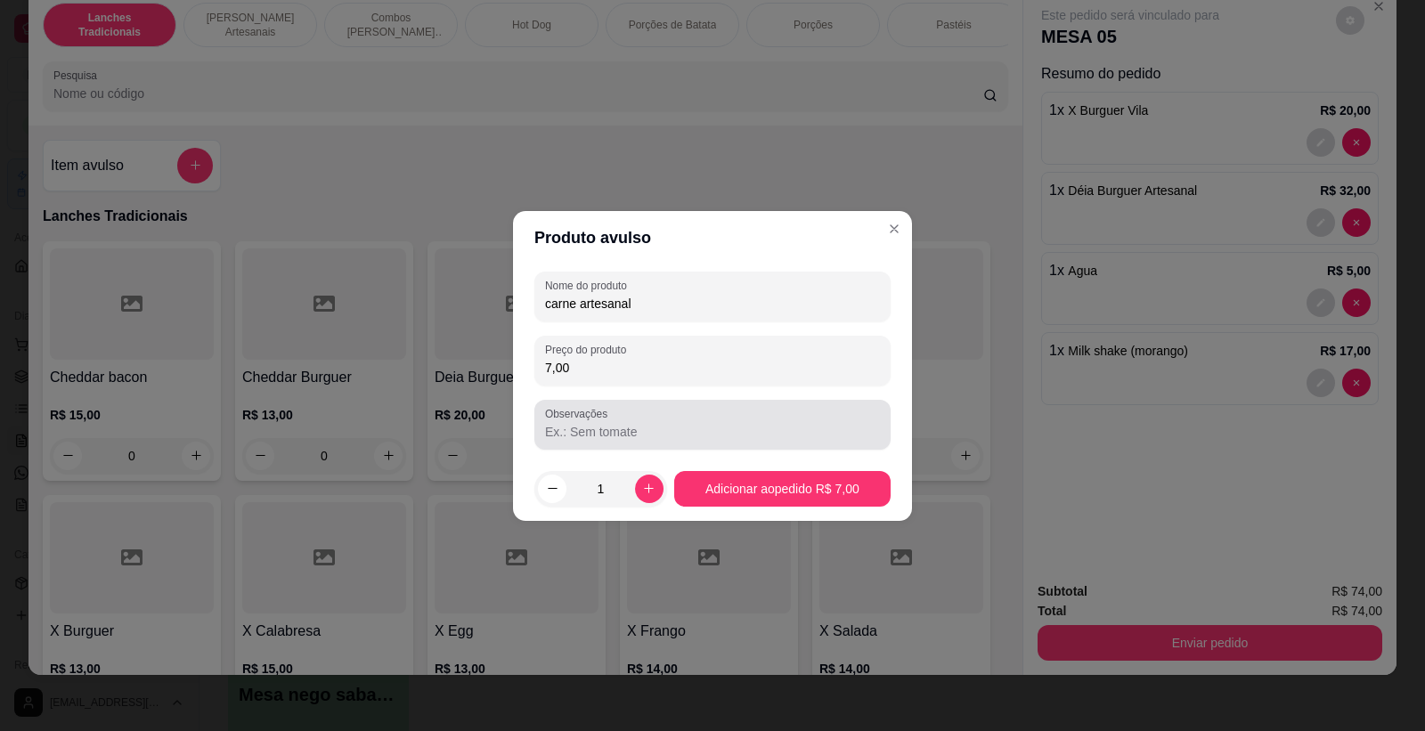
type input "7,00"
click at [617, 433] on input "Observações" at bounding box center [712, 432] width 335 height 18
type input "sem sal"
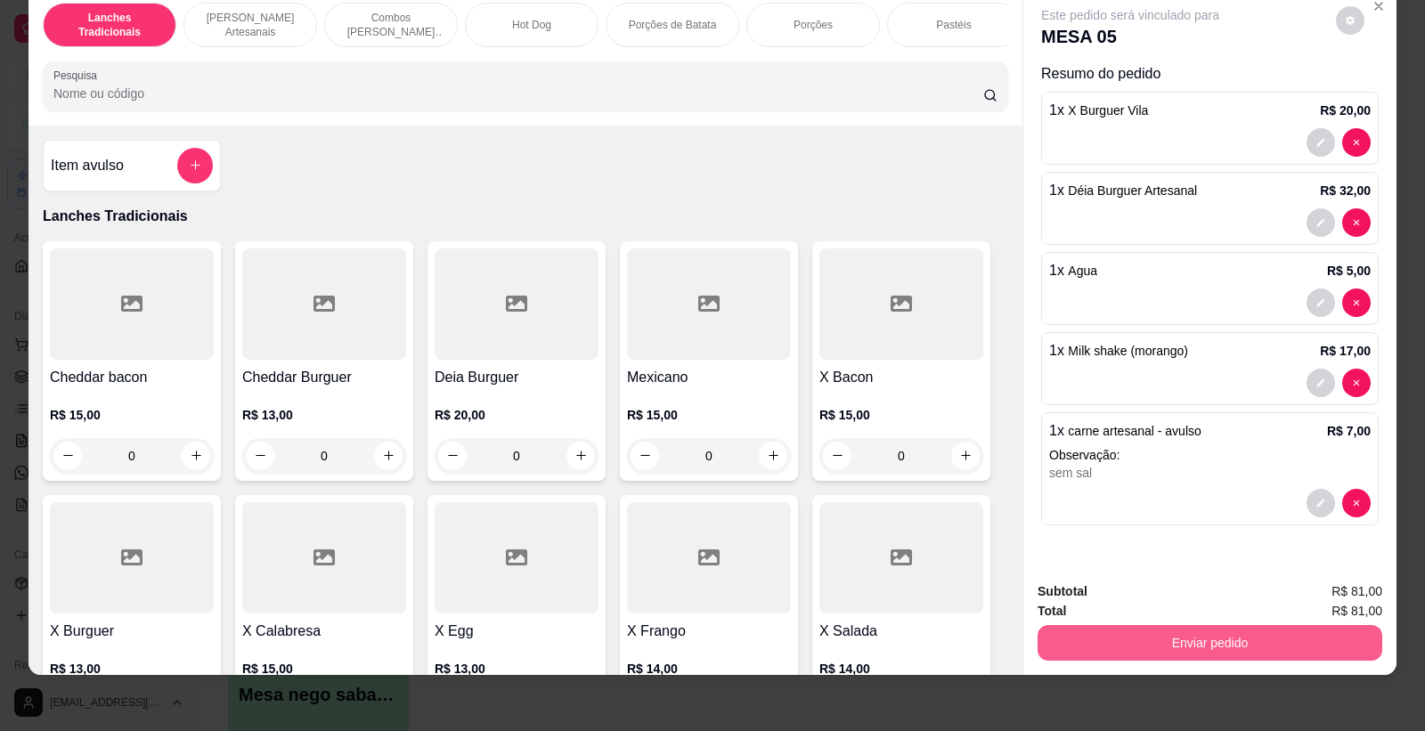
click at [1180, 646] on button "Enviar pedido" at bounding box center [1210, 643] width 345 height 36
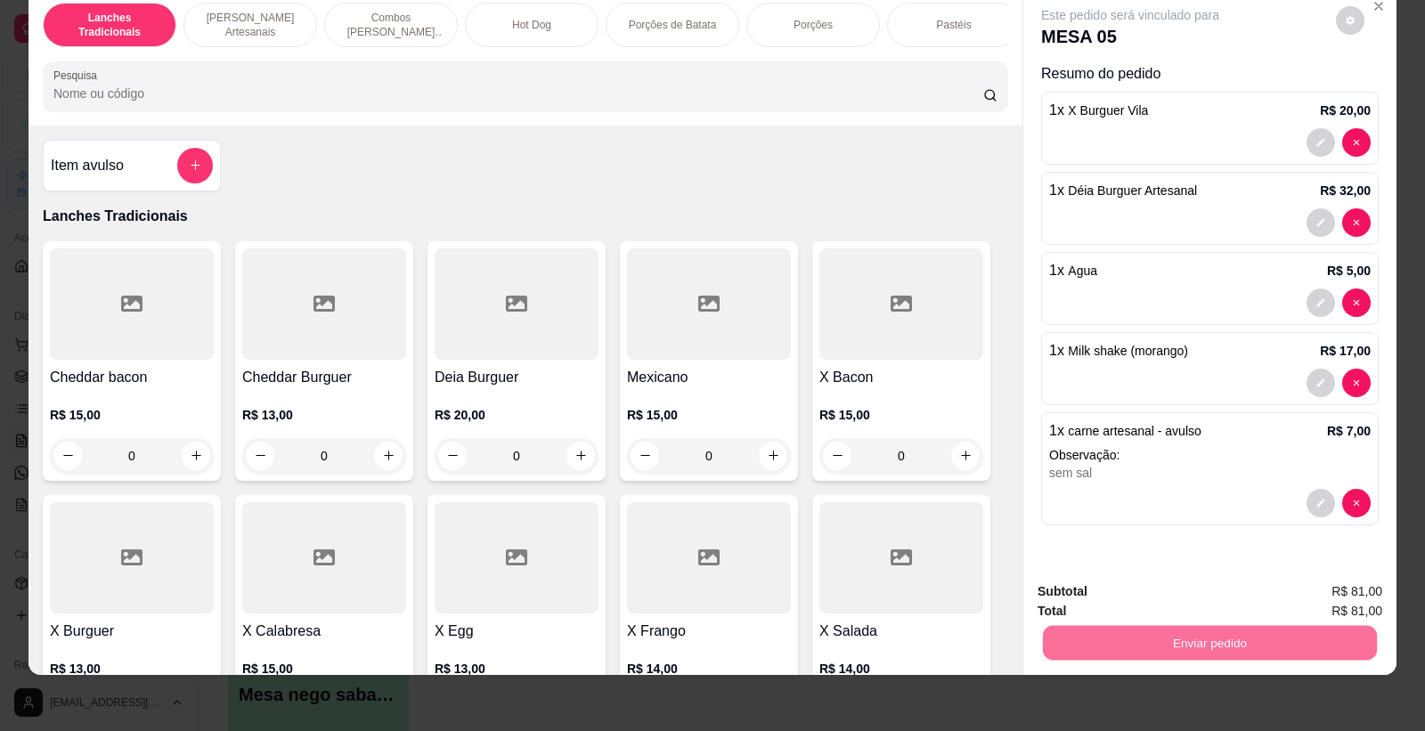
click at [1180, 600] on button "Registrar cliente" at bounding box center [1217, 600] width 118 height 34
click at [1155, 643] on button "Enviar pedido" at bounding box center [1210, 643] width 334 height 35
click at [1327, 601] on button "Enviar pedido" at bounding box center [1335, 599] width 98 height 33
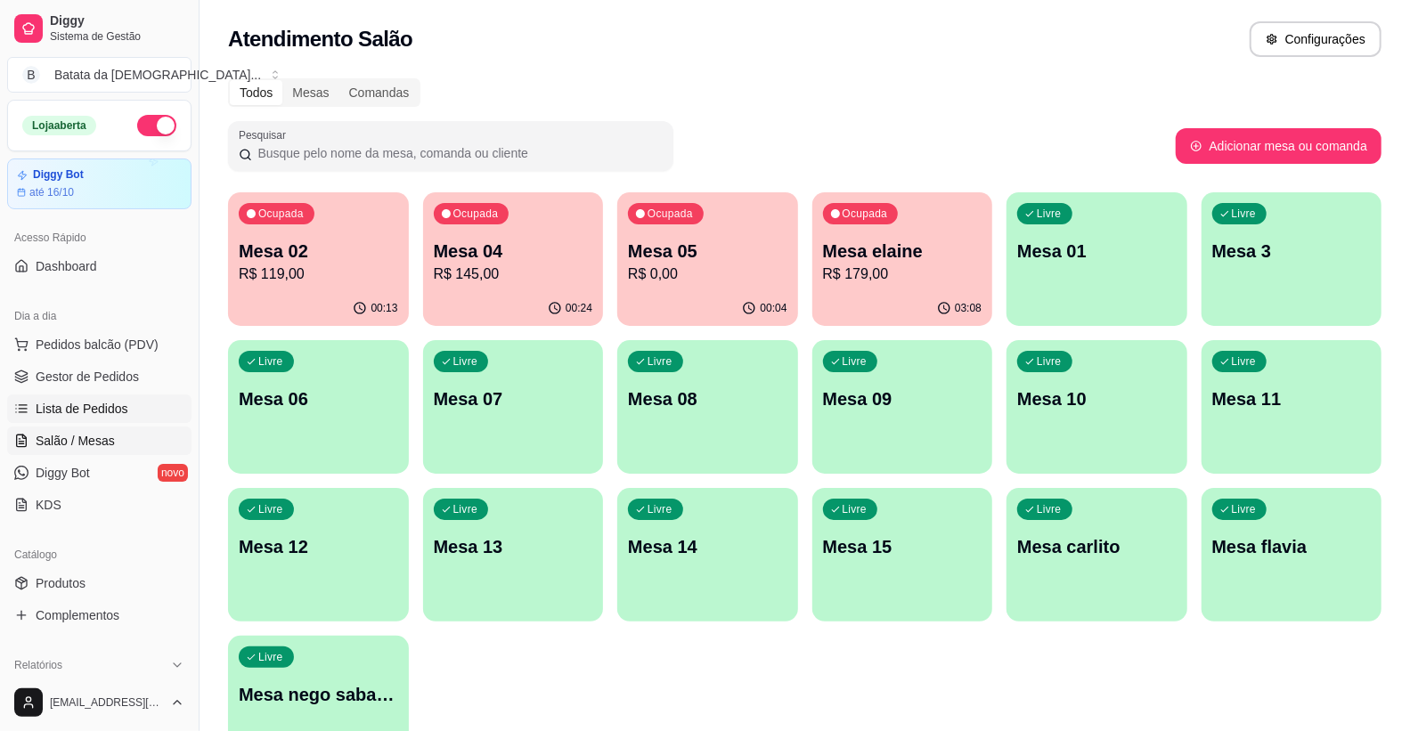
click at [78, 403] on span "Lista de Pedidos" at bounding box center [82, 409] width 93 height 18
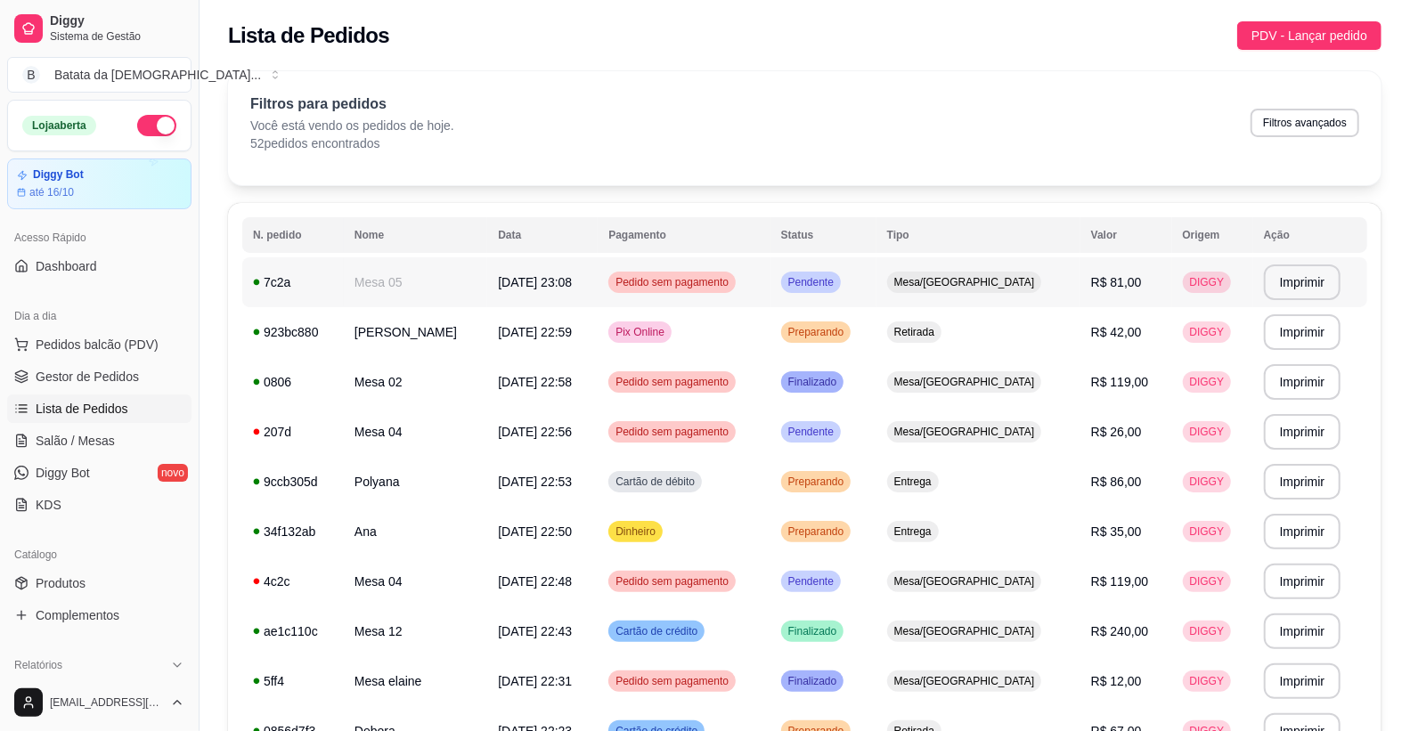
click at [741, 303] on td "Pedido sem pagamento" at bounding box center [684, 282] width 172 height 50
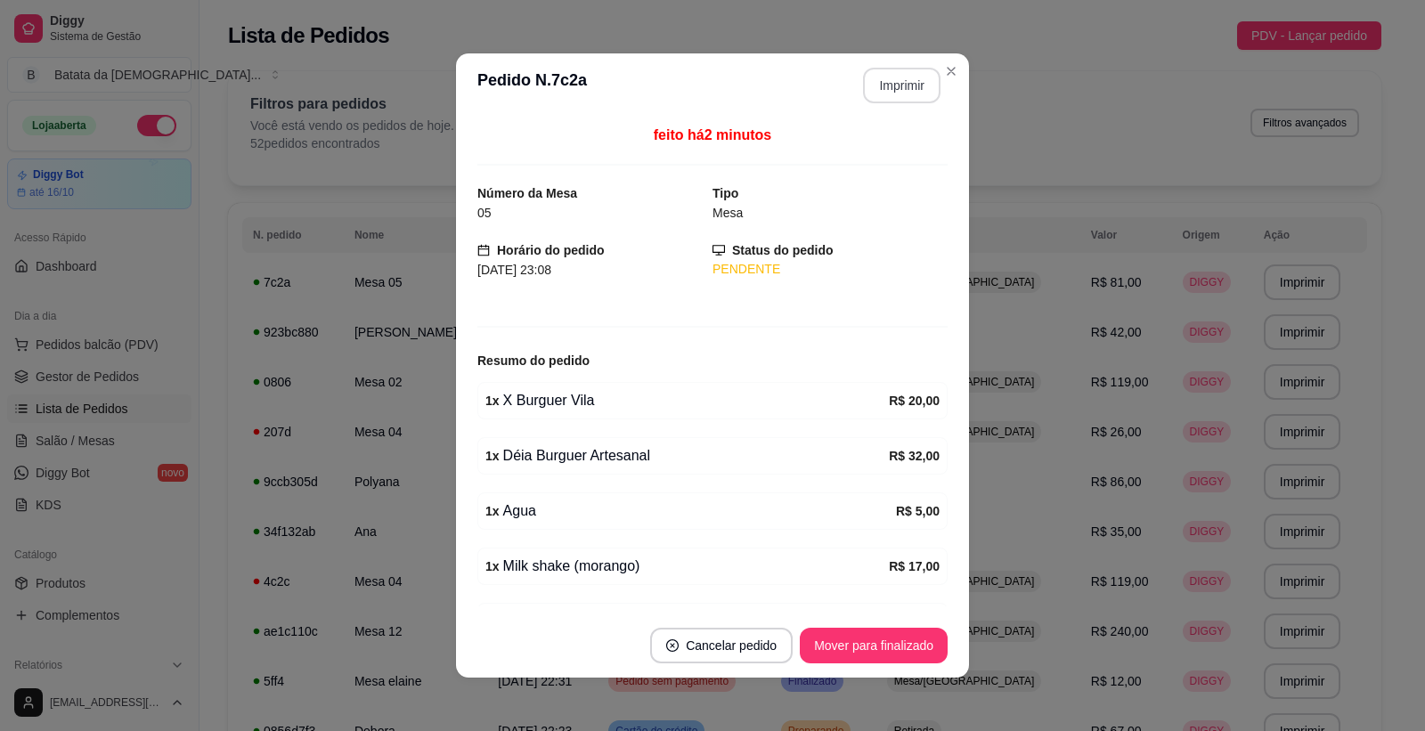
click at [924, 80] on button "Imprimir" at bounding box center [902, 86] width 78 height 36
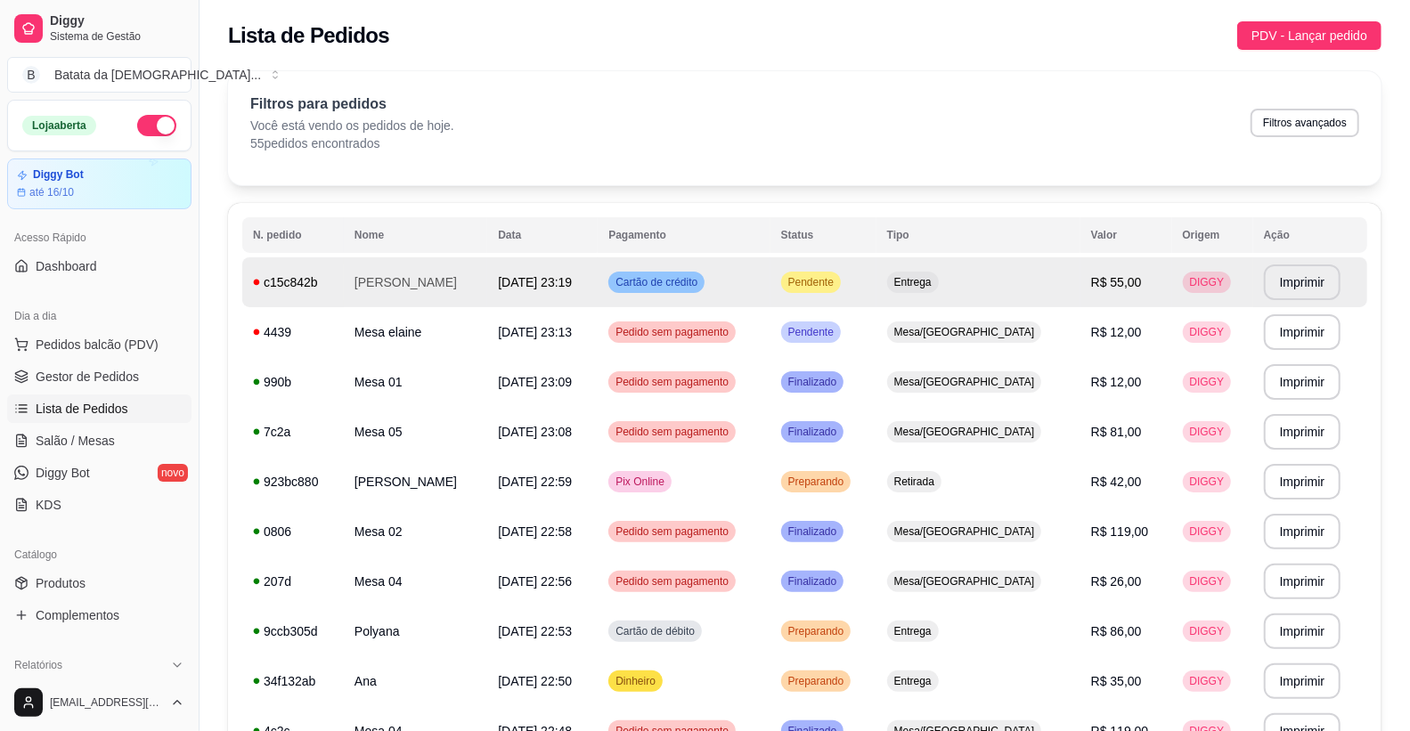
click at [1062, 270] on td "Entrega" at bounding box center [979, 282] width 204 height 50
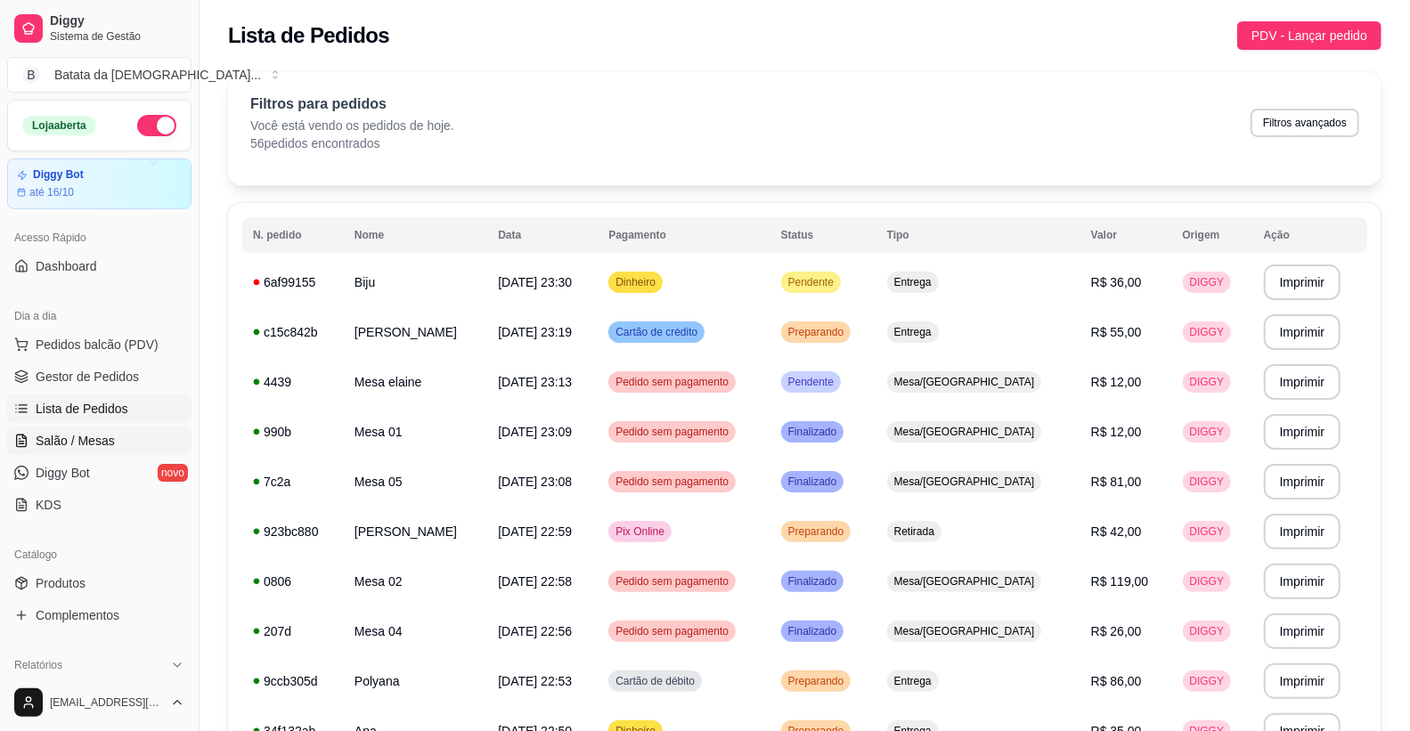
click at [75, 445] on span "Salão / Mesas" at bounding box center [75, 441] width 79 height 18
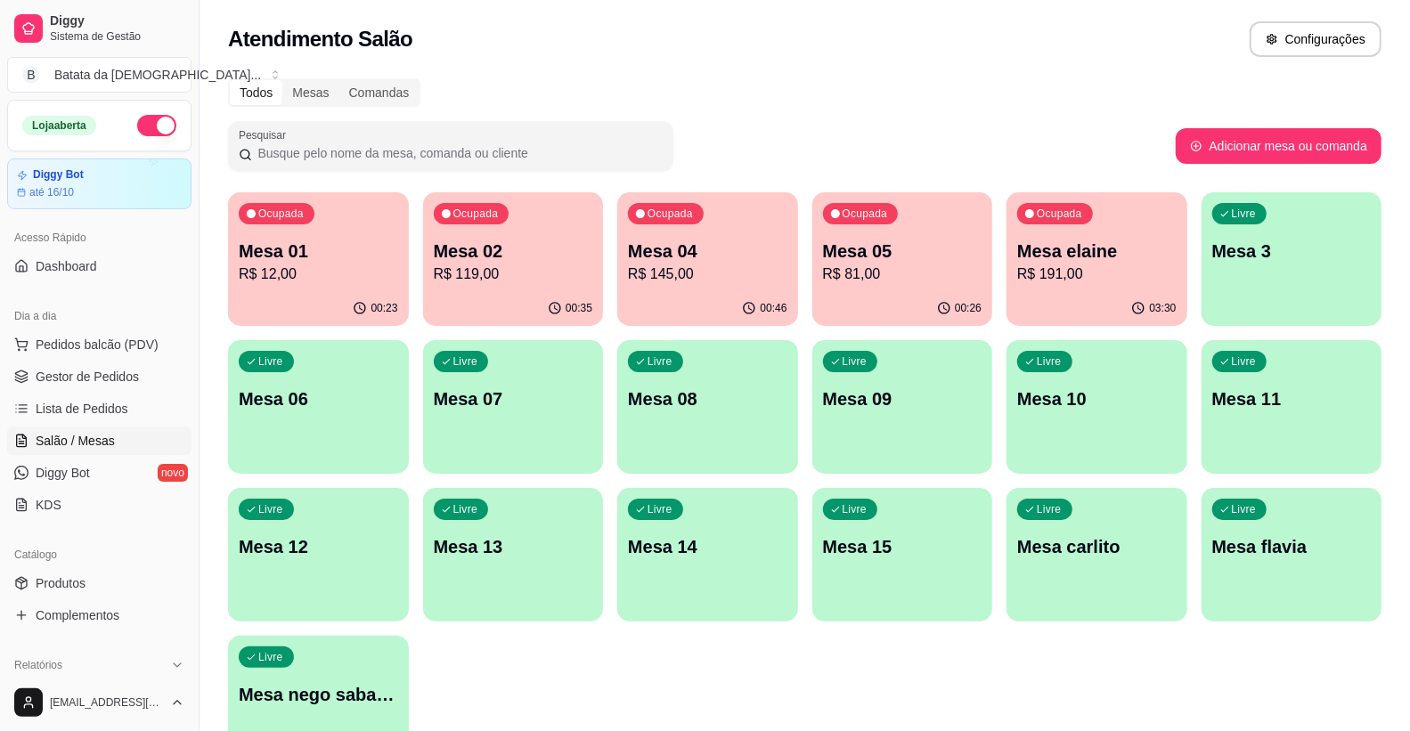
click at [847, 292] on div "00:26" at bounding box center [902, 308] width 181 height 35
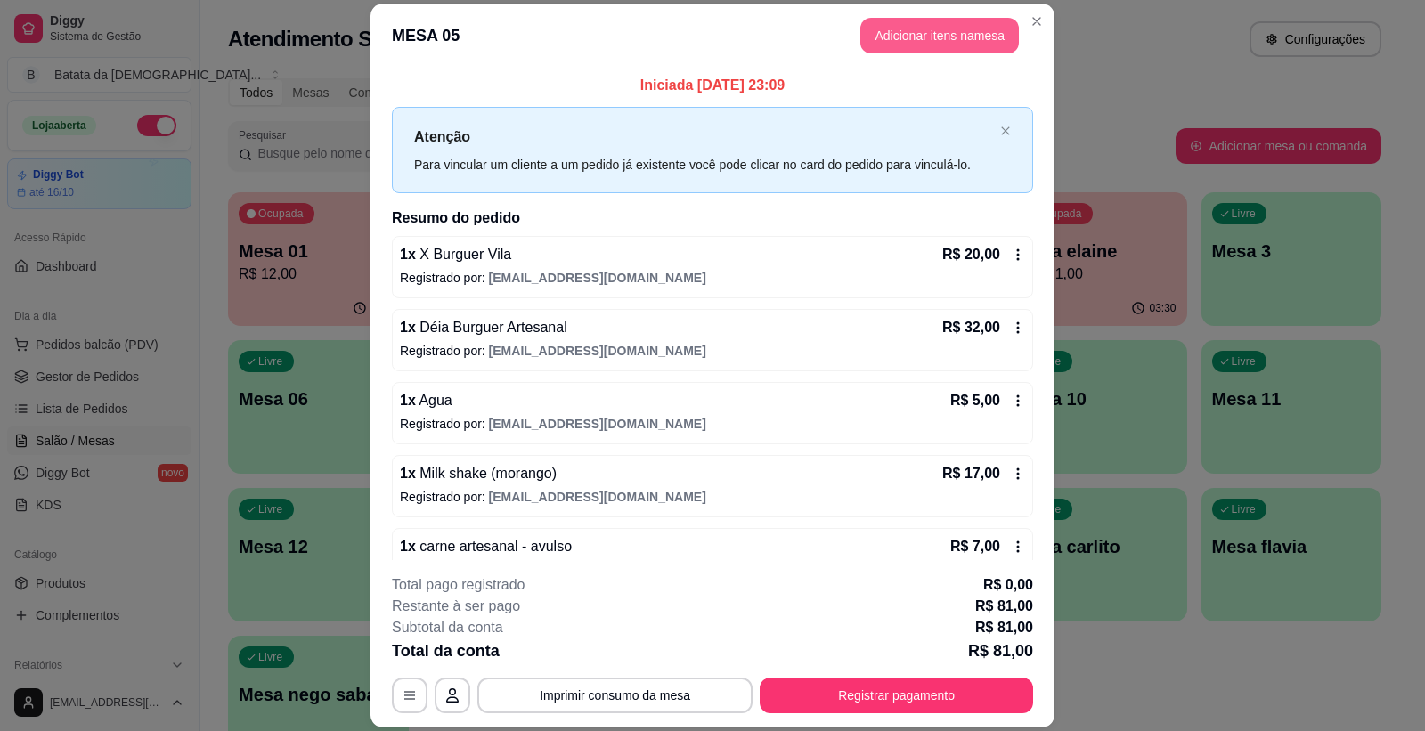
click at [967, 40] on button "Adicionar itens na mesa" at bounding box center [940, 36] width 159 height 36
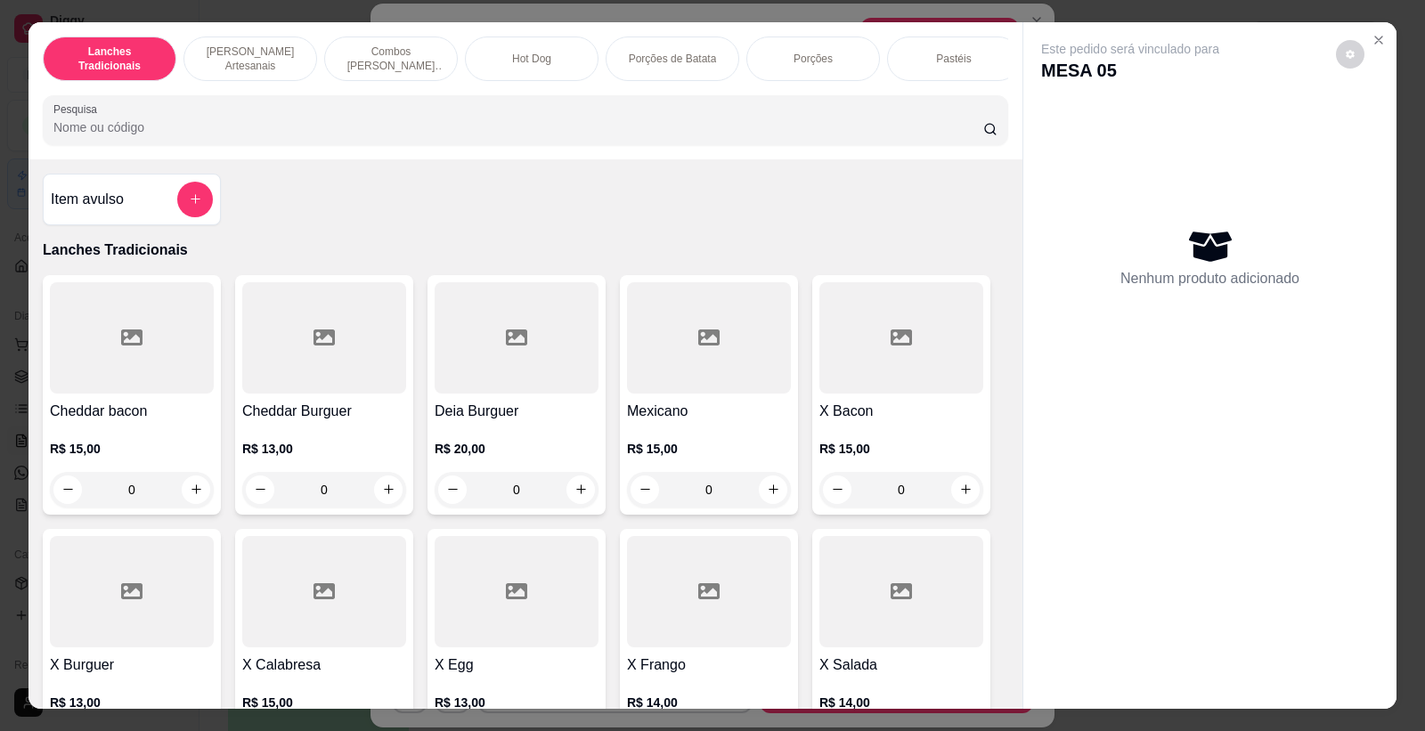
scroll to position [297, 0]
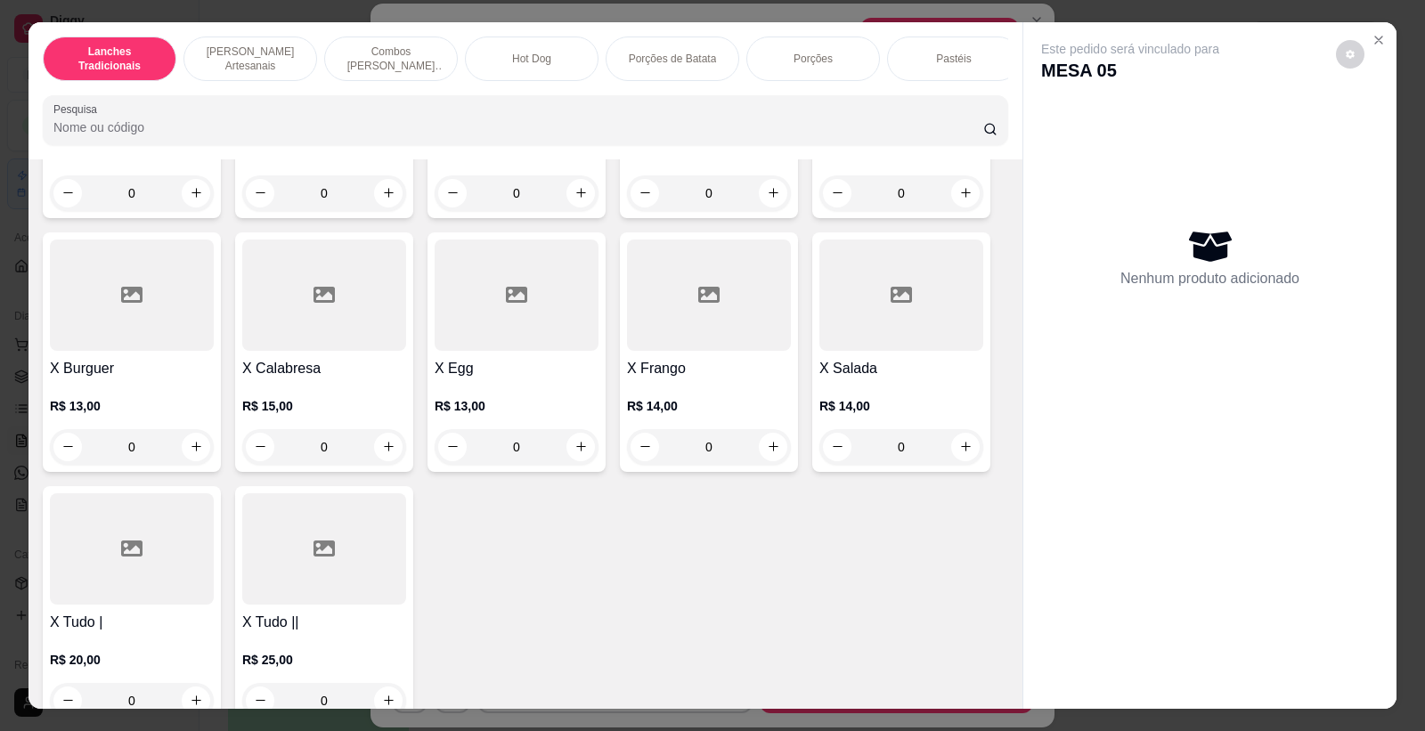
click at [974, 459] on div "0" at bounding box center [902, 447] width 164 height 36
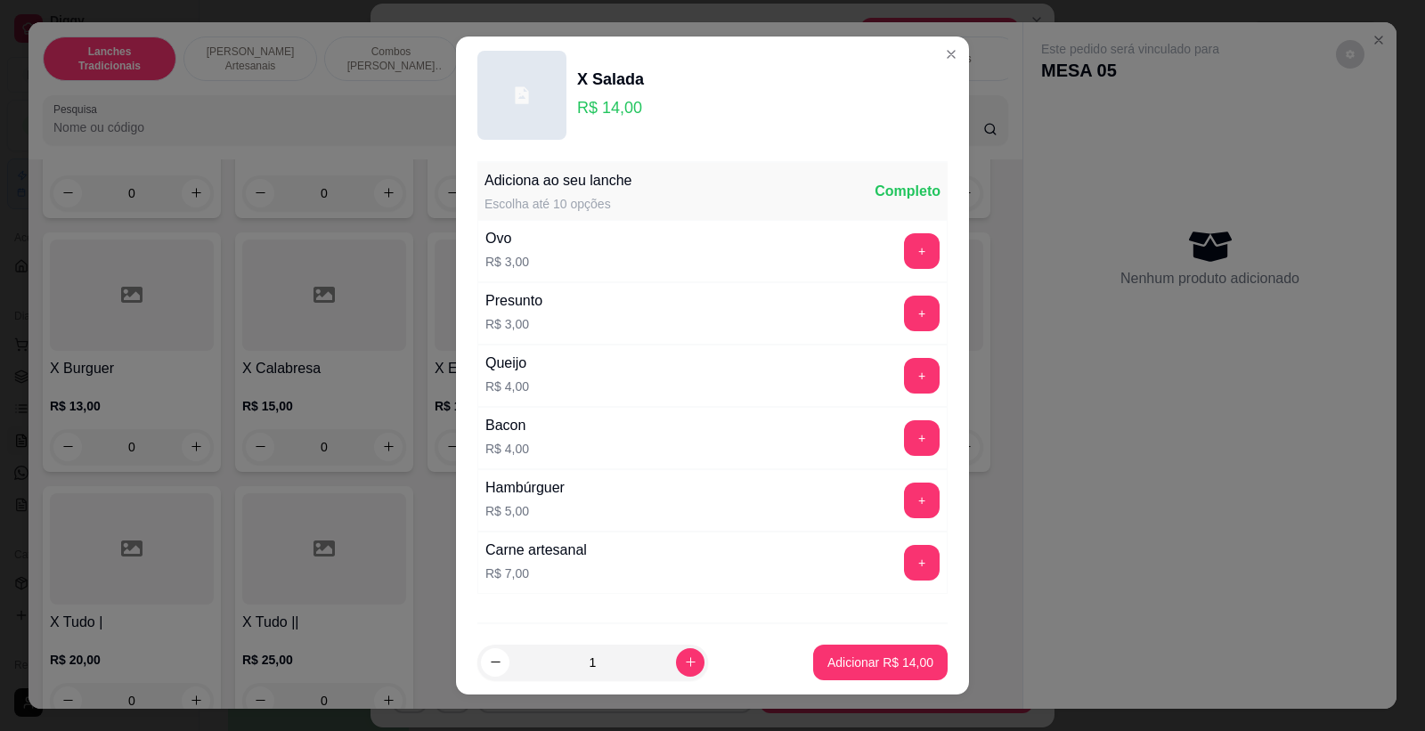
scroll to position [98, 0]
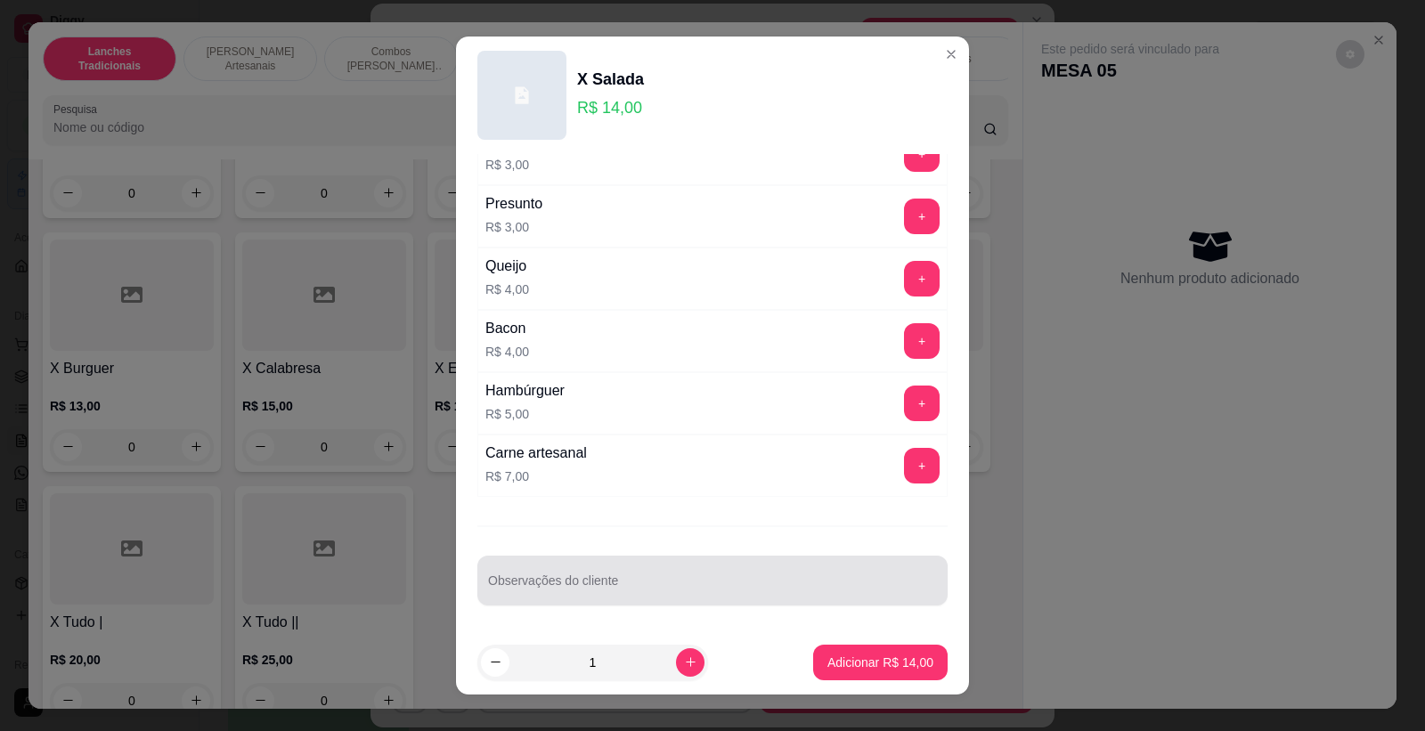
click at [649, 580] on input "Observações do cliente" at bounding box center [712, 588] width 449 height 18
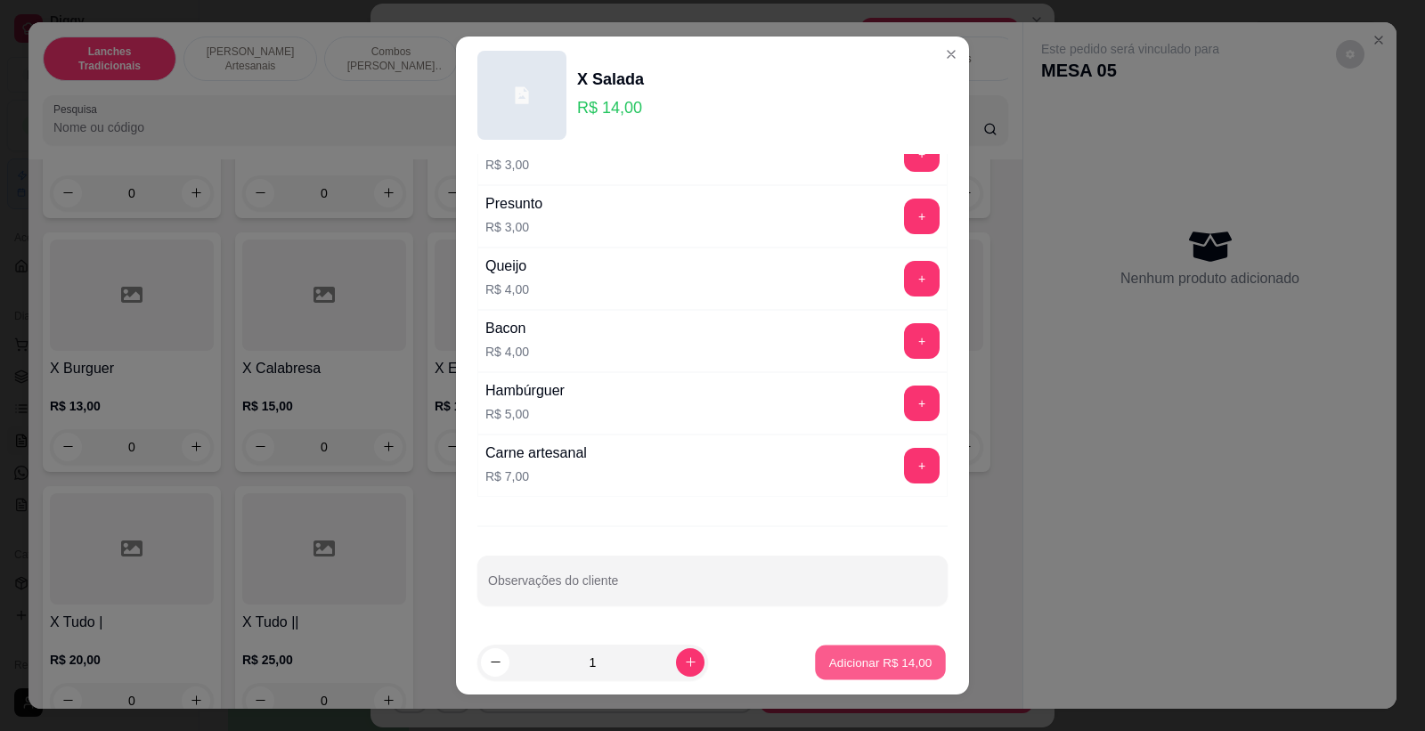
click at [855, 646] on button "Adicionar R$ 14,00" at bounding box center [880, 663] width 131 height 35
type input "1"
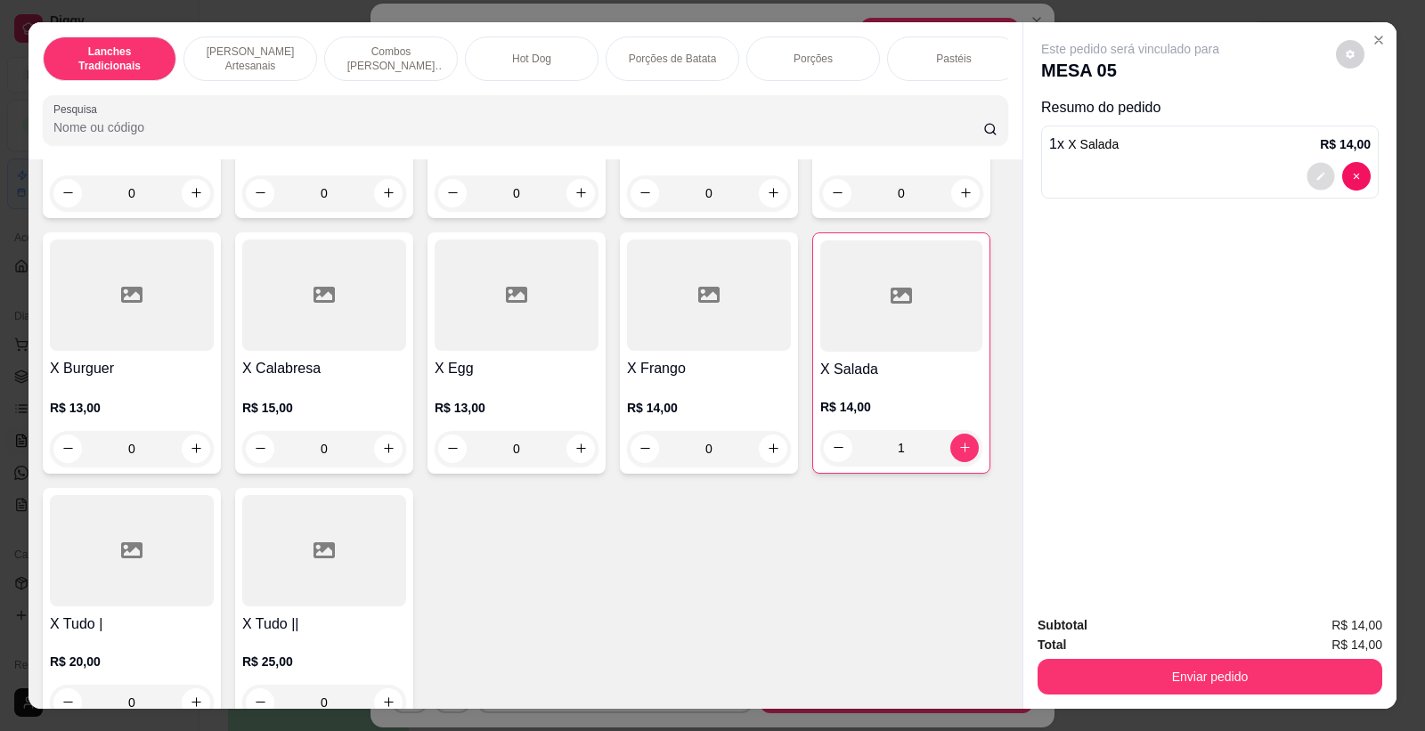
click at [1319, 173] on button "decrease-product-quantity" at bounding box center [1321, 176] width 28 height 28
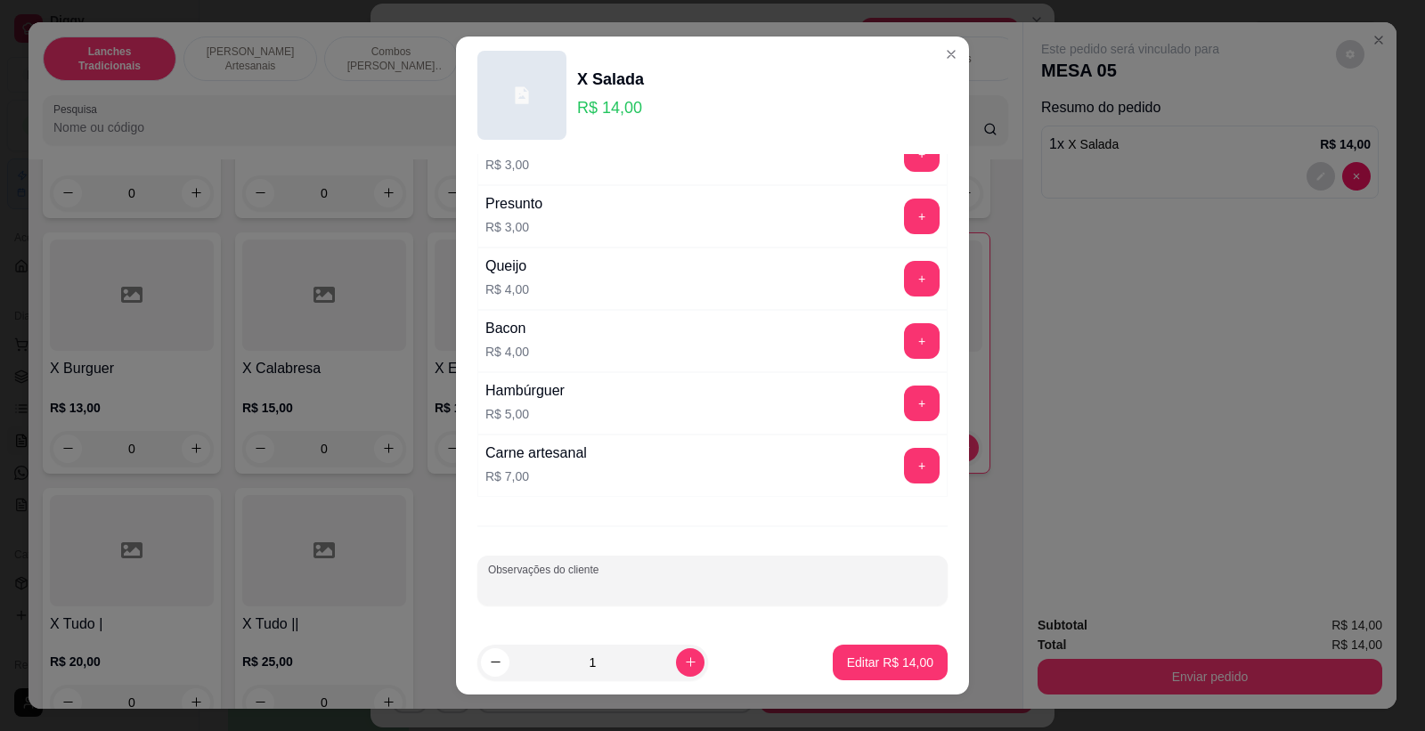
click at [743, 589] on input "Observações do cliente" at bounding box center [712, 588] width 449 height 18
type input "viagem"
drag, startPoint x: 826, startPoint y: 683, endPoint x: 812, endPoint y: 657, distance: 29.9
click at [813, 657] on footer "1 Editar R$ 14,00" at bounding box center [712, 663] width 513 height 64
click at [816, 655] on footer "1 Editar R$ 14,00" at bounding box center [712, 663] width 513 height 64
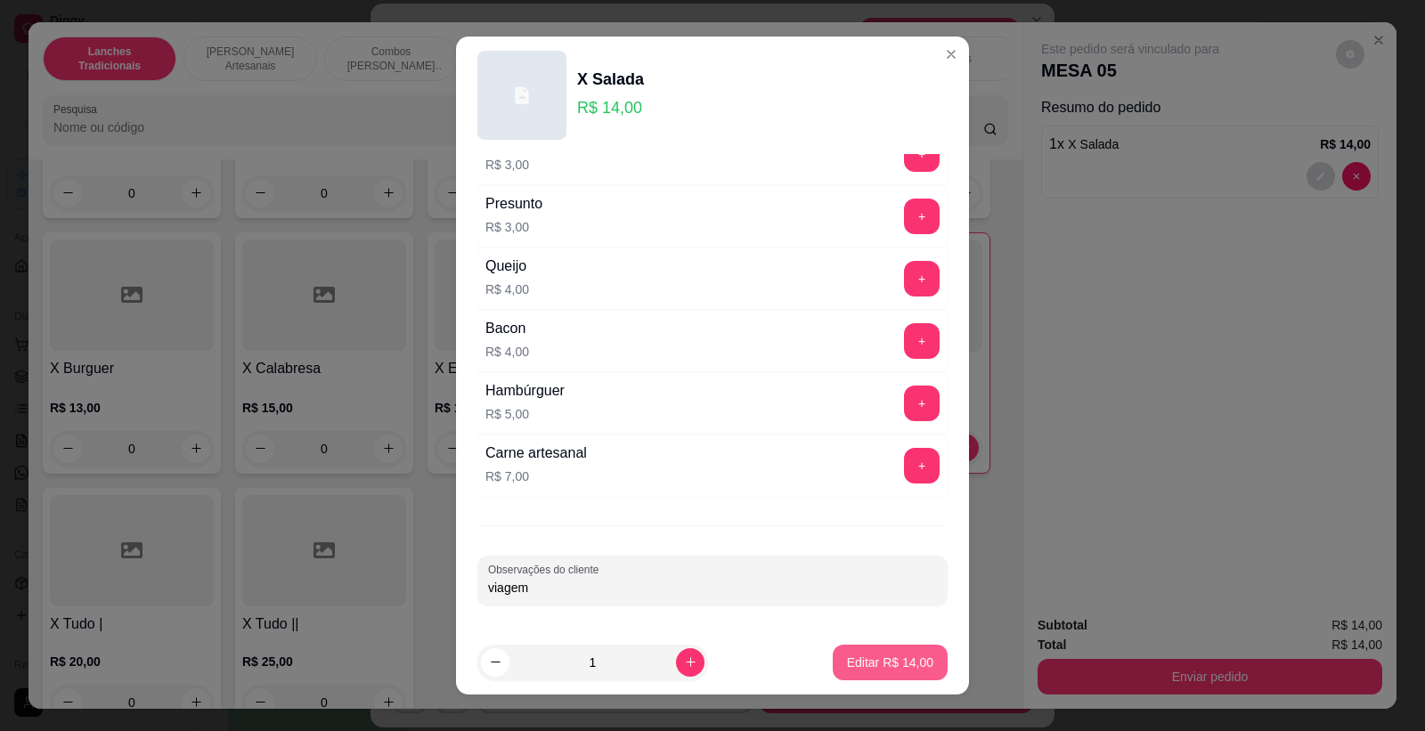
click at [833, 655] on button "Editar R$ 14,00" at bounding box center [890, 663] width 115 height 36
type input "0"
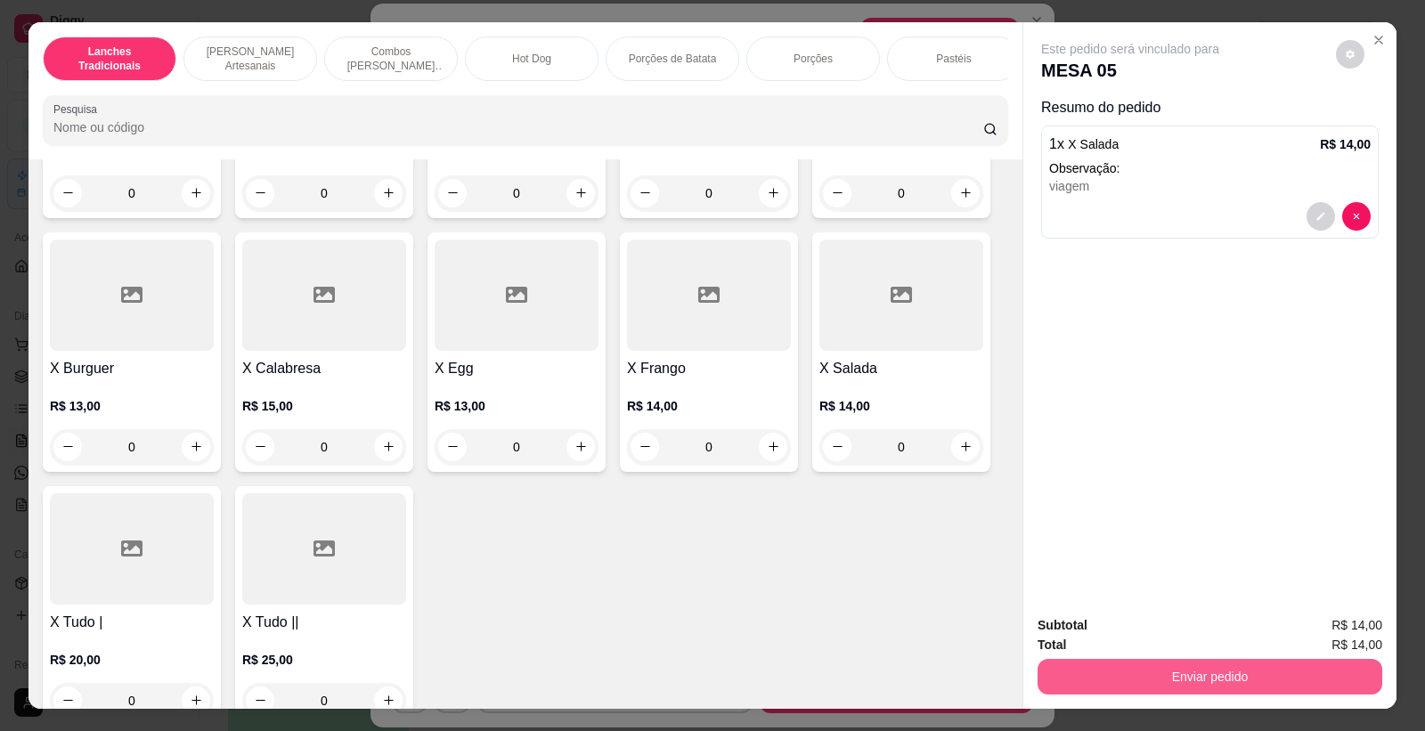
click at [1284, 657] on div "Enviar pedido" at bounding box center [1210, 675] width 345 height 40
click at [1280, 686] on button "Enviar pedido" at bounding box center [1210, 677] width 345 height 36
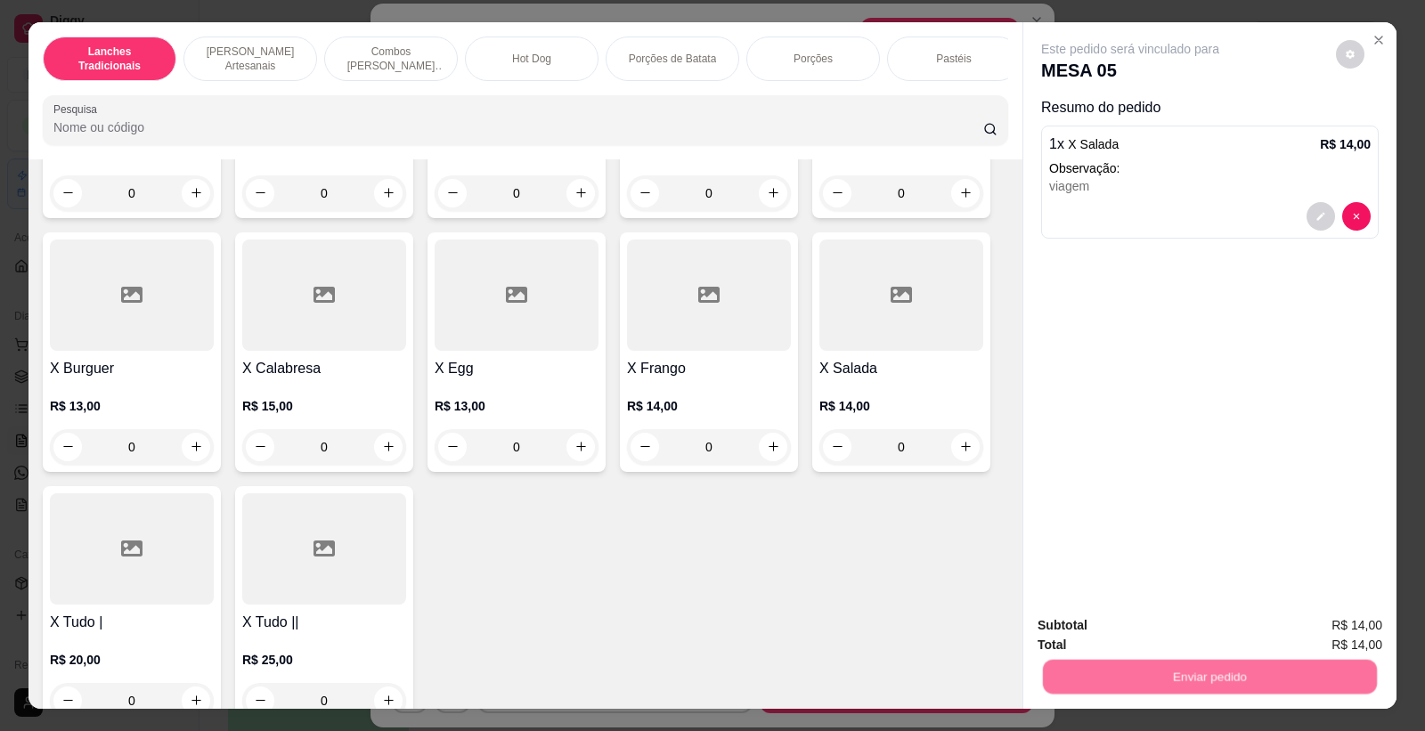
click at [1224, 633] on button "Registrar cliente" at bounding box center [1217, 634] width 118 height 34
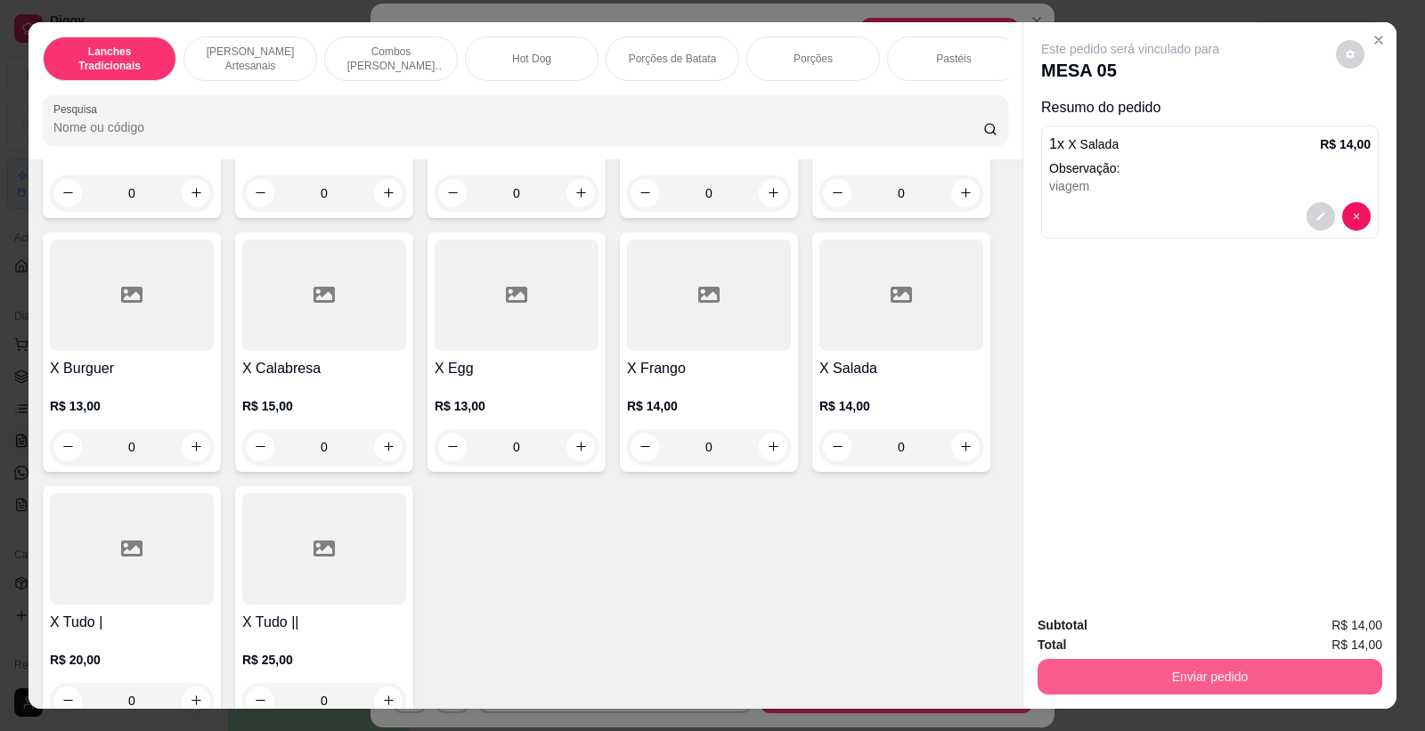
click at [1334, 675] on button "Enviar pedido" at bounding box center [1210, 677] width 345 height 36
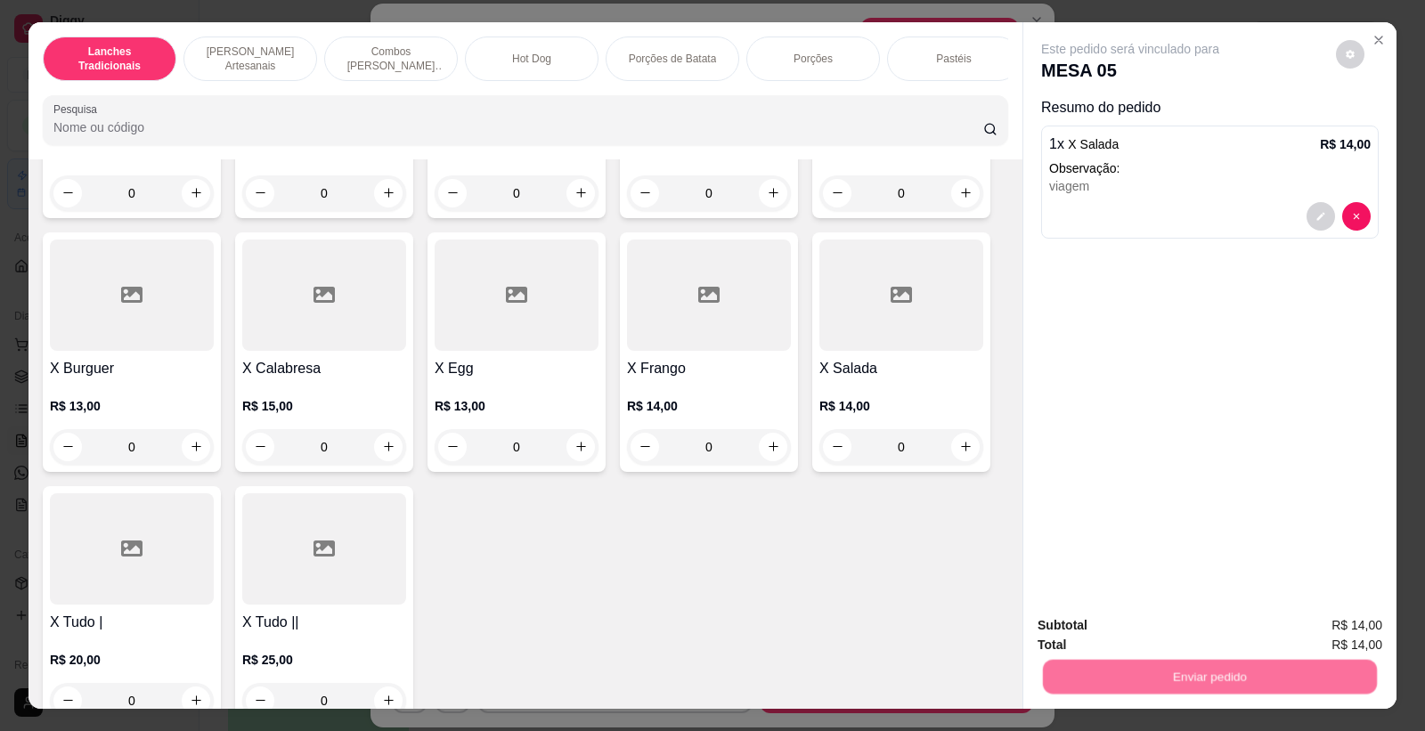
click at [1324, 637] on button "Enviar pedido" at bounding box center [1335, 633] width 98 height 33
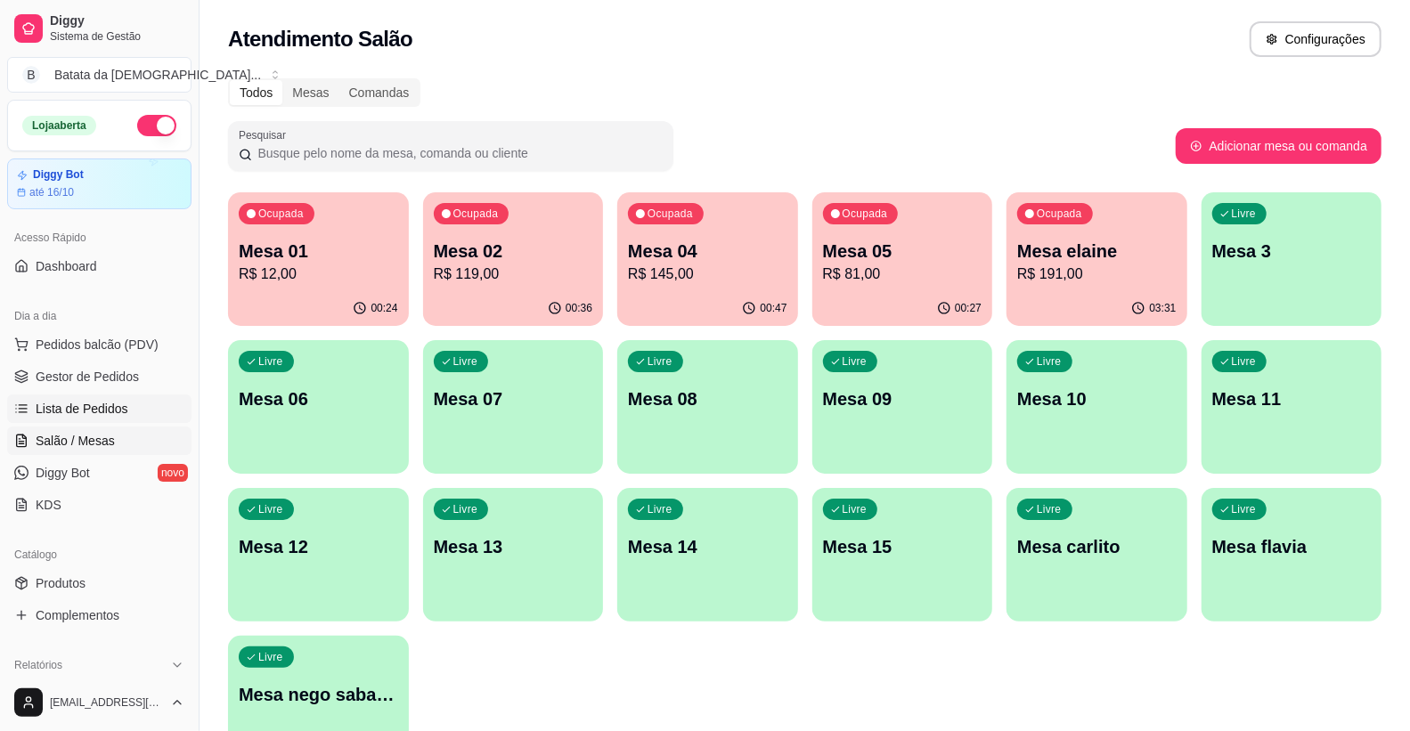
click at [73, 400] on span "Lista de Pedidos" at bounding box center [82, 409] width 93 height 18
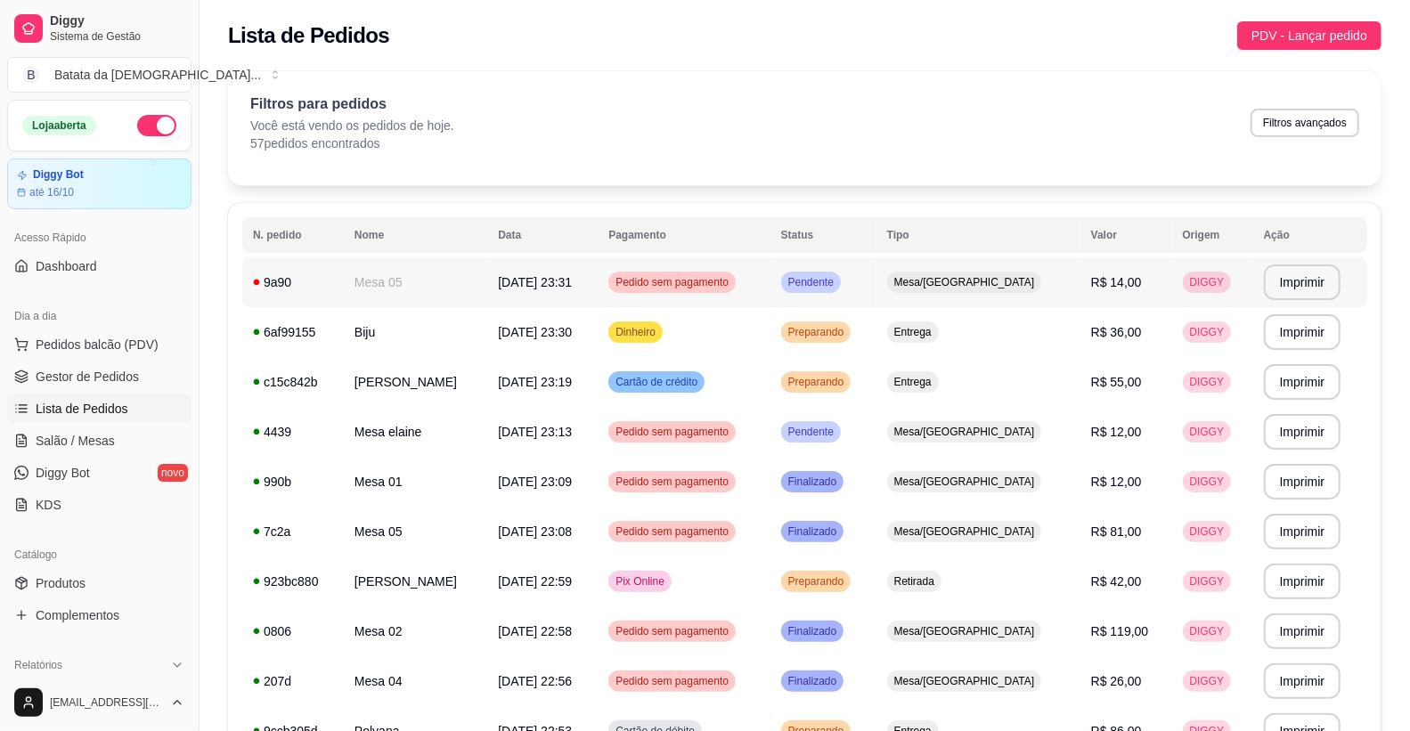
click at [466, 282] on td "Mesa 05" at bounding box center [415, 282] width 143 height 50
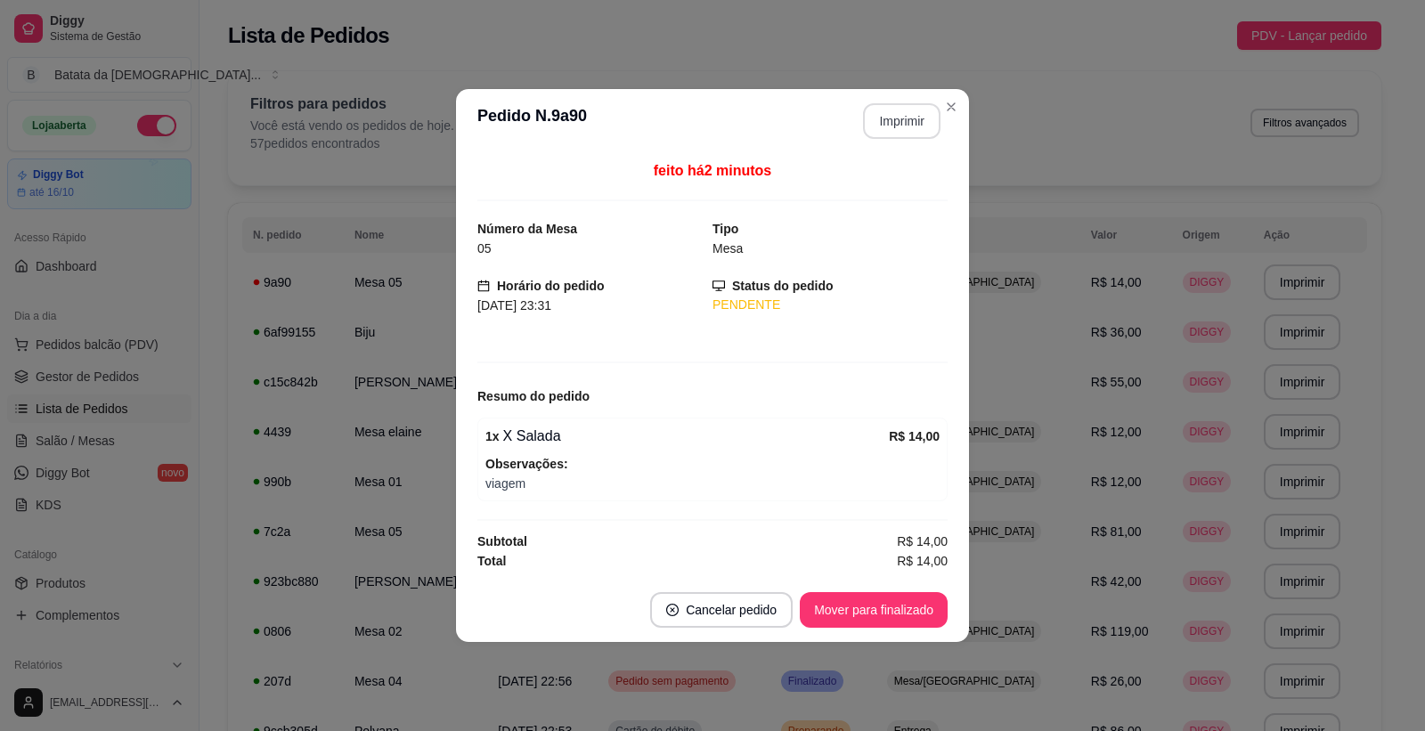
click at [891, 126] on button "Imprimir" at bounding box center [902, 121] width 78 height 36
click at [955, 212] on div "feito há 2 minutos Número da Mesa 05 Tipo Mesa Horário do pedido [DATE] 23:31 S…" at bounding box center [712, 365] width 513 height 425
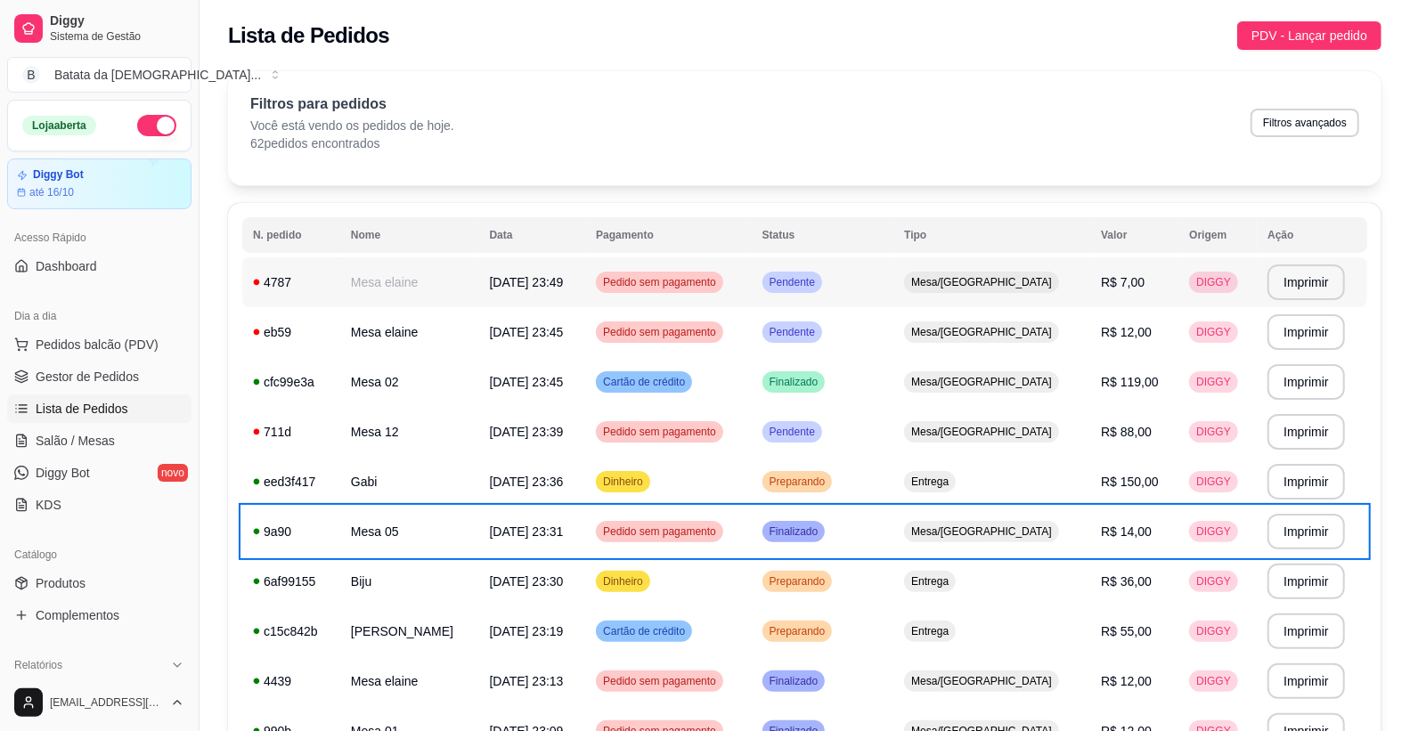
click at [528, 264] on td "[DATE] 23:49" at bounding box center [532, 282] width 107 height 50
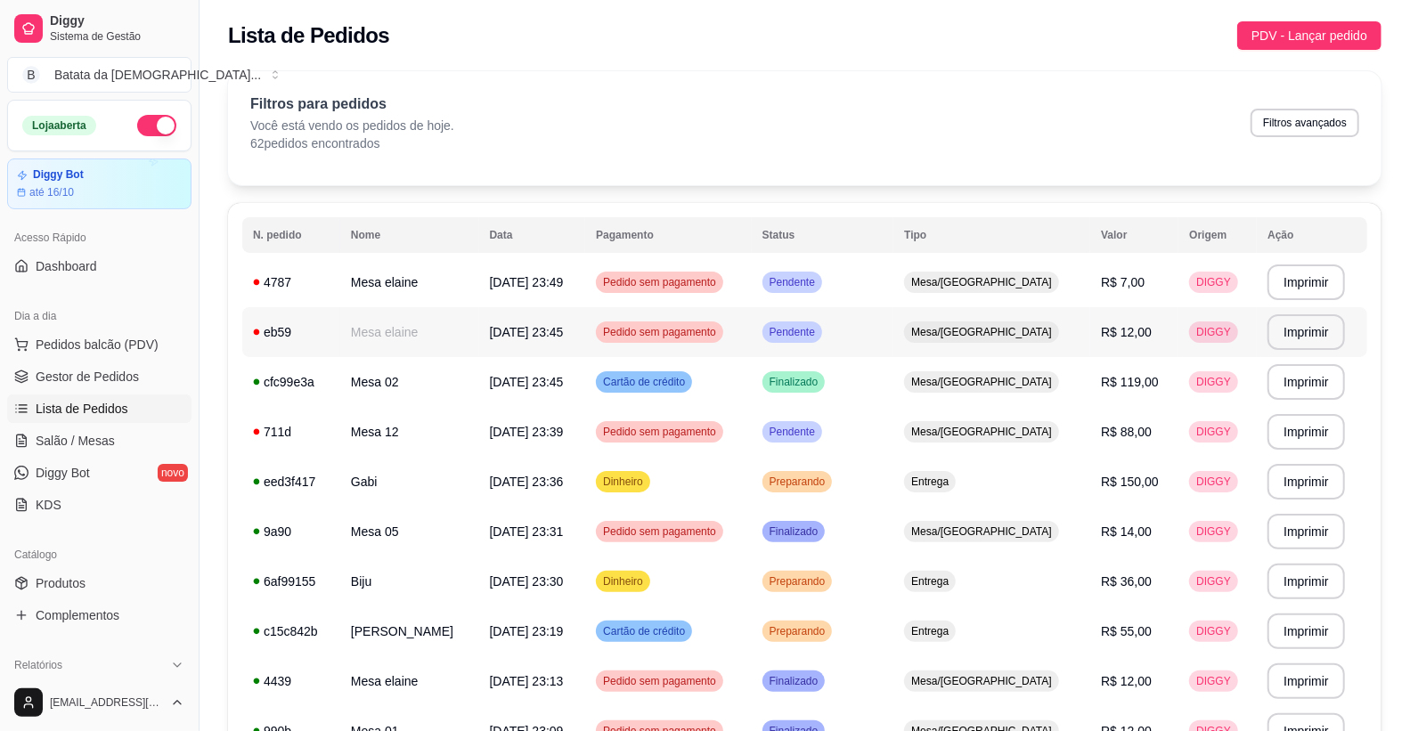
click at [387, 327] on td "Mesa elaine" at bounding box center [409, 332] width 139 height 50
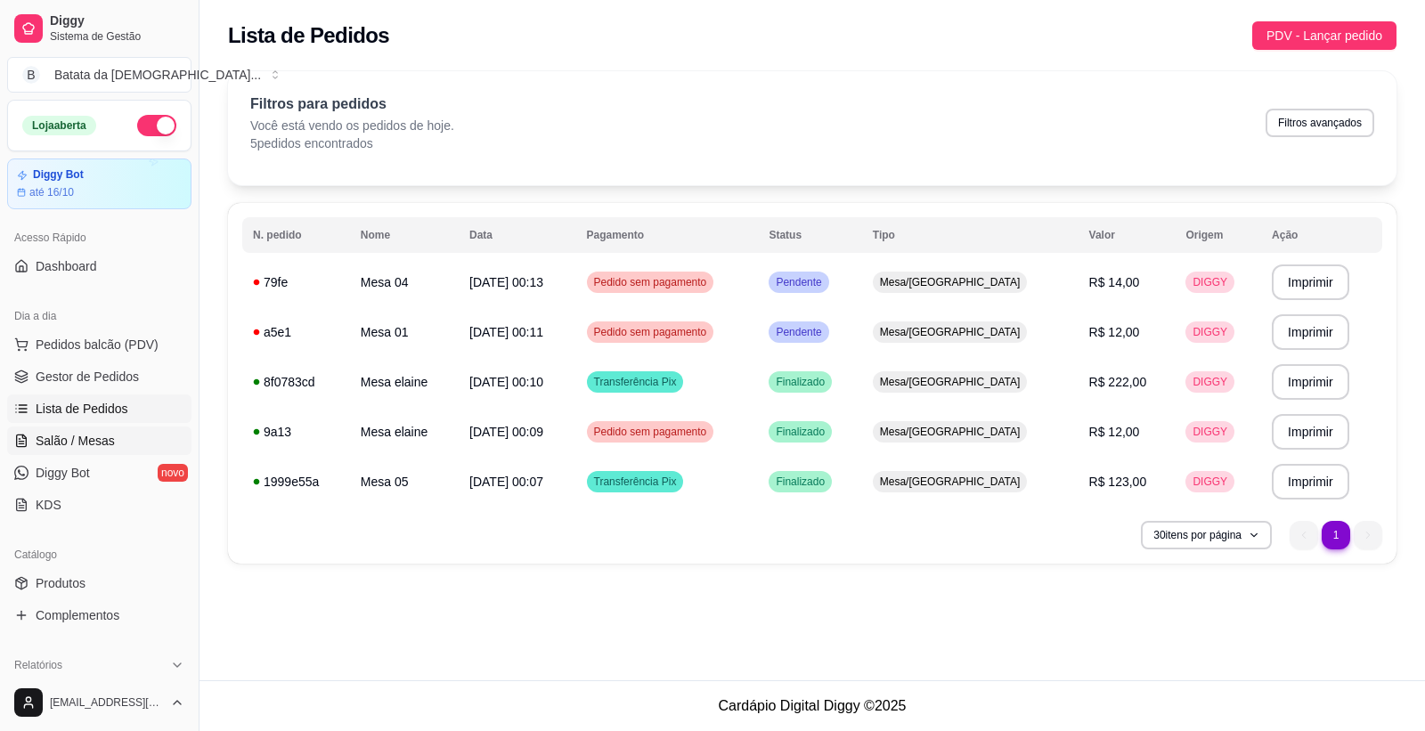
click at [83, 453] on link "Salão / Mesas" at bounding box center [99, 441] width 184 height 29
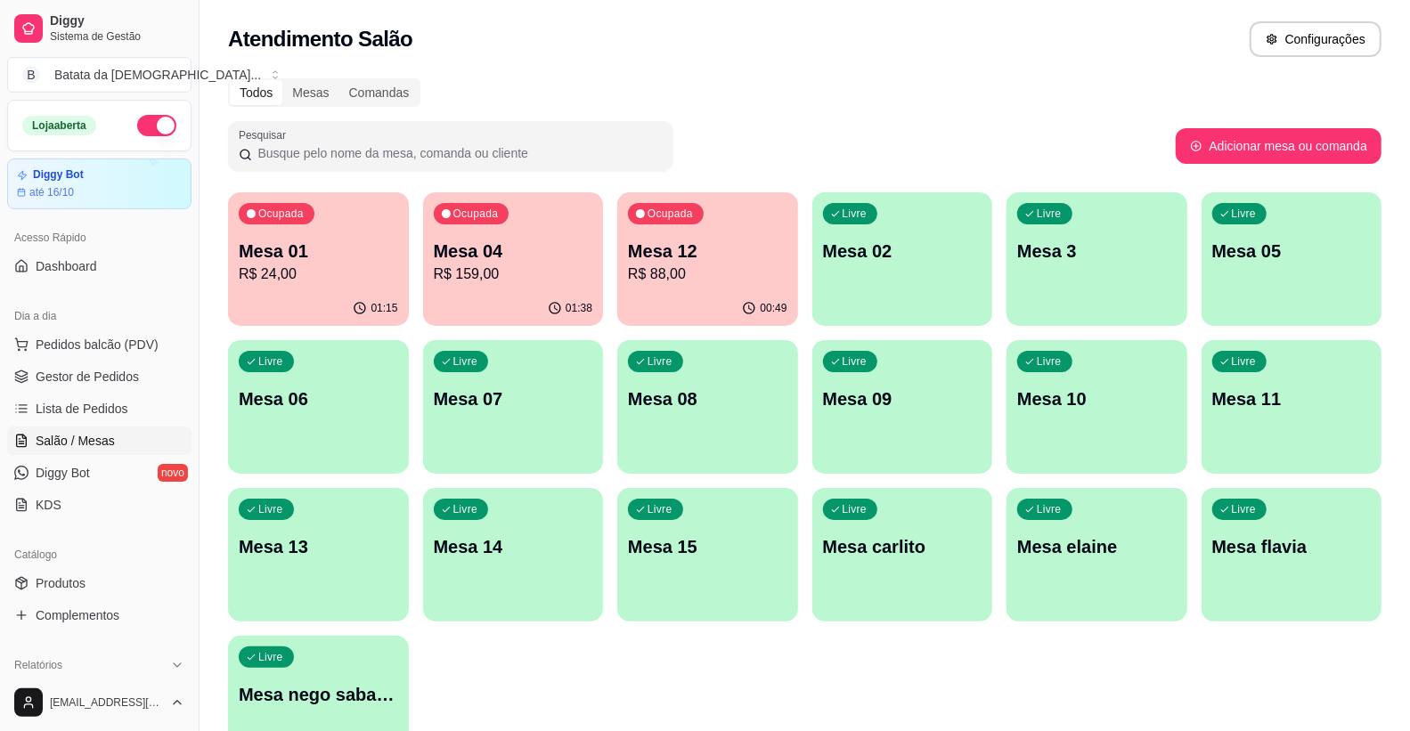
click at [380, 277] on p "R$ 24,00" at bounding box center [318, 274] width 159 height 21
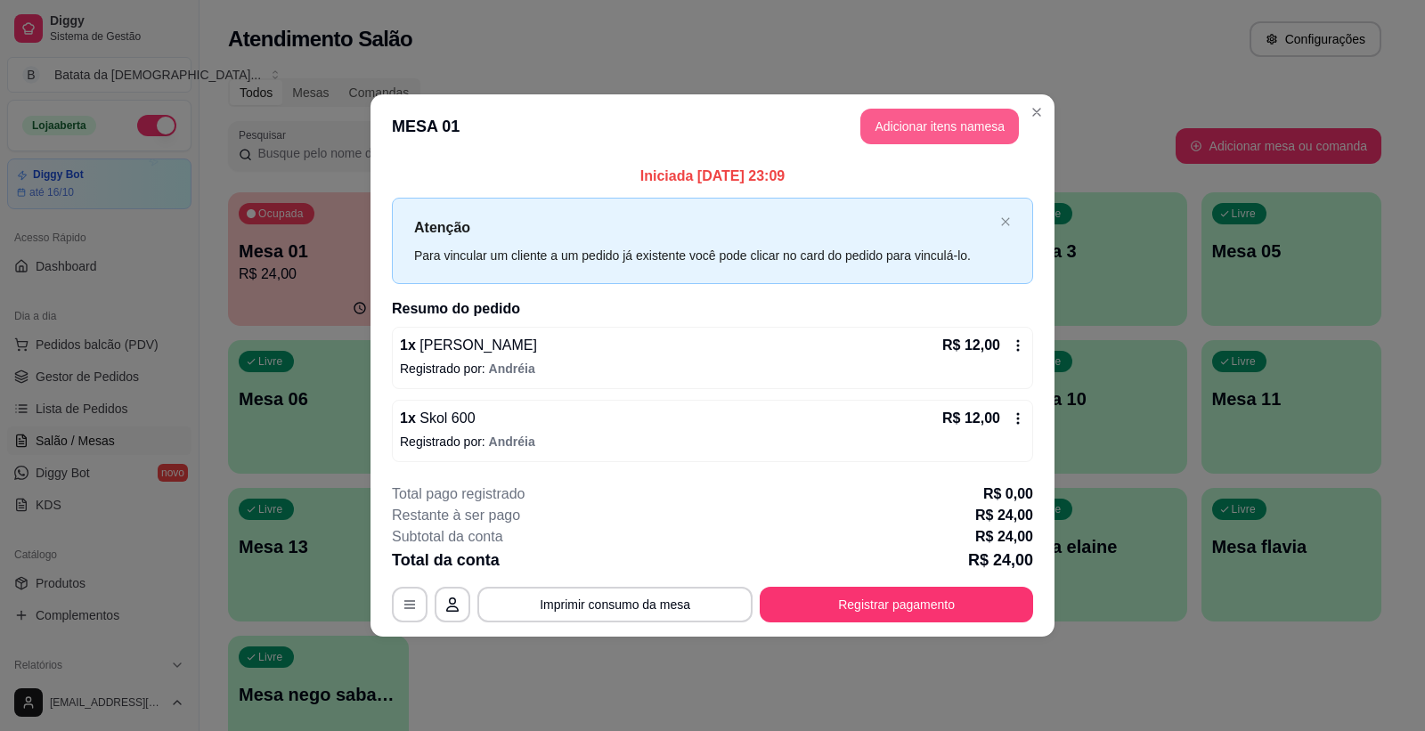
click at [912, 129] on button "Adicionar itens na mesa" at bounding box center [940, 127] width 159 height 36
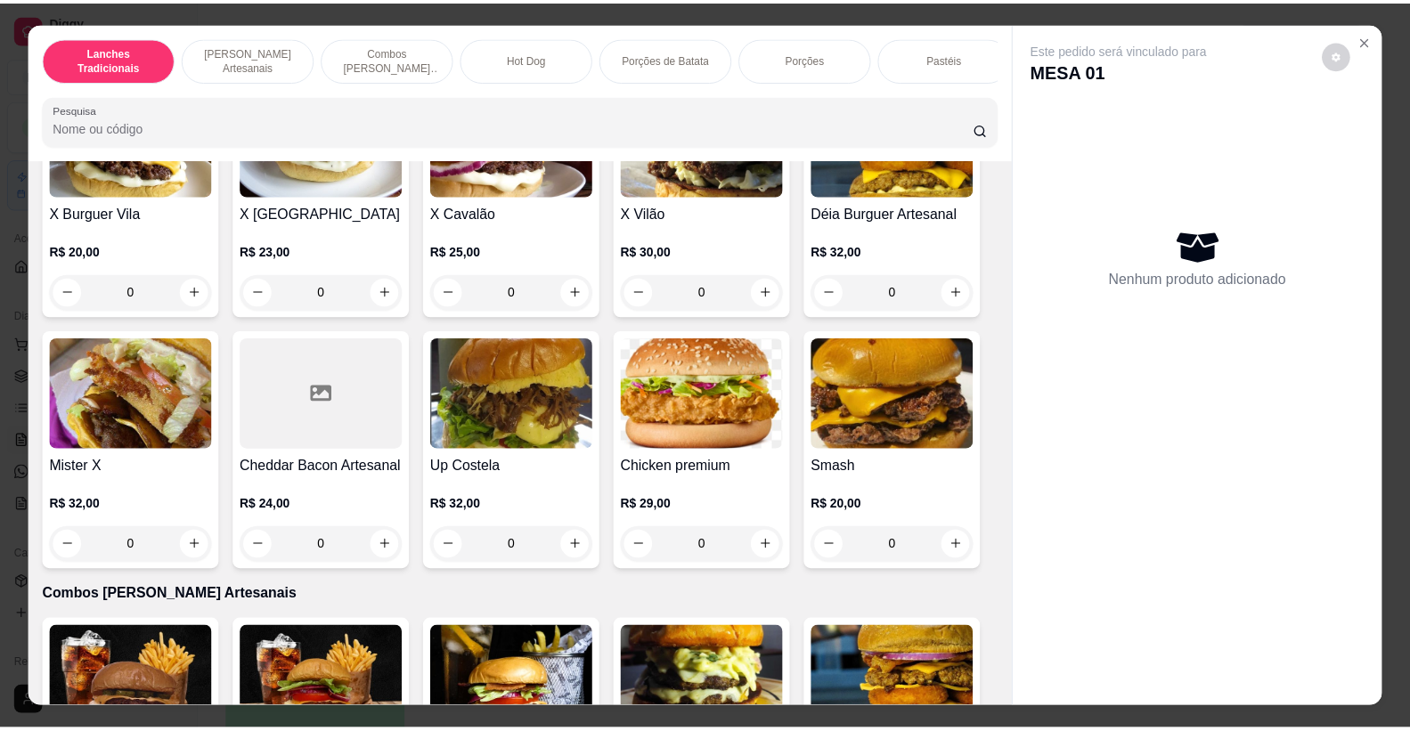
scroll to position [990, 0]
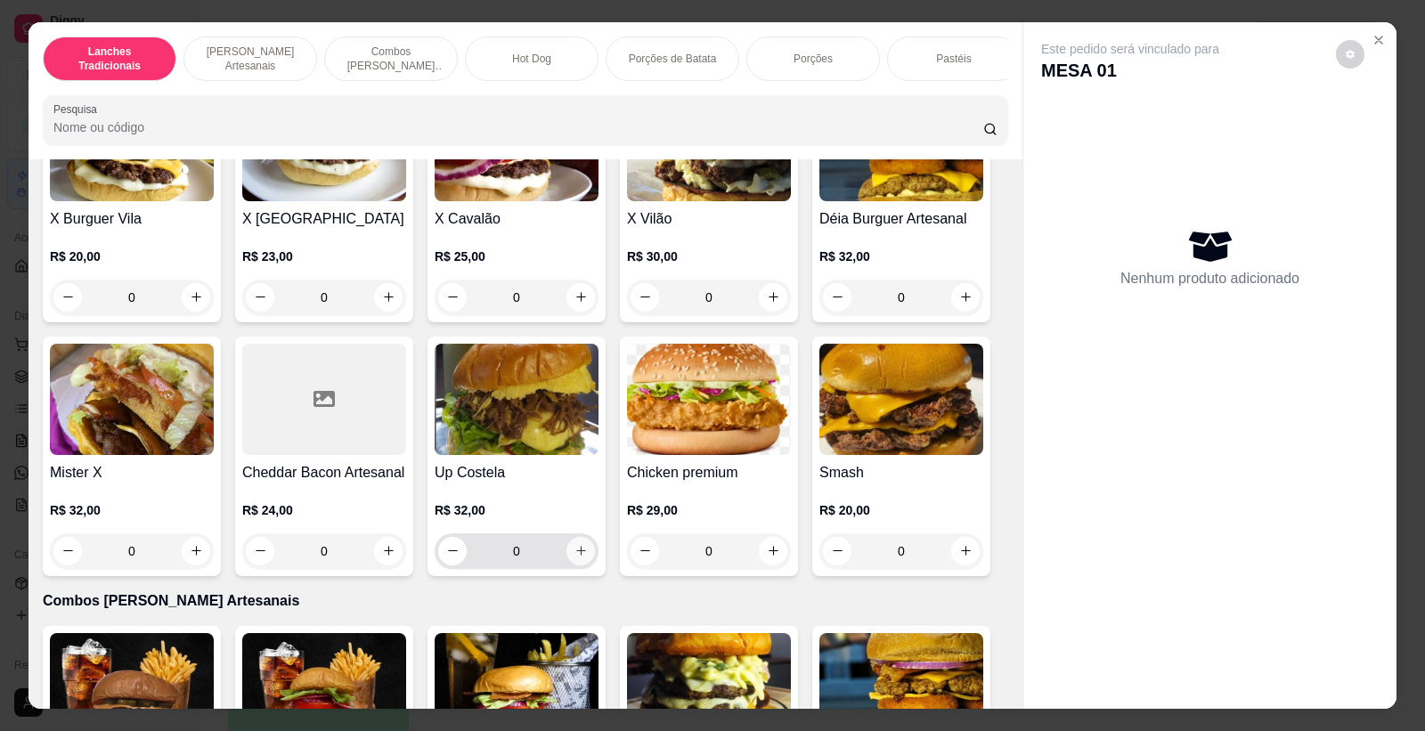
click at [554, 566] on input "0" at bounding box center [517, 552] width 100 height 36
click at [575, 558] on icon "increase-product-quantity" at bounding box center [581, 550] width 13 height 13
type input "1"
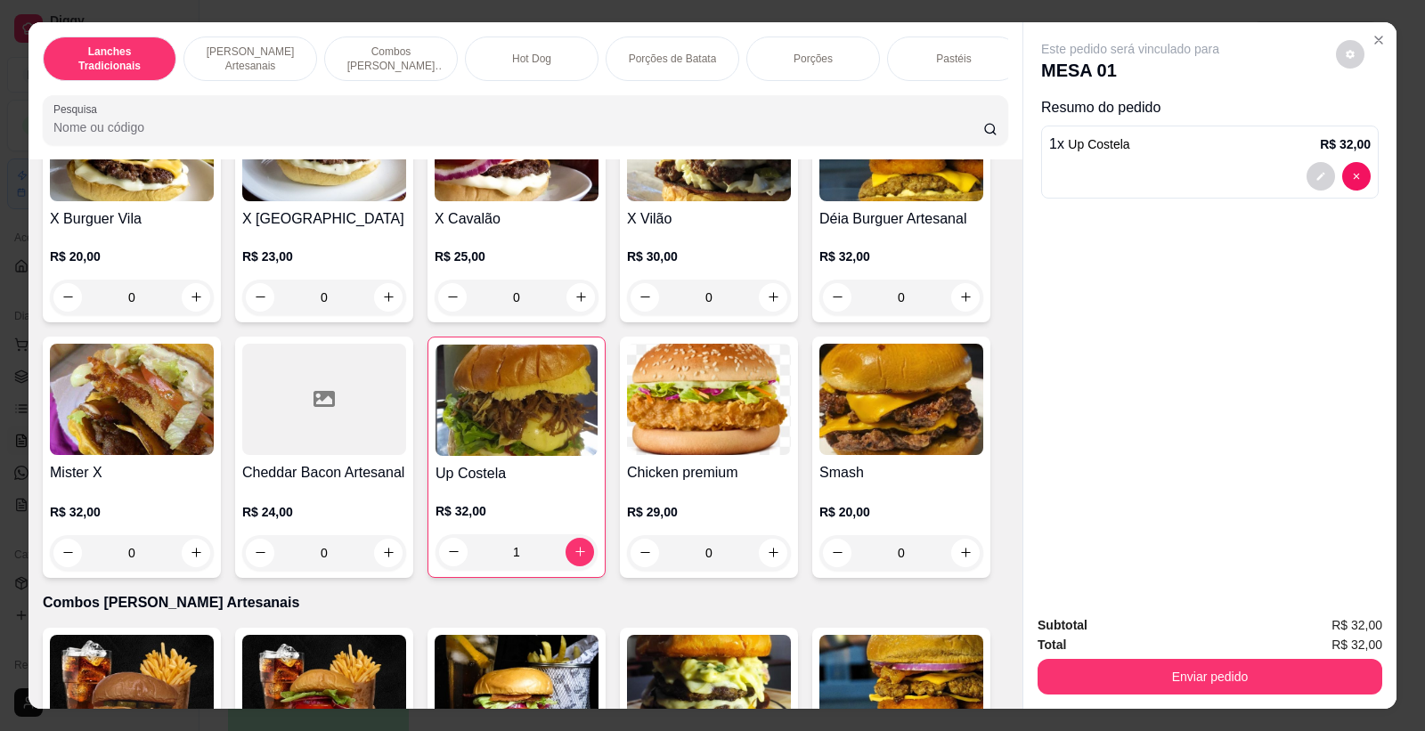
click at [1261, 693] on button "Enviar pedido" at bounding box center [1210, 677] width 345 height 36
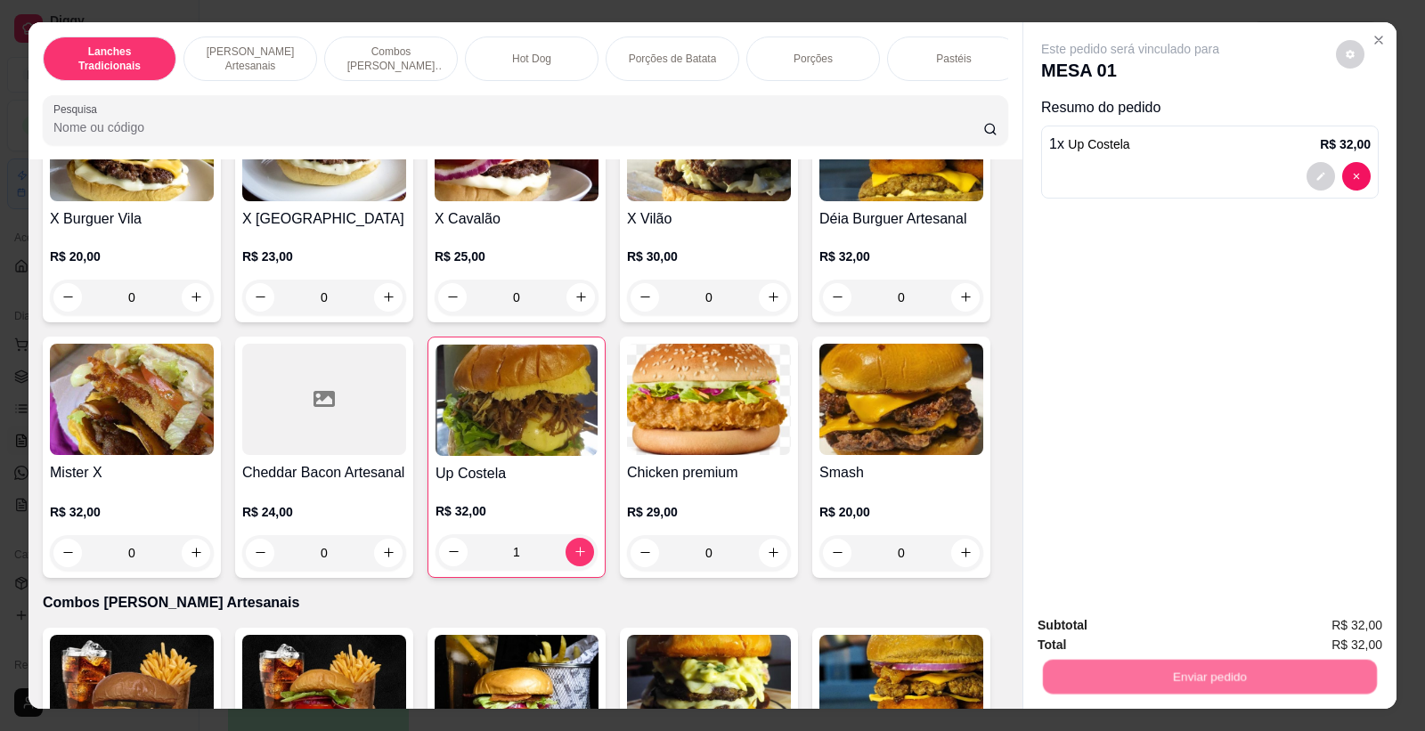
click at [1233, 641] on button "Registrar cliente" at bounding box center [1217, 633] width 118 height 34
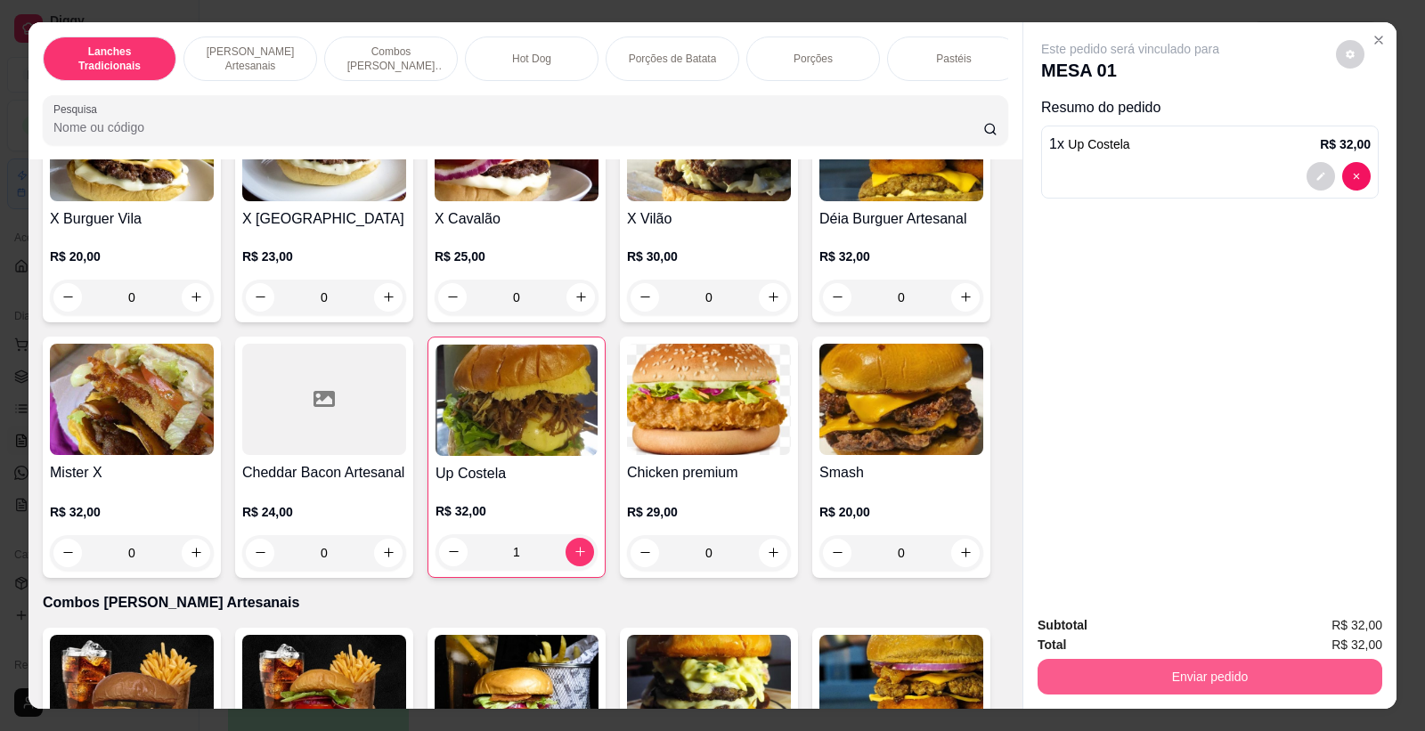
click at [1316, 689] on button "Enviar pedido" at bounding box center [1210, 677] width 345 height 36
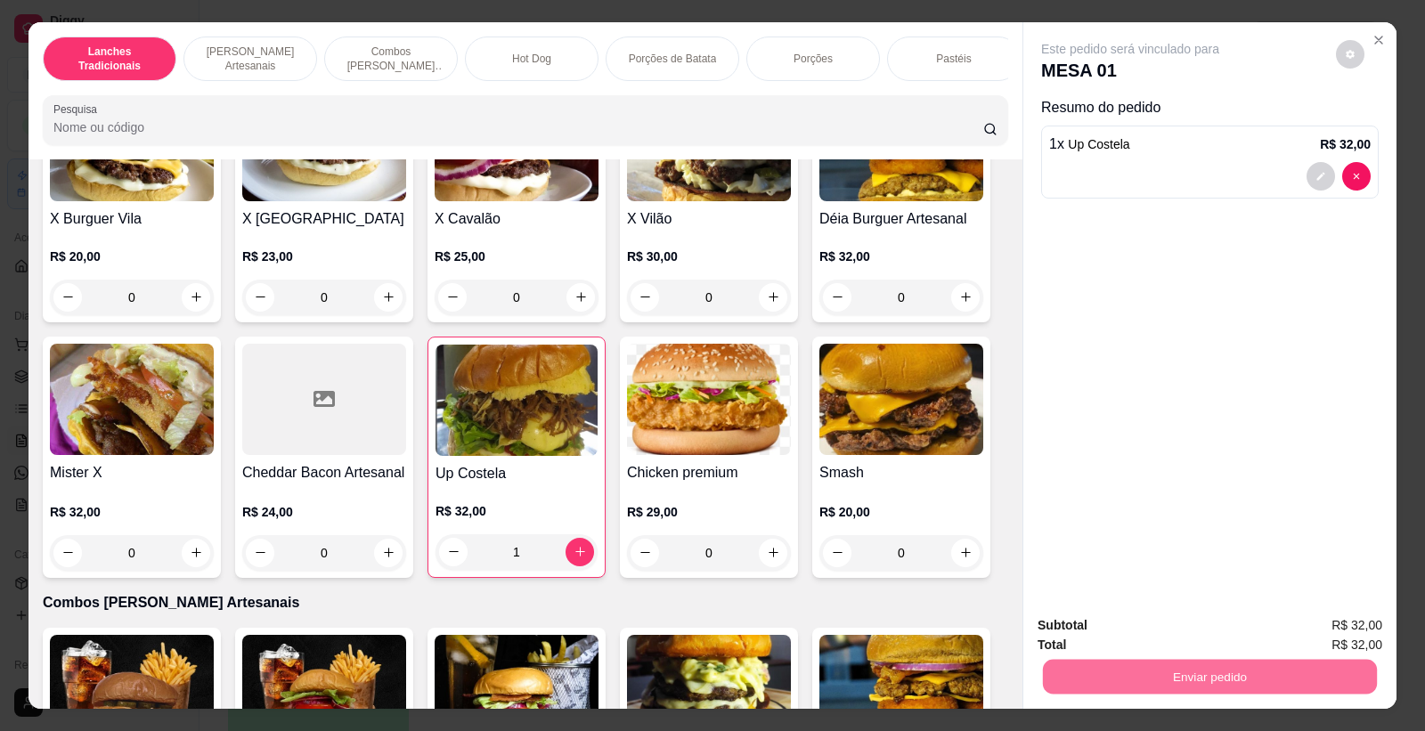
click at [1348, 633] on button "Enviar pedido" at bounding box center [1335, 632] width 98 height 33
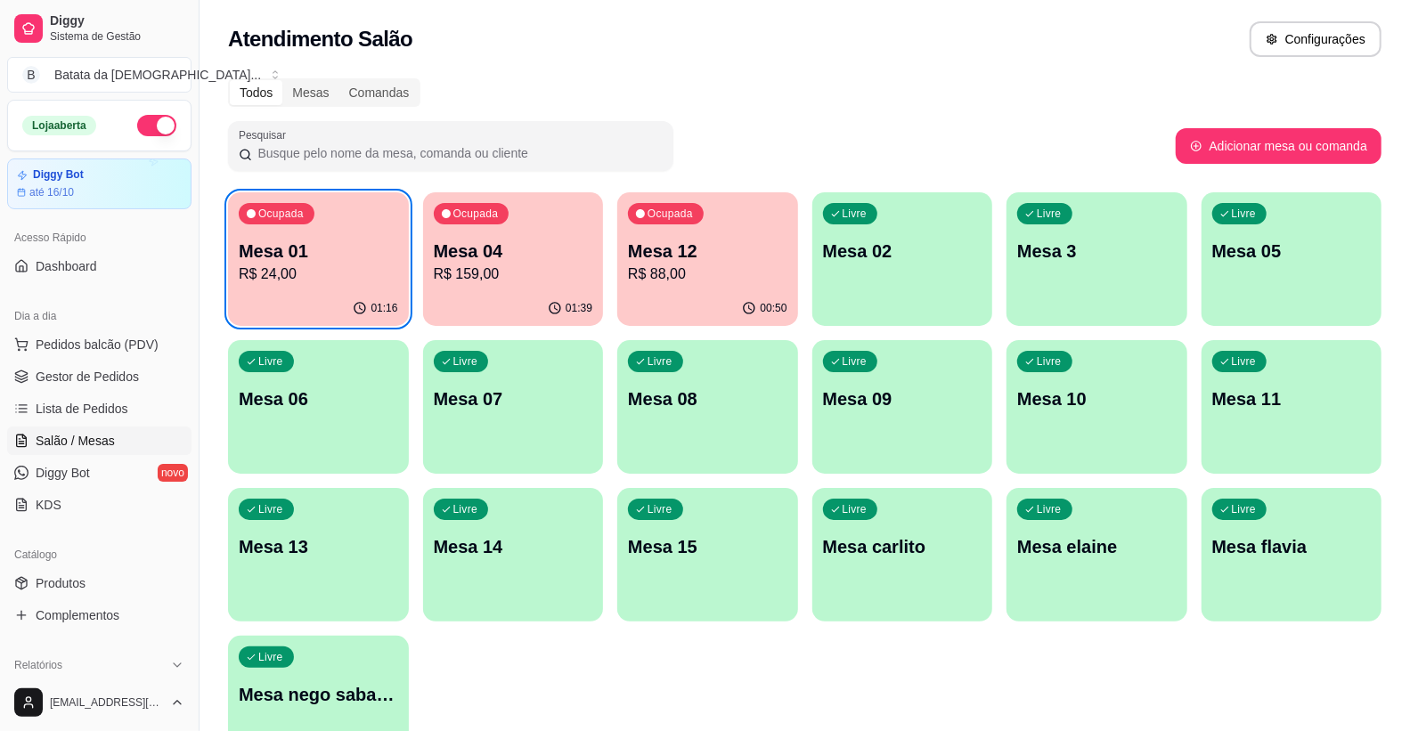
click at [126, 444] on div "Loja aberta Diggy Bot até 16/10 Acesso Rápido Dashboard Dia a dia Pedidos balcã…" at bounding box center [99, 387] width 199 height 575
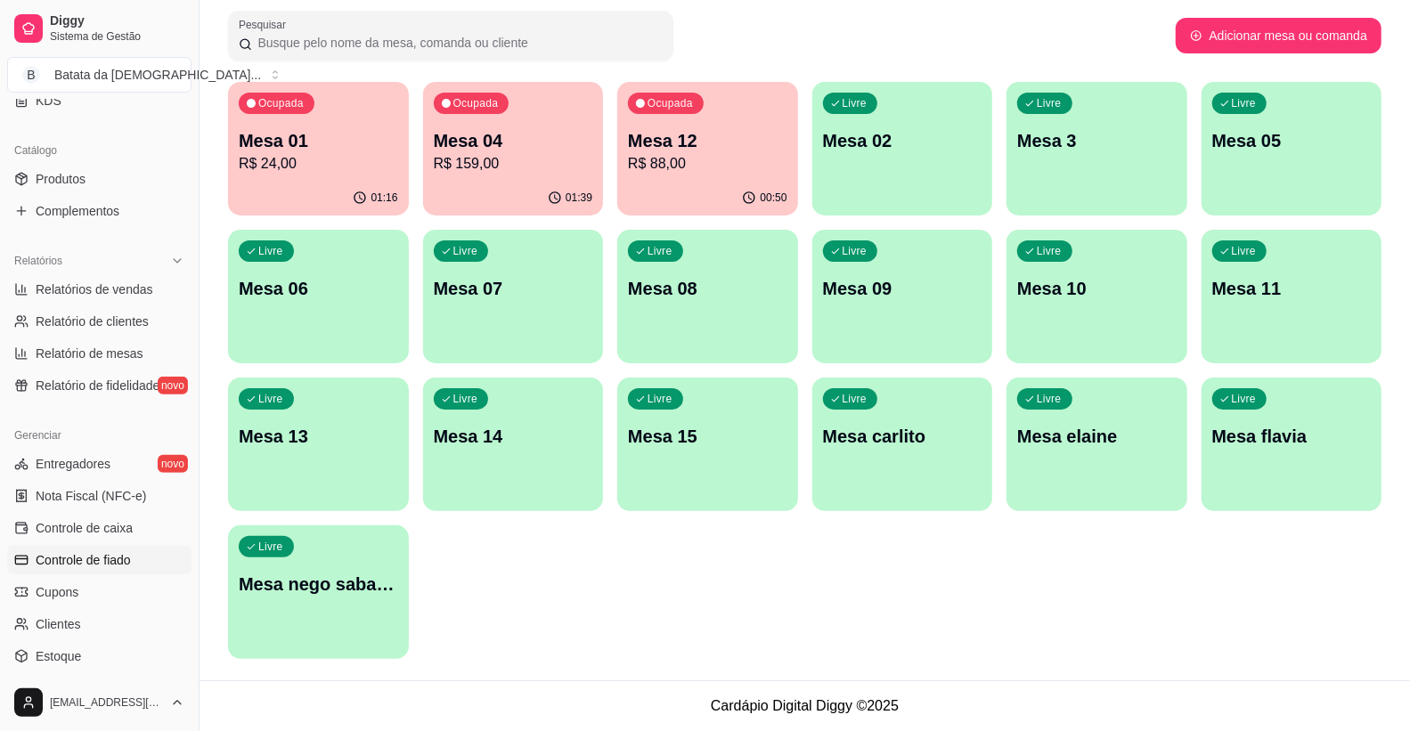
scroll to position [55, 0]
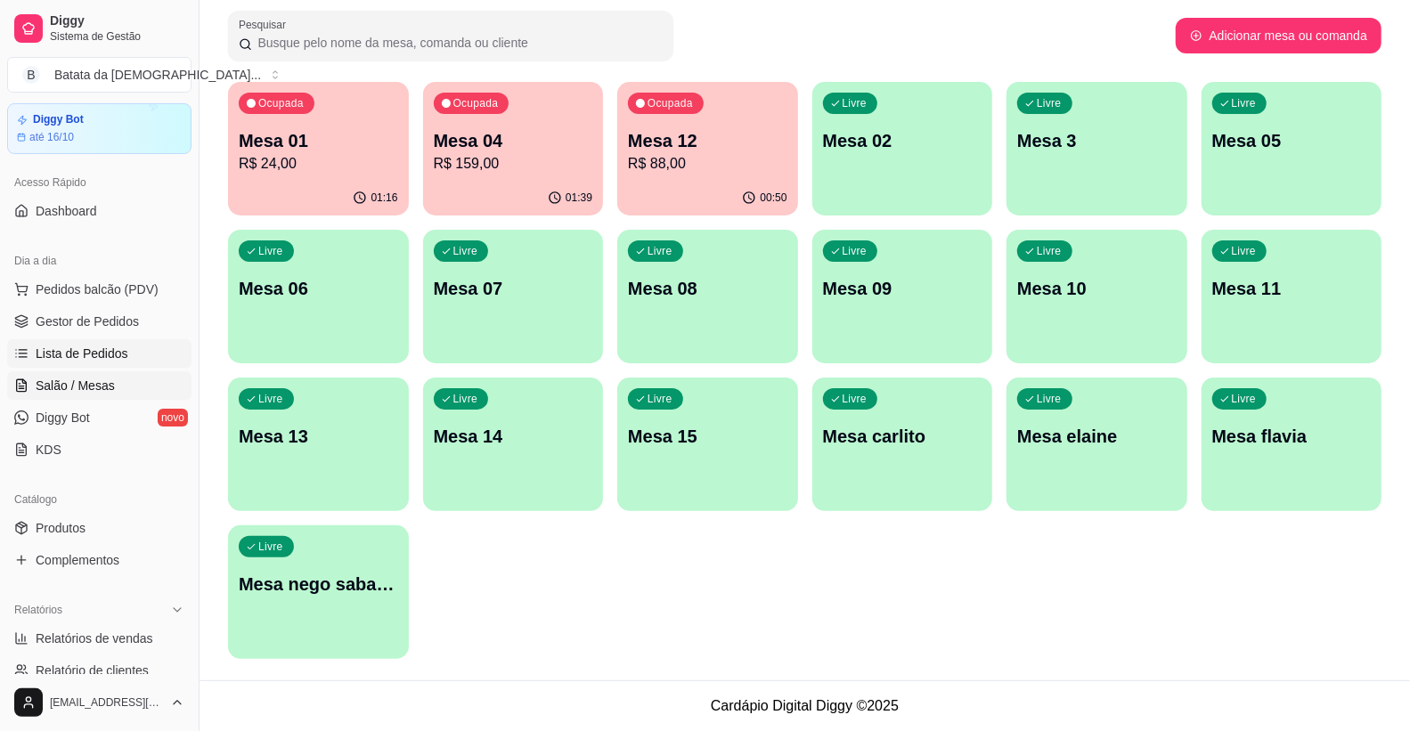
click at [114, 365] on link "Lista de Pedidos" at bounding box center [99, 353] width 184 height 29
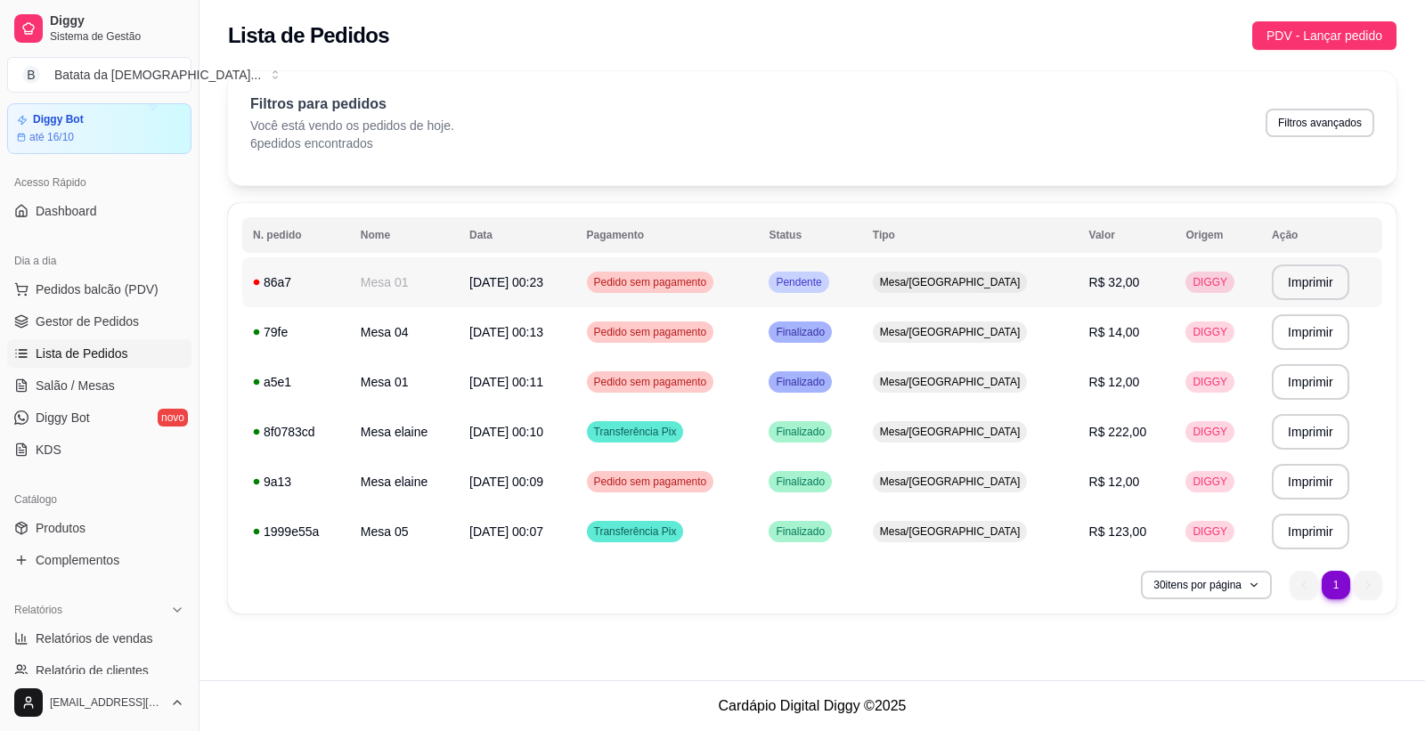
click at [383, 287] on td "Mesa 01" at bounding box center [404, 282] width 109 height 50
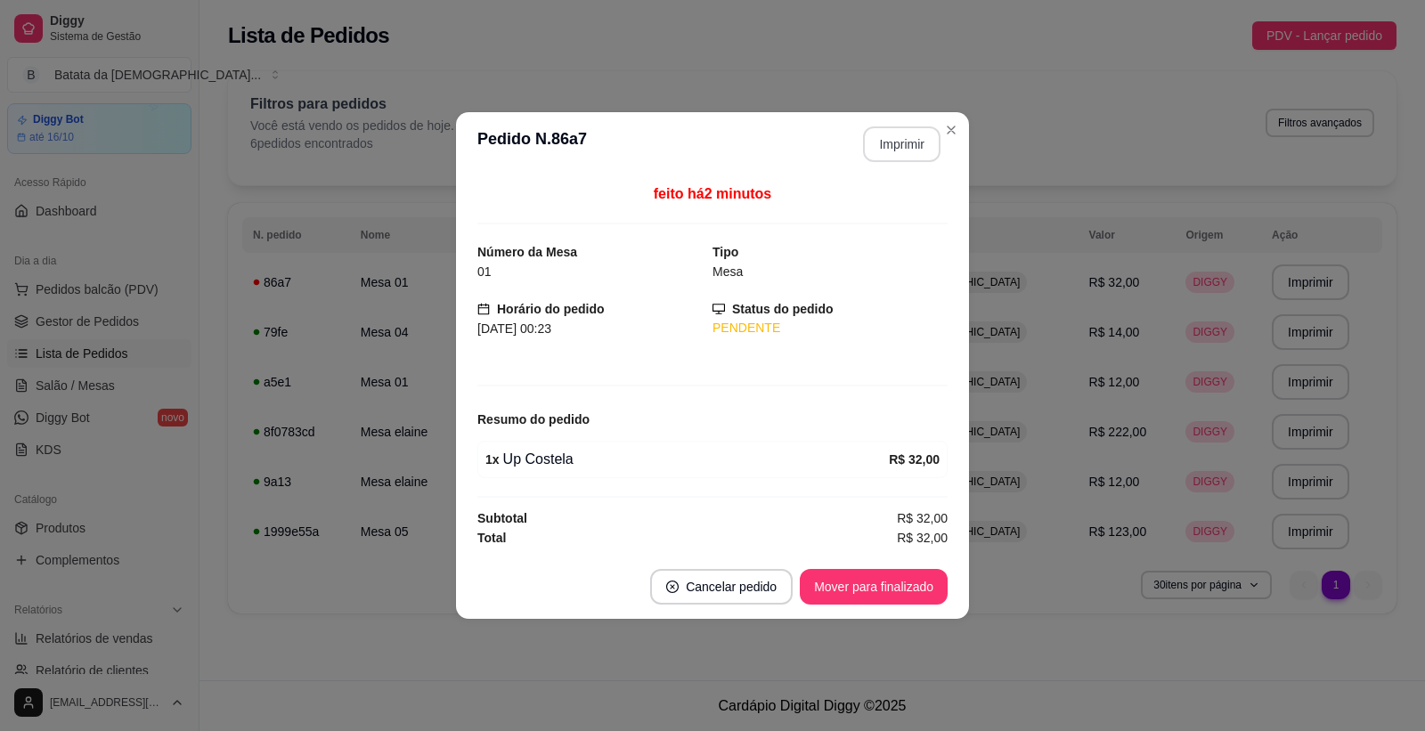
click at [924, 127] on button "Imprimir" at bounding box center [902, 144] width 78 height 36
